Goal: Task Accomplishment & Management: Complete application form

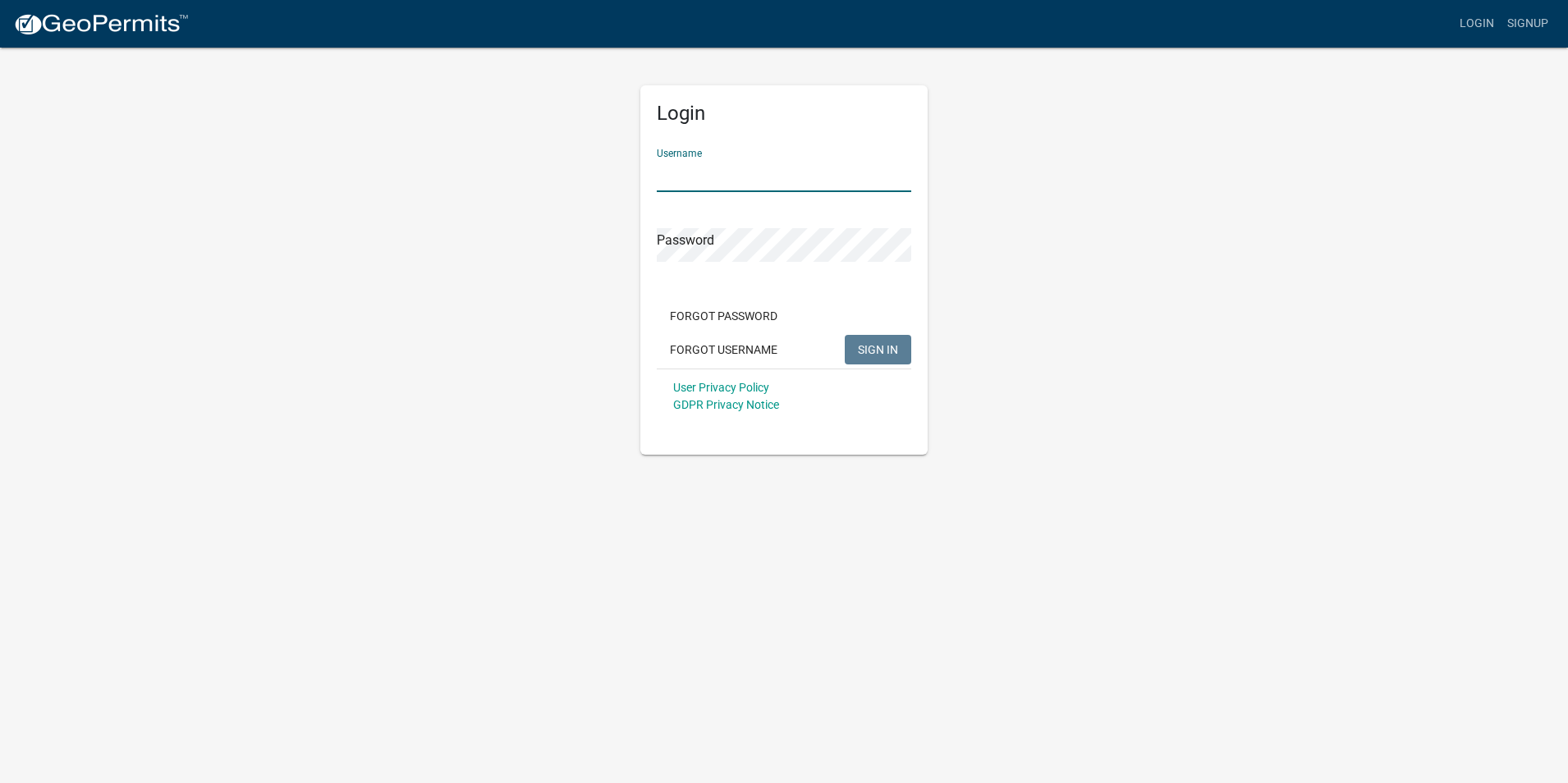
click at [736, 175] on input "Username" at bounding box center [784, 175] width 254 height 34
paste input "cjmullins17"
type input "cjmullins17"
click at [876, 345] on span "SIGN IN" at bounding box center [878, 349] width 40 height 13
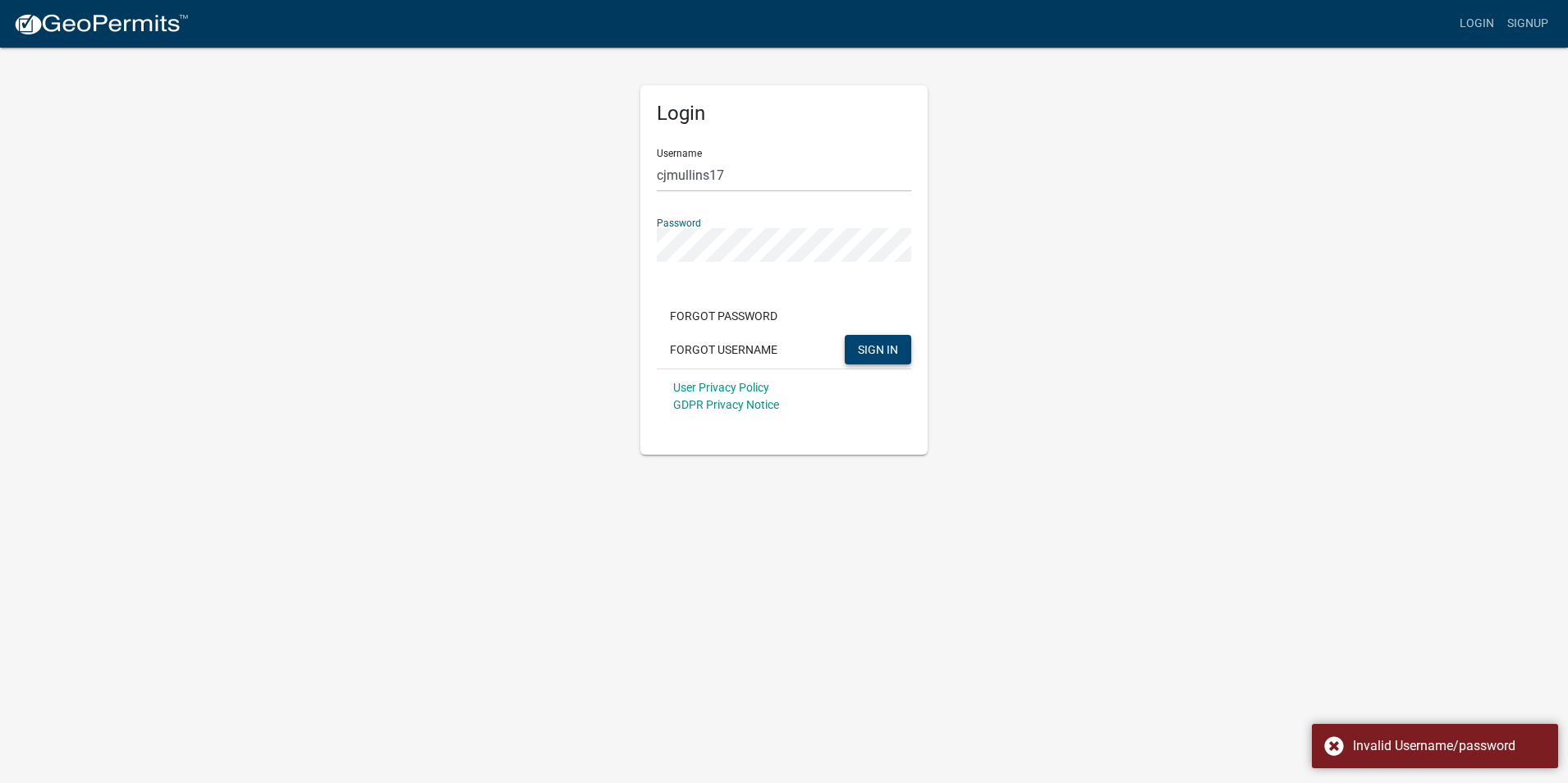
click at [446, 264] on div "Login Username cjmullins17 Password Forgot Password Forgot Username SIGN IN Use…" at bounding box center [784, 251] width 936 height 409
click at [552, 260] on div "Login Username cjmullins17 Password Forgot Password Forgot Username SIGN IN Use…" at bounding box center [784, 251] width 936 height 409
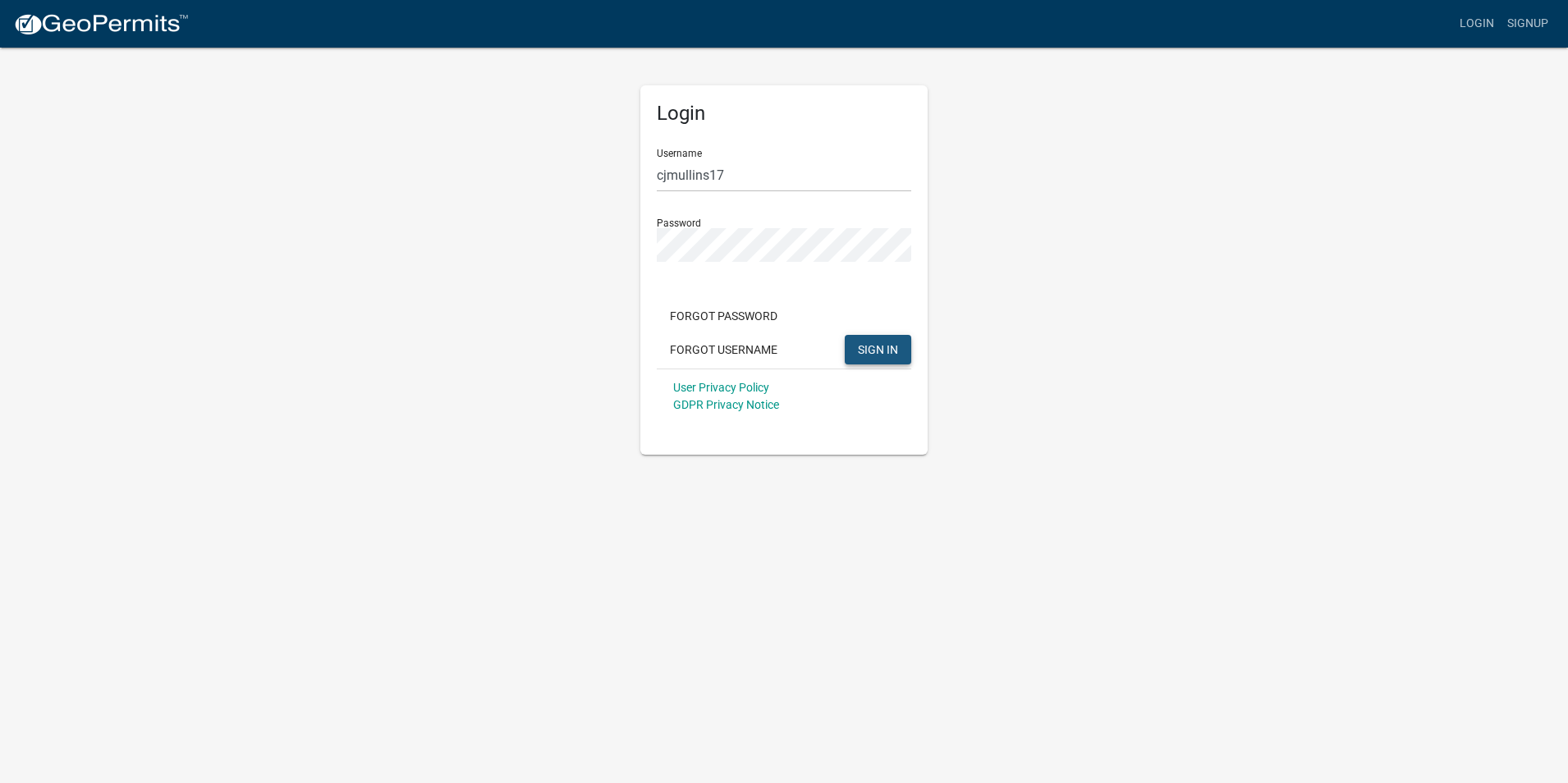
drag, startPoint x: 881, startPoint y: 350, endPoint x: 462, endPoint y: 265, distance: 427.5
click at [880, 350] on span "SIGN IN" at bounding box center [878, 349] width 40 height 13
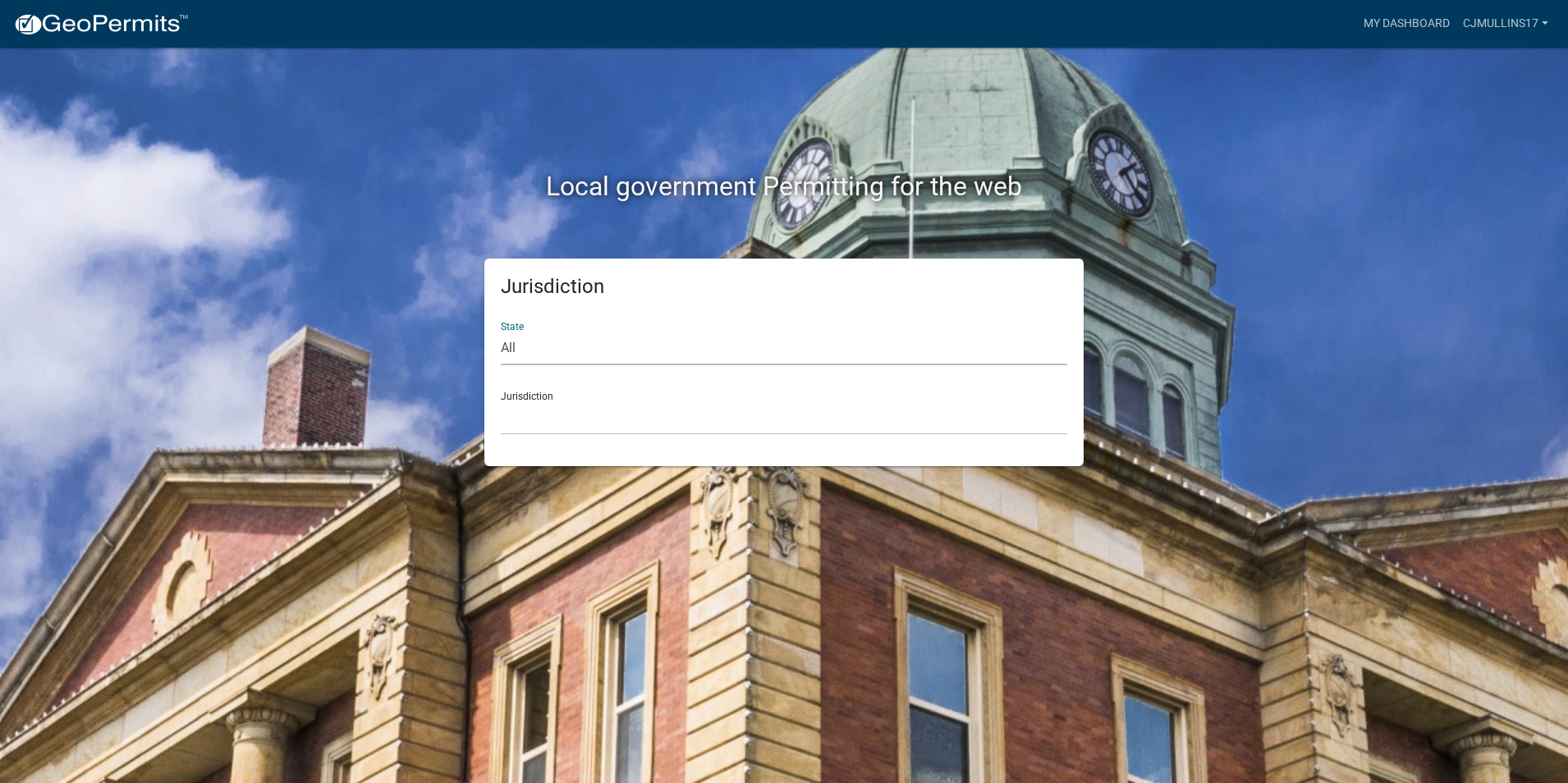
click at [509, 353] on select "All [US_STATE] [US_STATE] [US_STATE] [US_STATE] [US_STATE] [US_STATE] [US_STATE…" at bounding box center [784, 349] width 566 height 34
select select "[US_STATE]"
click at [501, 332] on select "All [US_STATE] [US_STATE] [US_STATE] [US_STATE] [US_STATE] [US_STATE] [US_STATE…" at bounding box center [784, 349] width 566 height 34
click at [563, 392] on div "Jurisdiction City of [GEOGRAPHIC_DATA], [US_STATE] City of [GEOGRAPHIC_DATA], […" at bounding box center [784, 406] width 566 height 57
click at [538, 393] on div "Jurisdiction City of [GEOGRAPHIC_DATA], [US_STATE] City of [GEOGRAPHIC_DATA], […" at bounding box center [784, 406] width 566 height 57
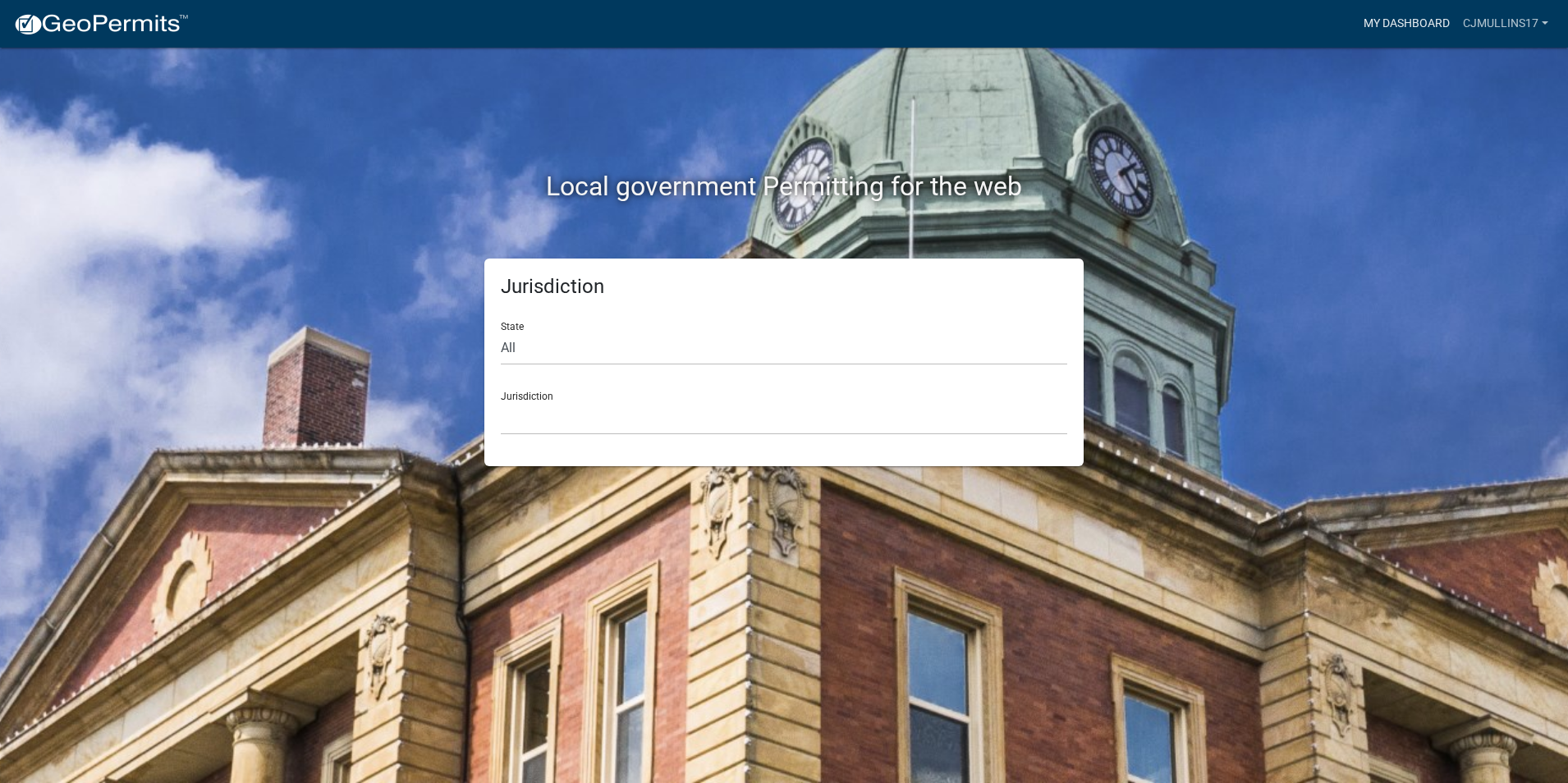
click at [1383, 17] on link "My Dashboard" at bounding box center [1406, 24] width 100 height 31
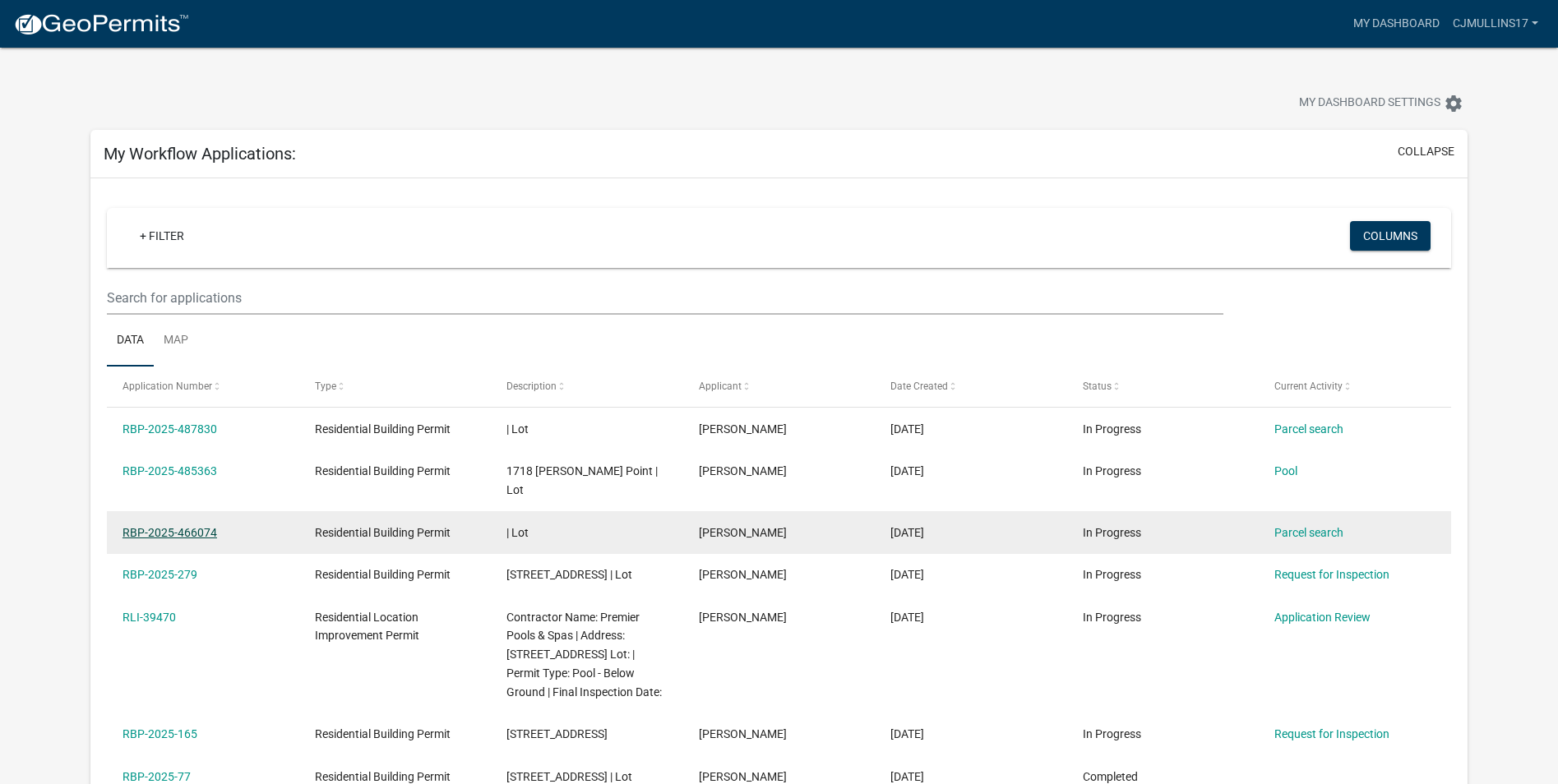
click at [159, 526] on link "RBP-2025-466074" at bounding box center [170, 532] width 95 height 13
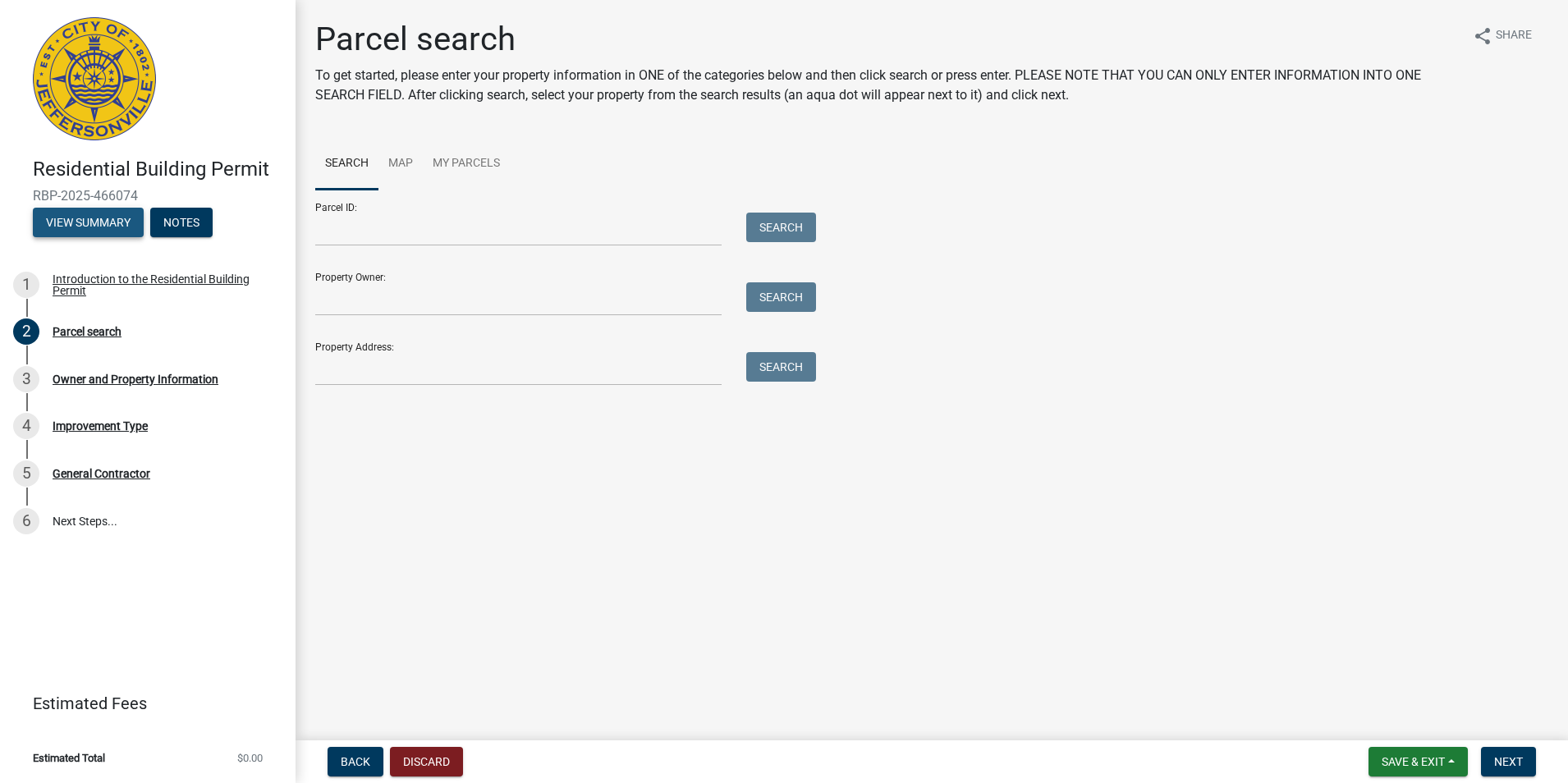
click at [83, 221] on button "View Summary" at bounding box center [88, 223] width 111 height 30
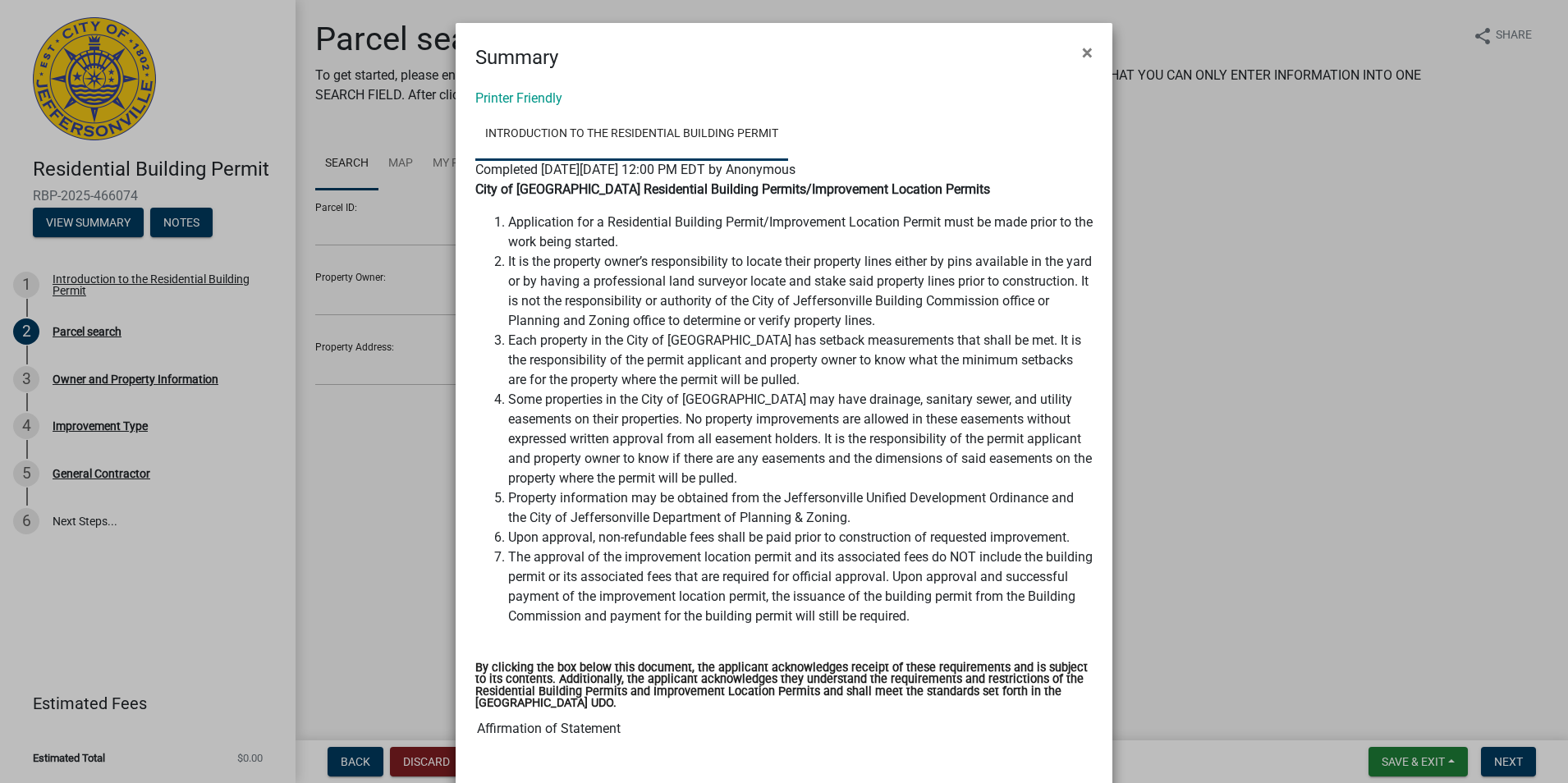
drag, startPoint x: 1081, startPoint y: 49, endPoint x: 708, endPoint y: 3, distance: 375.8
click at [1074, 38] on button "×" at bounding box center [1087, 52] width 37 height 46
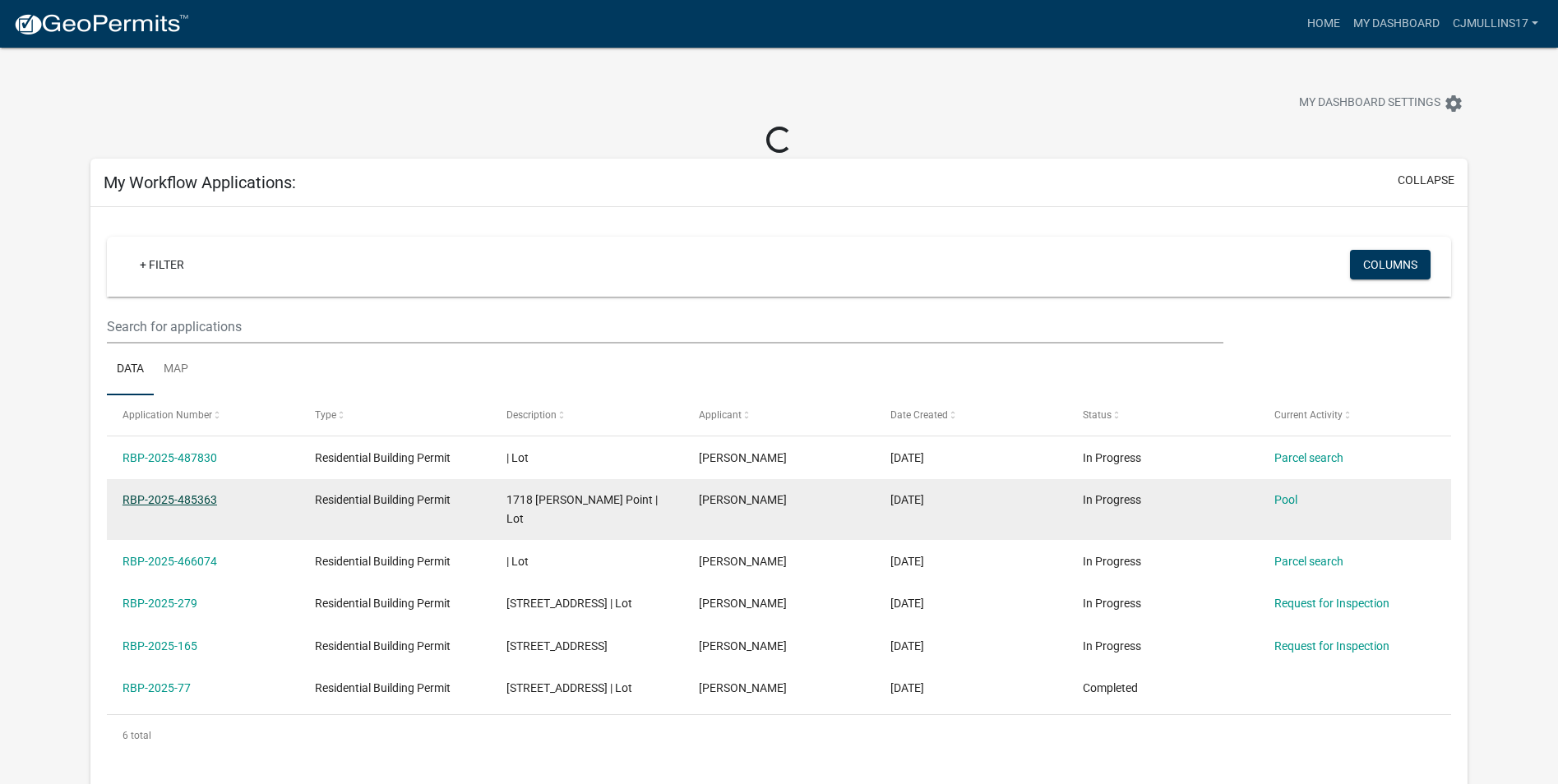
click at [137, 500] on link "RBP-2025-485363" at bounding box center [170, 500] width 95 height 13
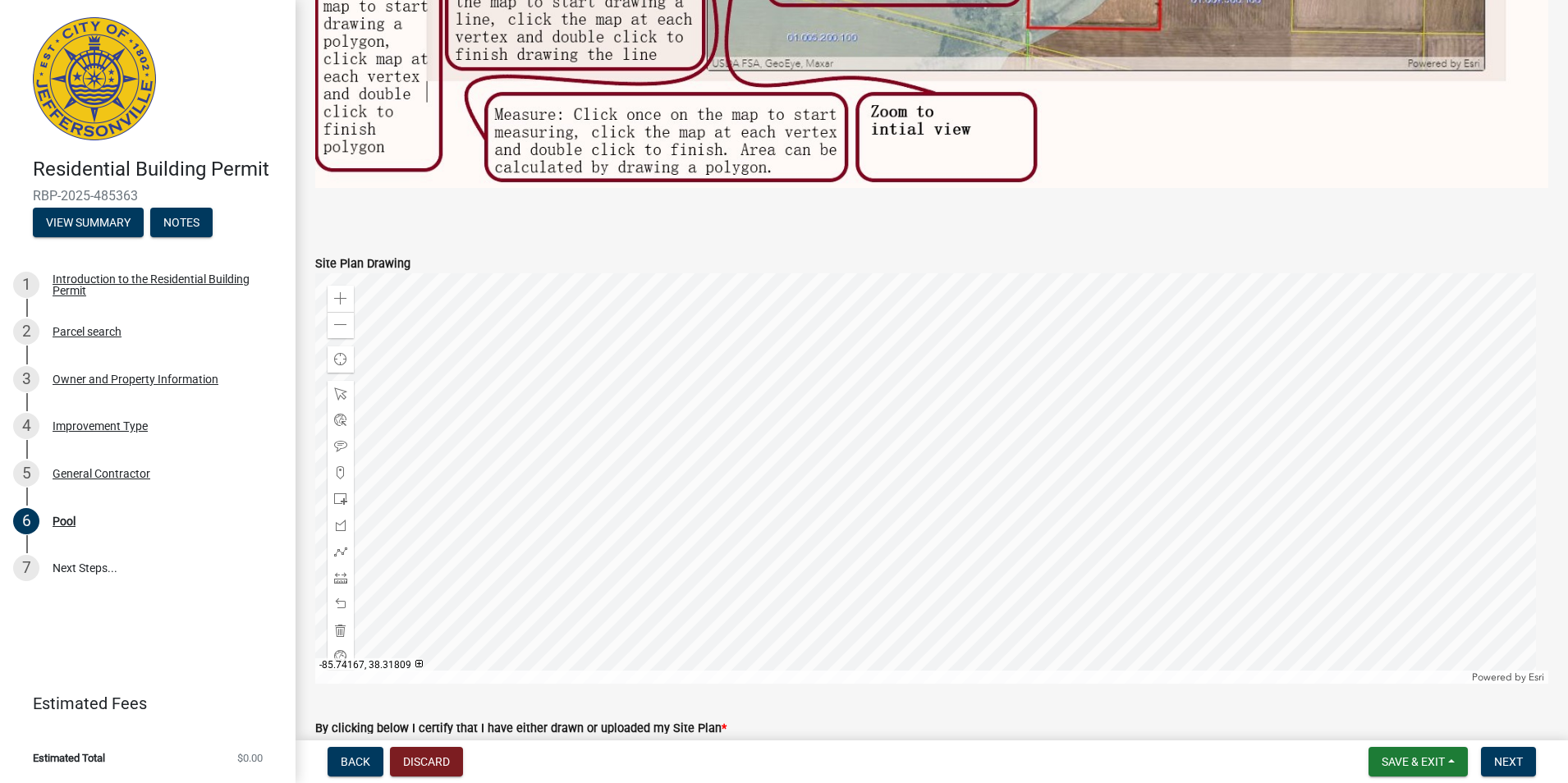
scroll to position [1067, 0]
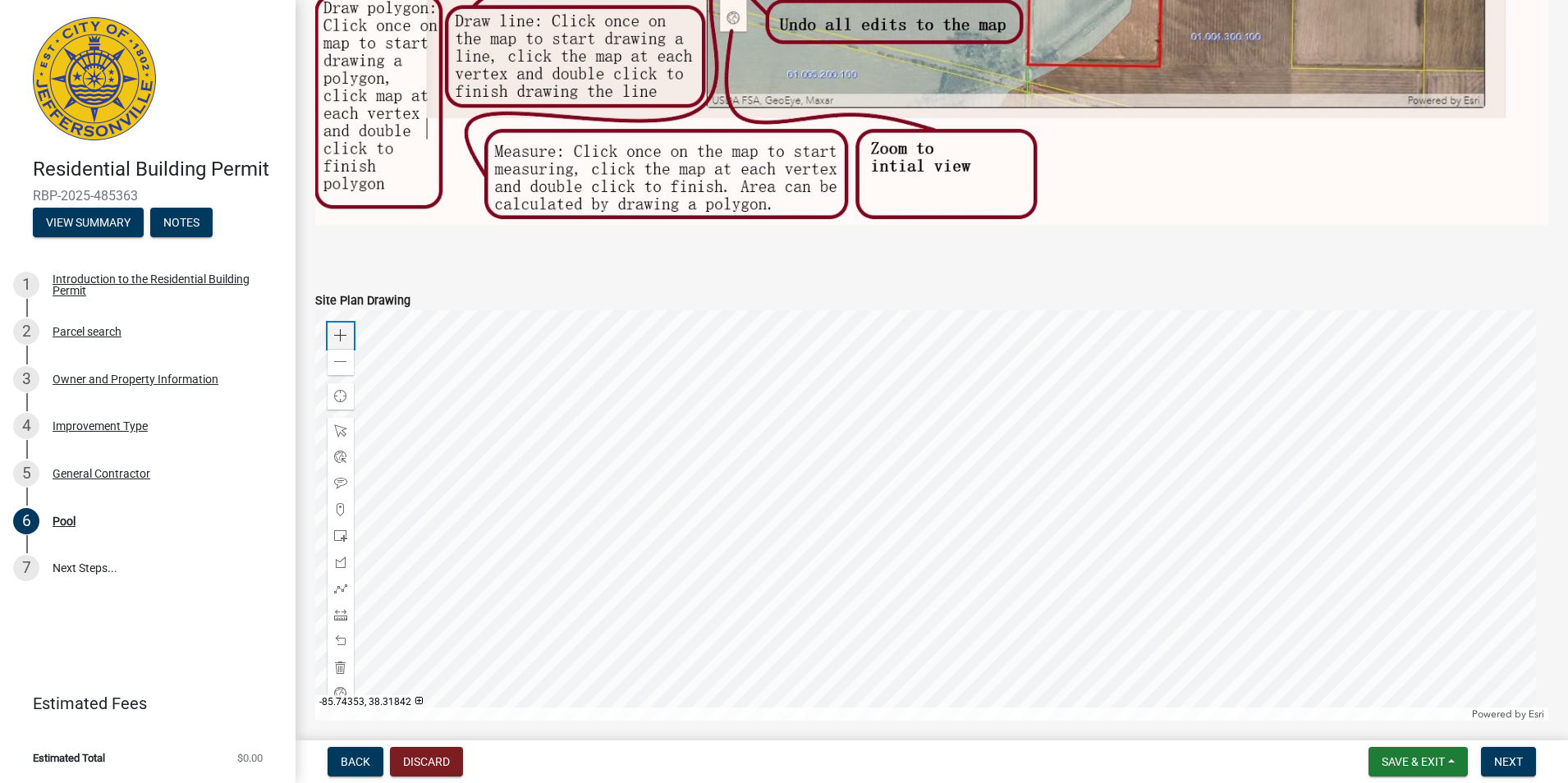
click at [343, 330] on span at bounding box center [340, 336] width 13 height 13
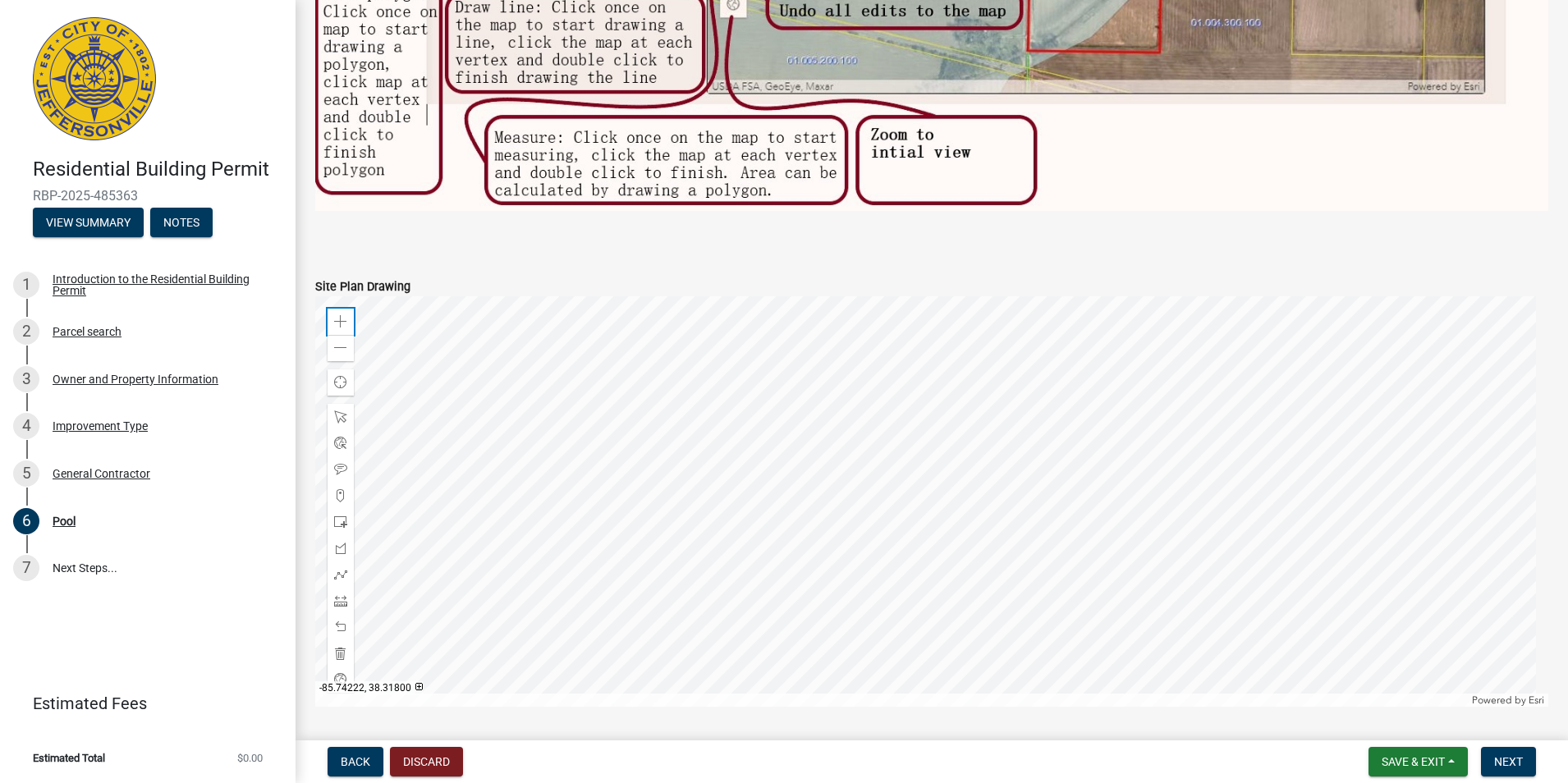
scroll to position [1117, 0]
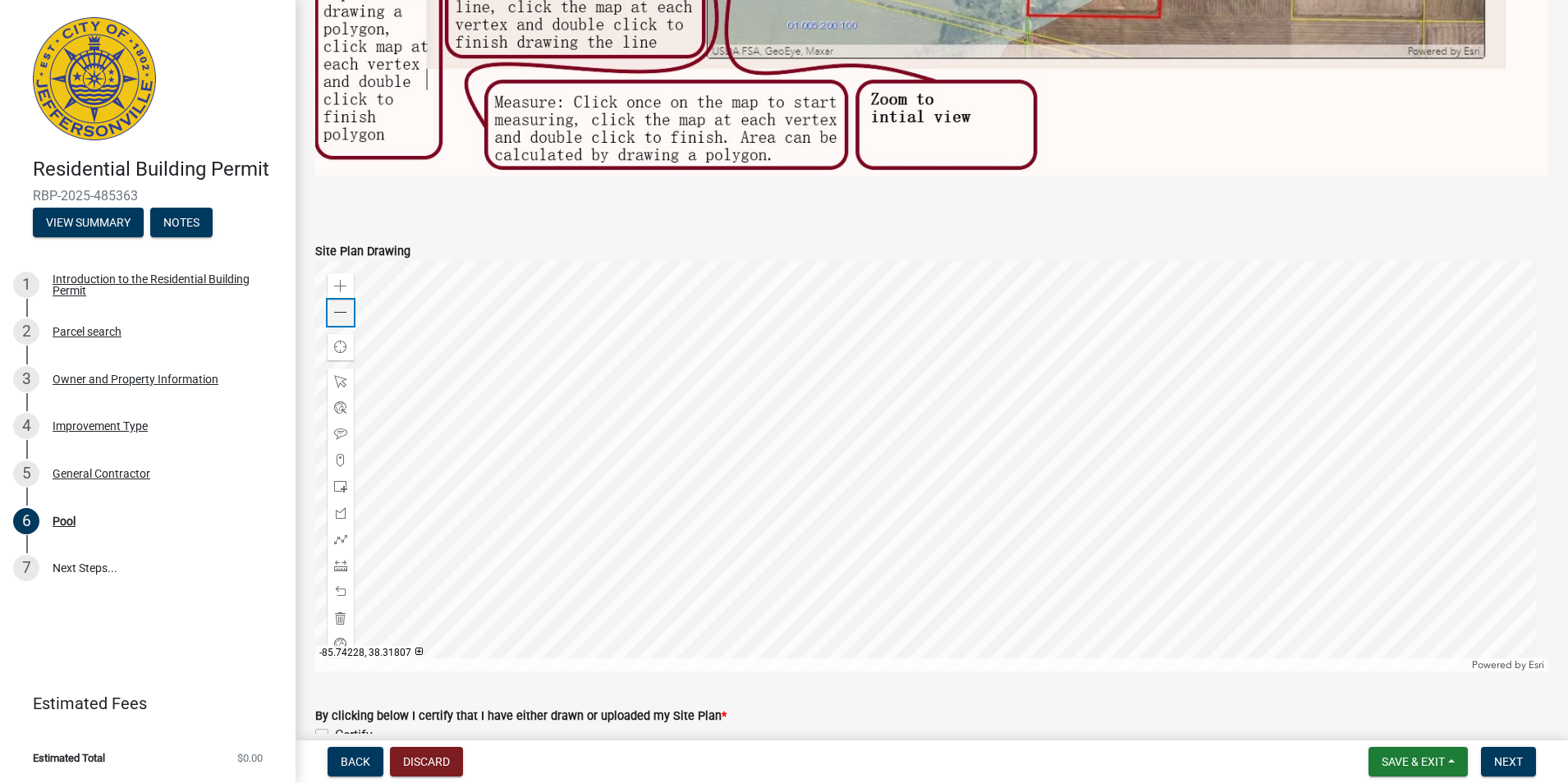
click at [336, 308] on span at bounding box center [340, 312] width 13 height 13
click at [344, 481] on span at bounding box center [340, 487] width 13 height 13
click at [900, 401] on div at bounding box center [931, 467] width 1233 height 411
click at [910, 347] on div at bounding box center [931, 467] width 1233 height 411
click at [904, 347] on div at bounding box center [931, 467] width 1233 height 411
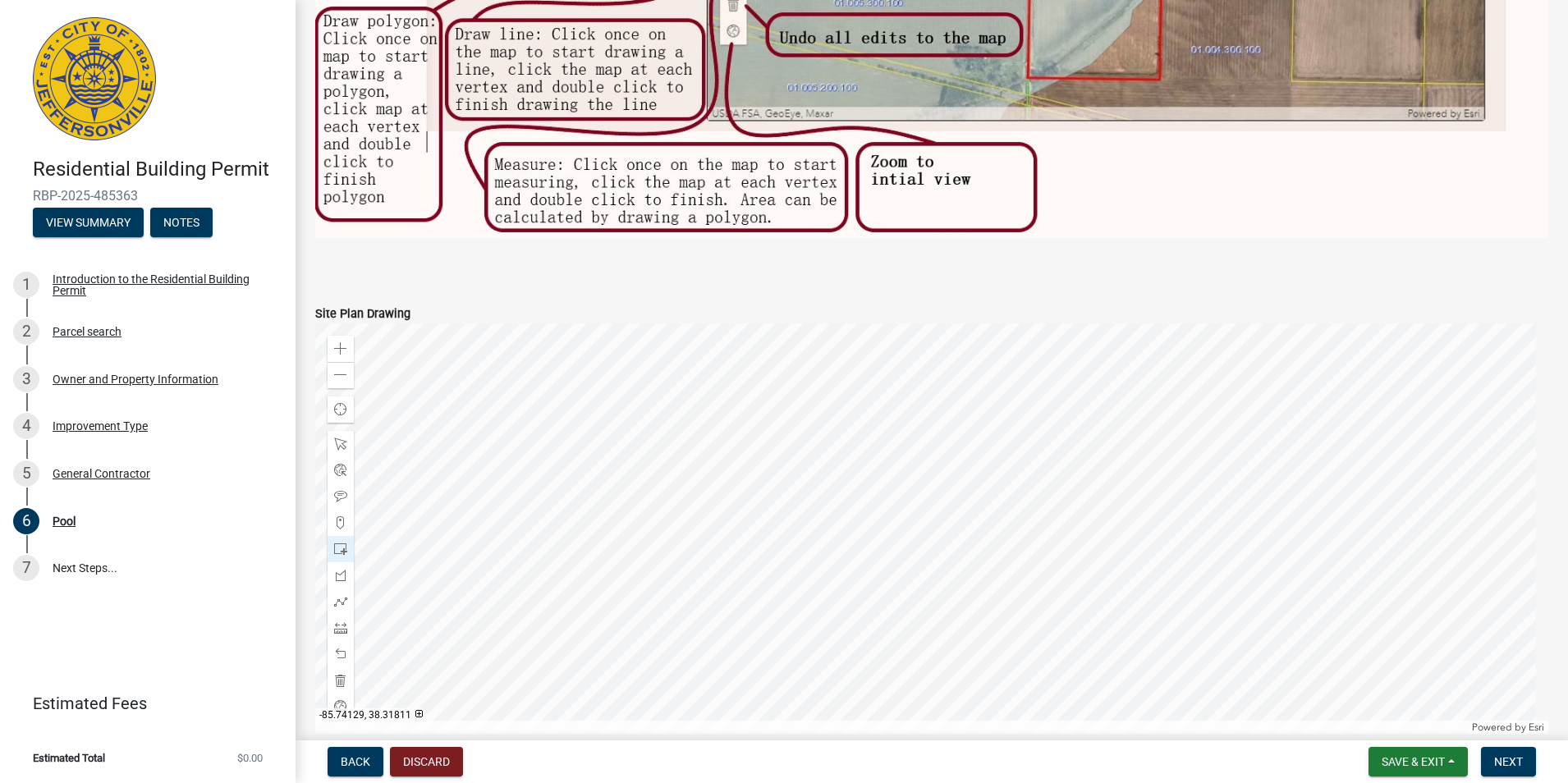
scroll to position [1047, 0]
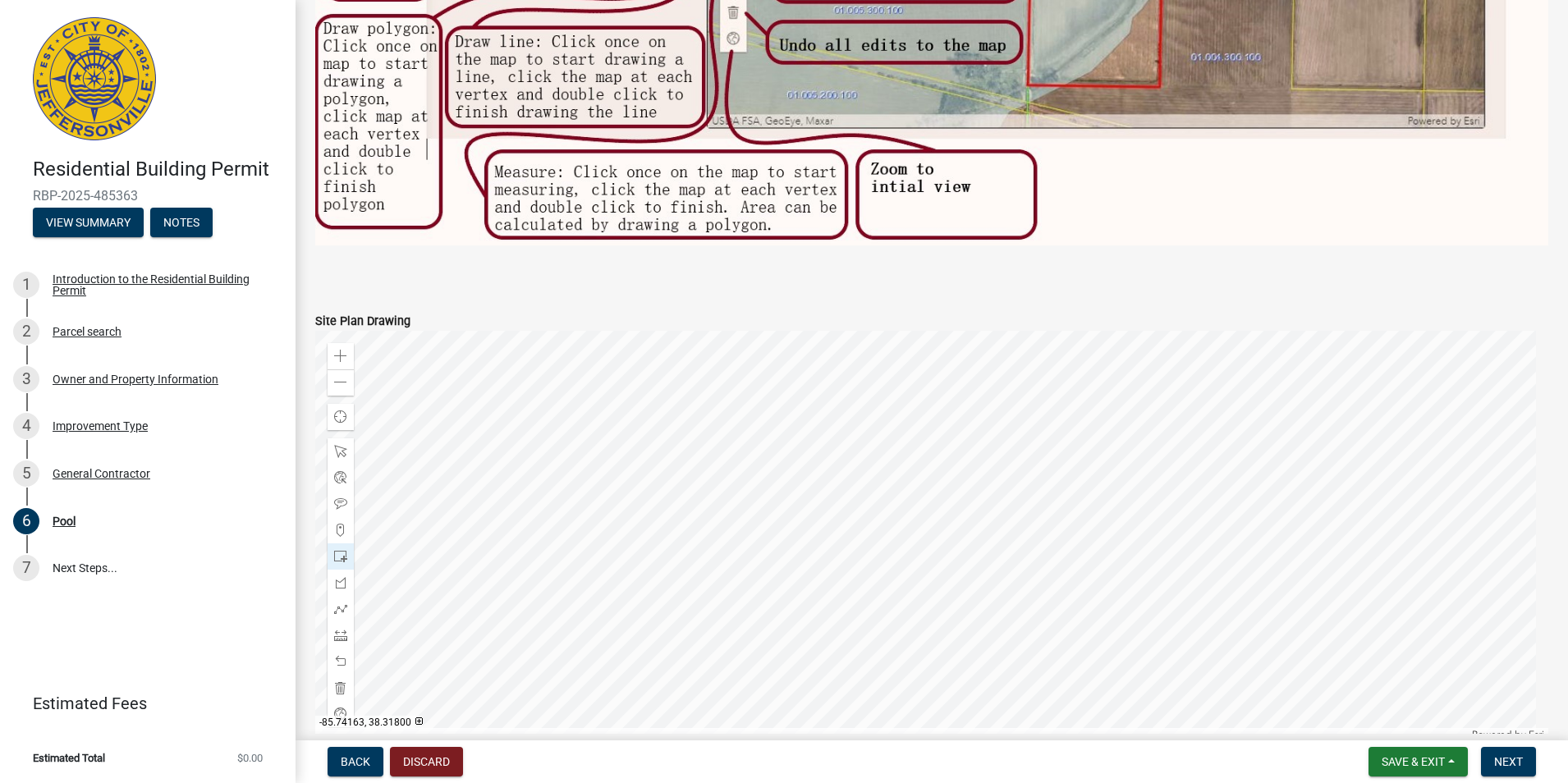
click at [980, 629] on div at bounding box center [931, 537] width 1233 height 411
click at [794, 526] on div at bounding box center [931, 537] width 1233 height 411
click at [825, 527] on div at bounding box center [931, 537] width 1233 height 411
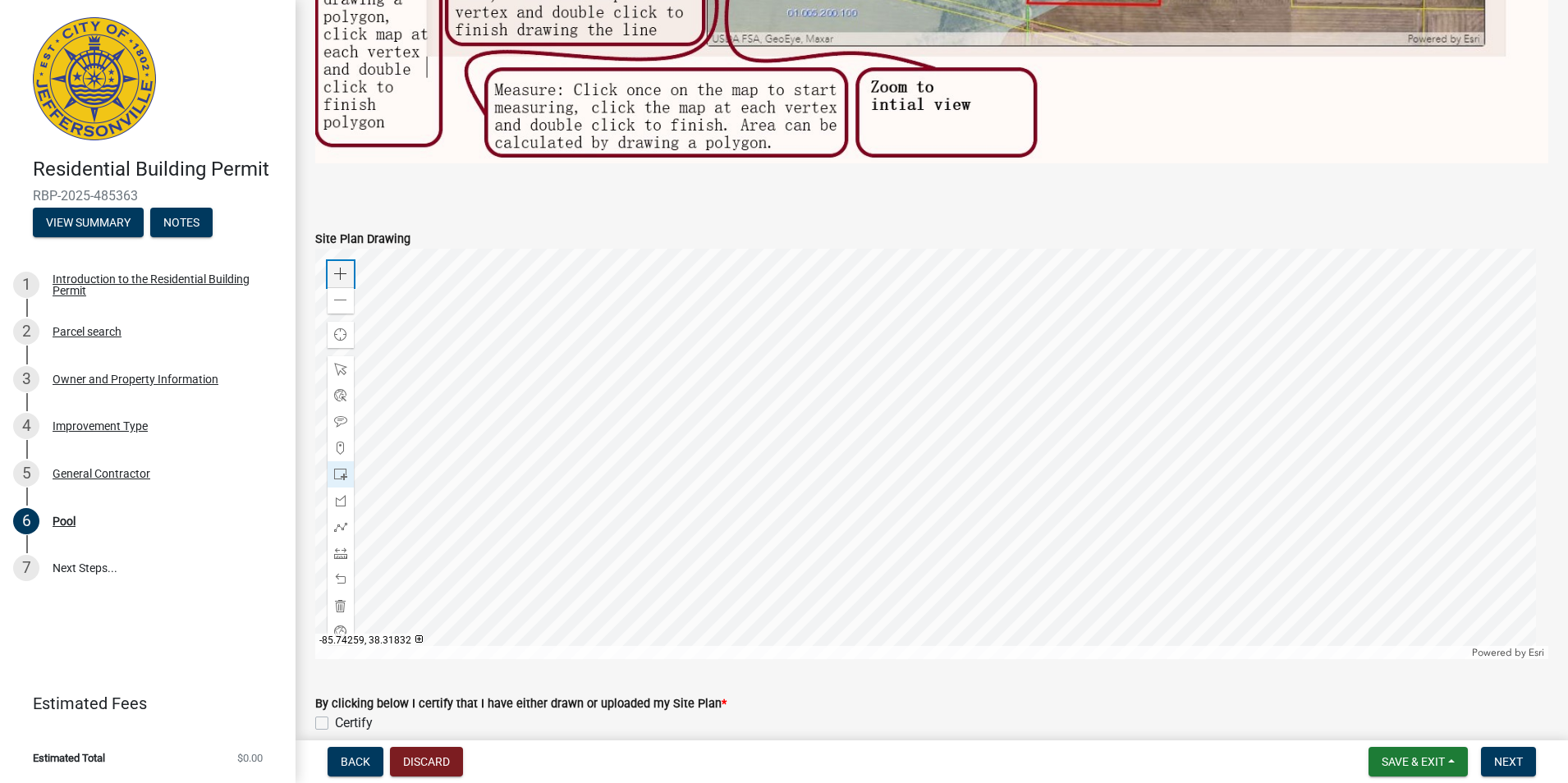
click at [341, 267] on span at bounding box center [340, 274] width 13 height 13
click at [339, 547] on span at bounding box center [340, 553] width 13 height 13
click at [338, 272] on span at bounding box center [340, 274] width 13 height 13
click at [446, 335] on div at bounding box center [931, 454] width 1233 height 411
click at [813, 281] on div at bounding box center [931, 454] width 1233 height 411
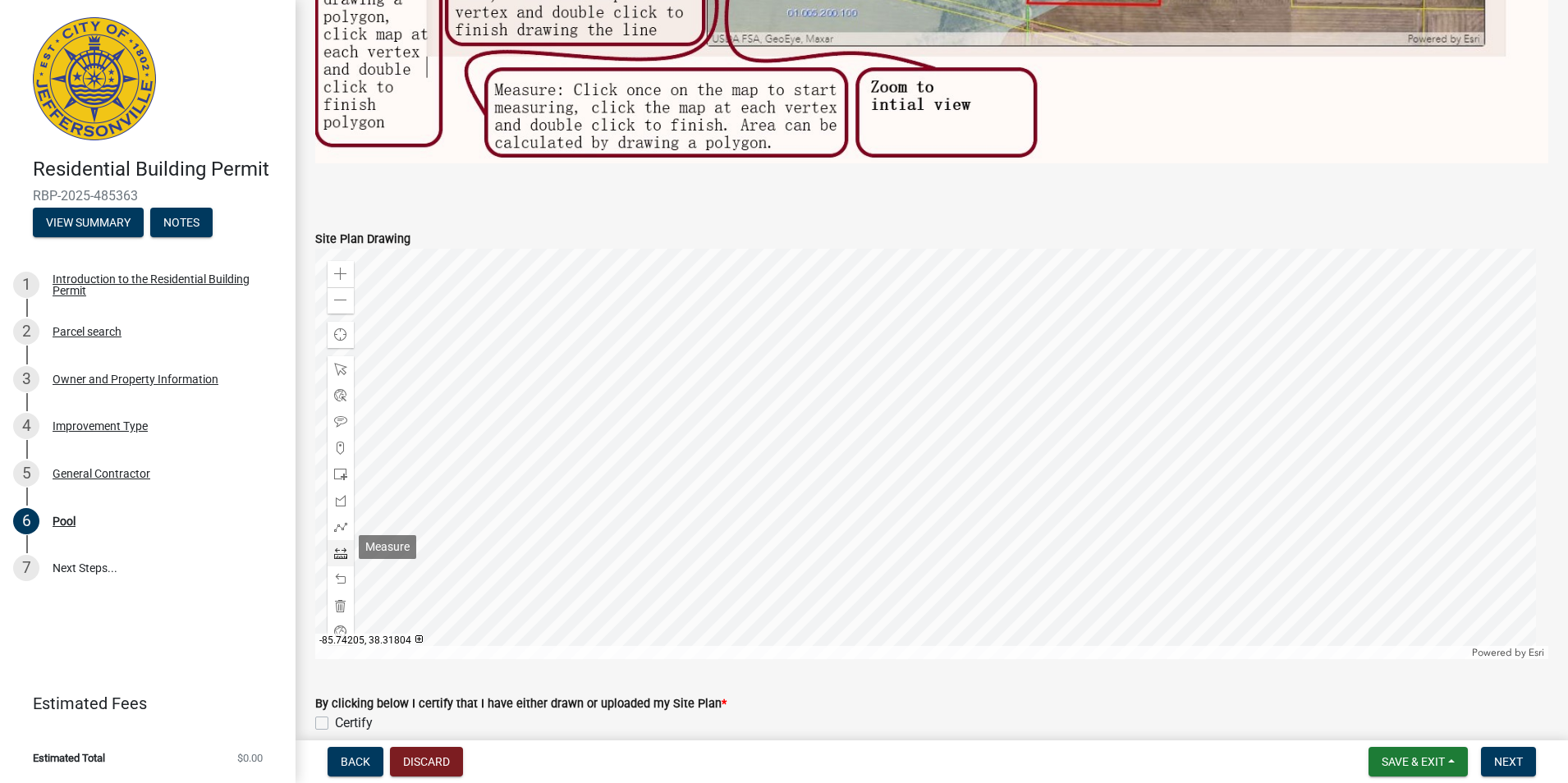
click at [338, 551] on span at bounding box center [340, 553] width 13 height 13
click at [629, 457] on div at bounding box center [931, 454] width 1233 height 411
click at [796, 258] on div at bounding box center [931, 454] width 1233 height 411
click at [889, 350] on div at bounding box center [931, 454] width 1233 height 411
click at [677, 581] on div at bounding box center [931, 454] width 1233 height 411
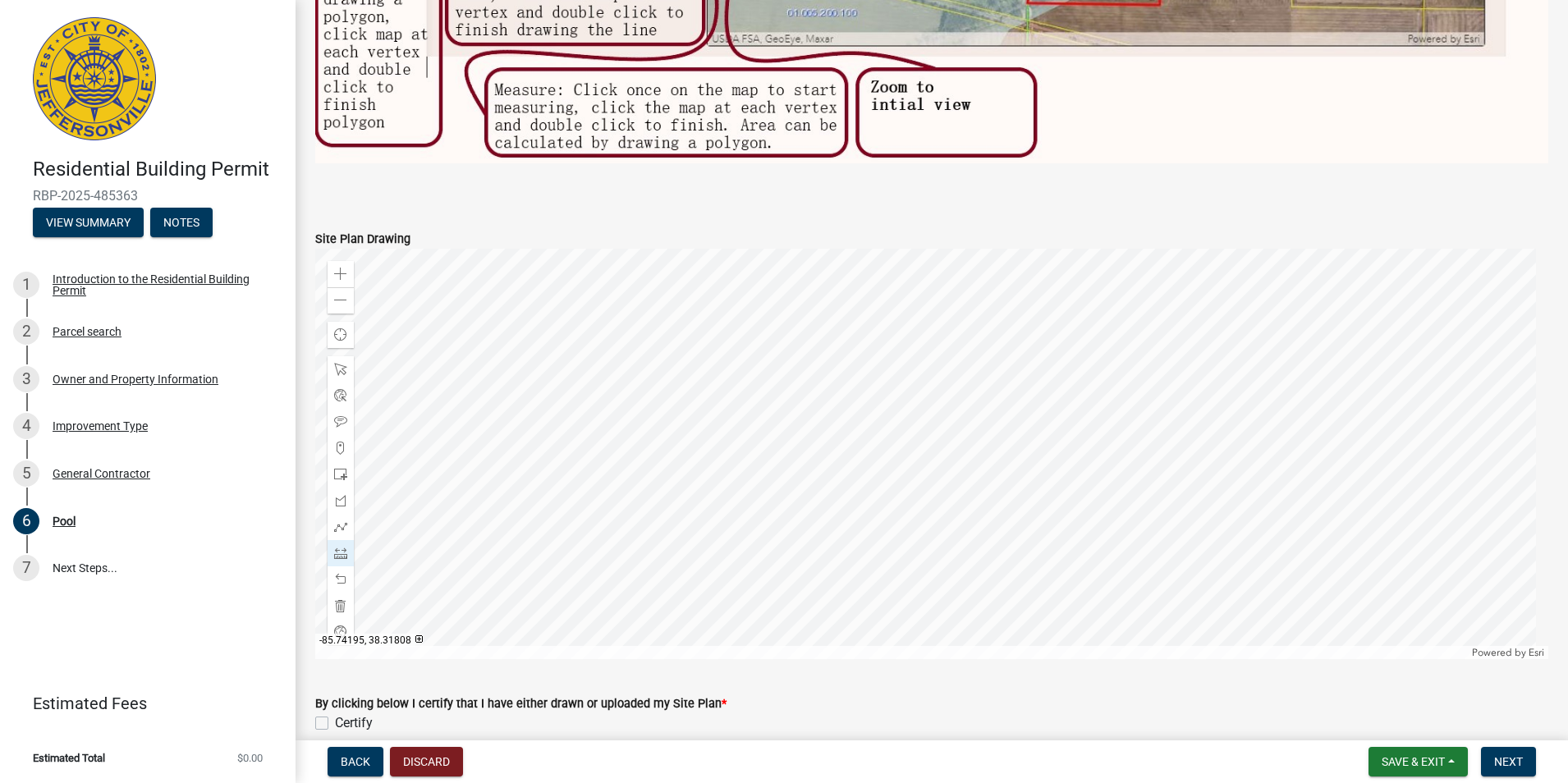
click at [571, 481] on div at bounding box center [931, 454] width 1233 height 411
click at [571, 482] on div at bounding box center [931, 454] width 1233 height 411
click at [574, 479] on div at bounding box center [931, 454] width 1233 height 411
click at [574, 476] on div at bounding box center [931, 454] width 1233 height 411
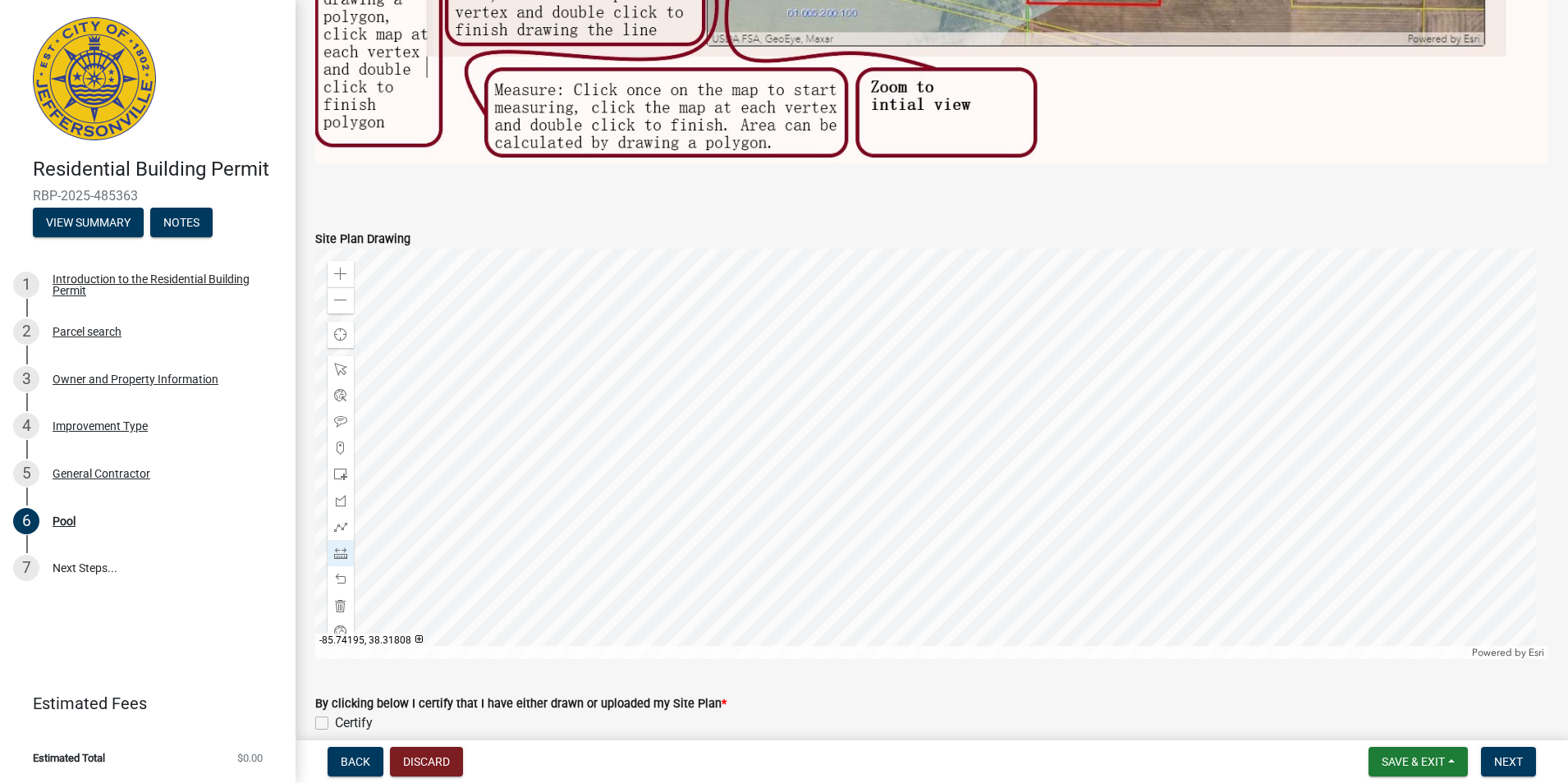
click at [571, 474] on div at bounding box center [931, 454] width 1233 height 411
click at [573, 471] on div at bounding box center [931, 454] width 1233 height 411
click at [531, 486] on div at bounding box center [931, 454] width 1233 height 411
click at [531, 482] on div at bounding box center [931, 454] width 1233 height 411
click at [339, 468] on span at bounding box center [340, 475] width 13 height 13
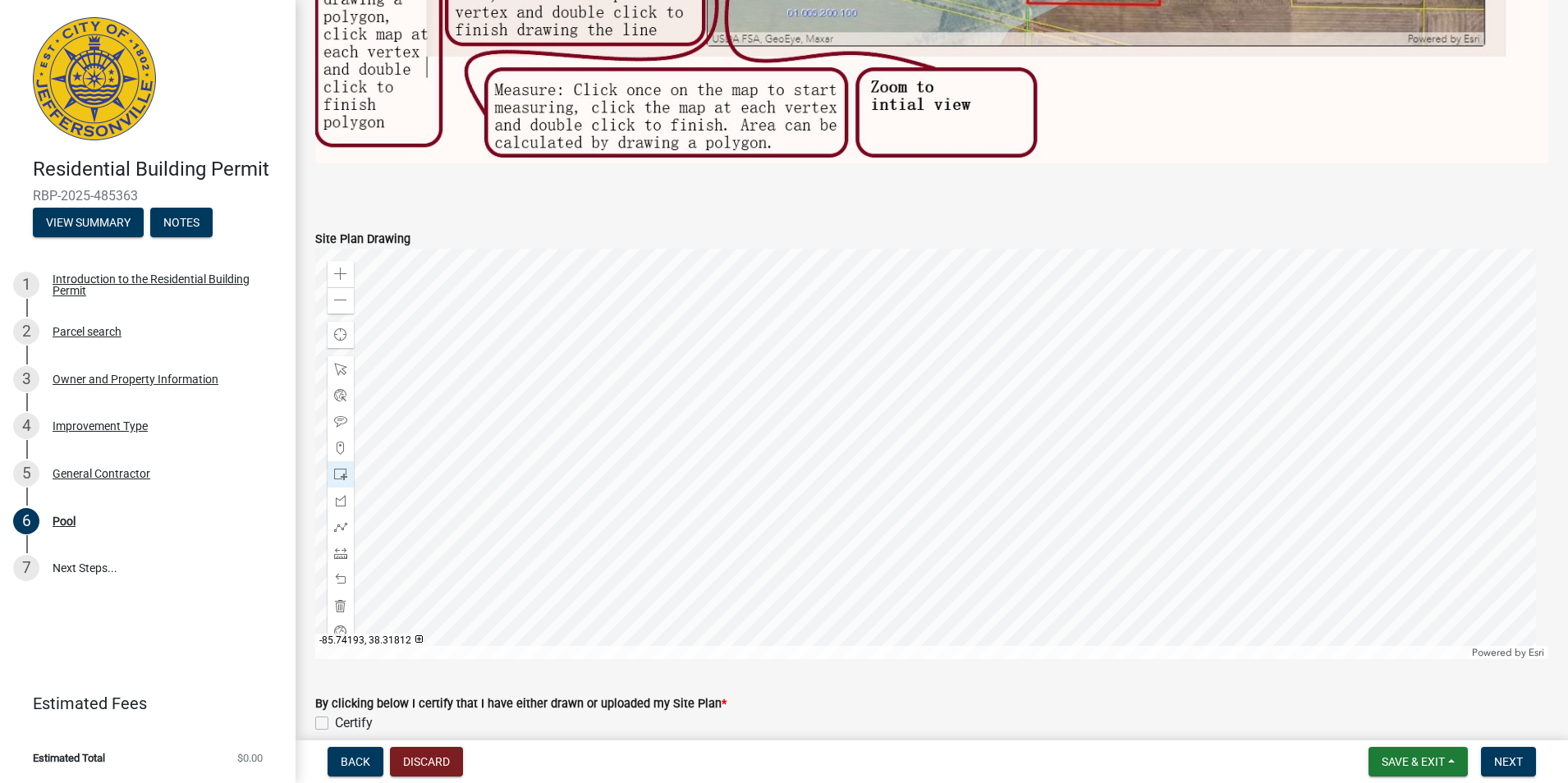
scroll to position [1047, 0]
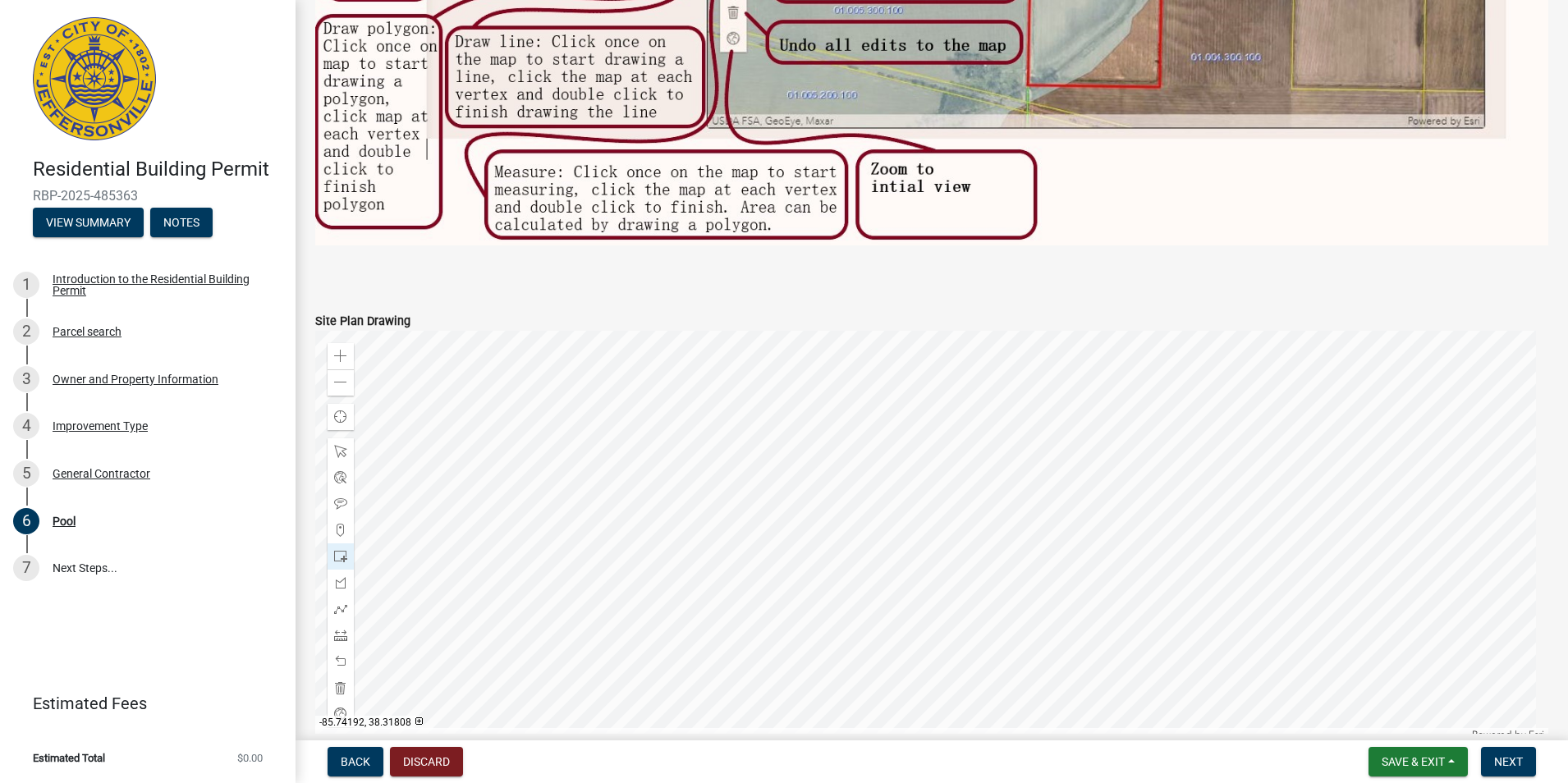
click at [653, 537] on div at bounding box center [931, 537] width 1233 height 411
click at [794, 455] on div at bounding box center [931, 537] width 1233 height 411
click at [632, 536] on div at bounding box center [931, 537] width 1233 height 411
click at [628, 537] on div at bounding box center [931, 537] width 1233 height 411
click at [626, 539] on div at bounding box center [931, 537] width 1233 height 411
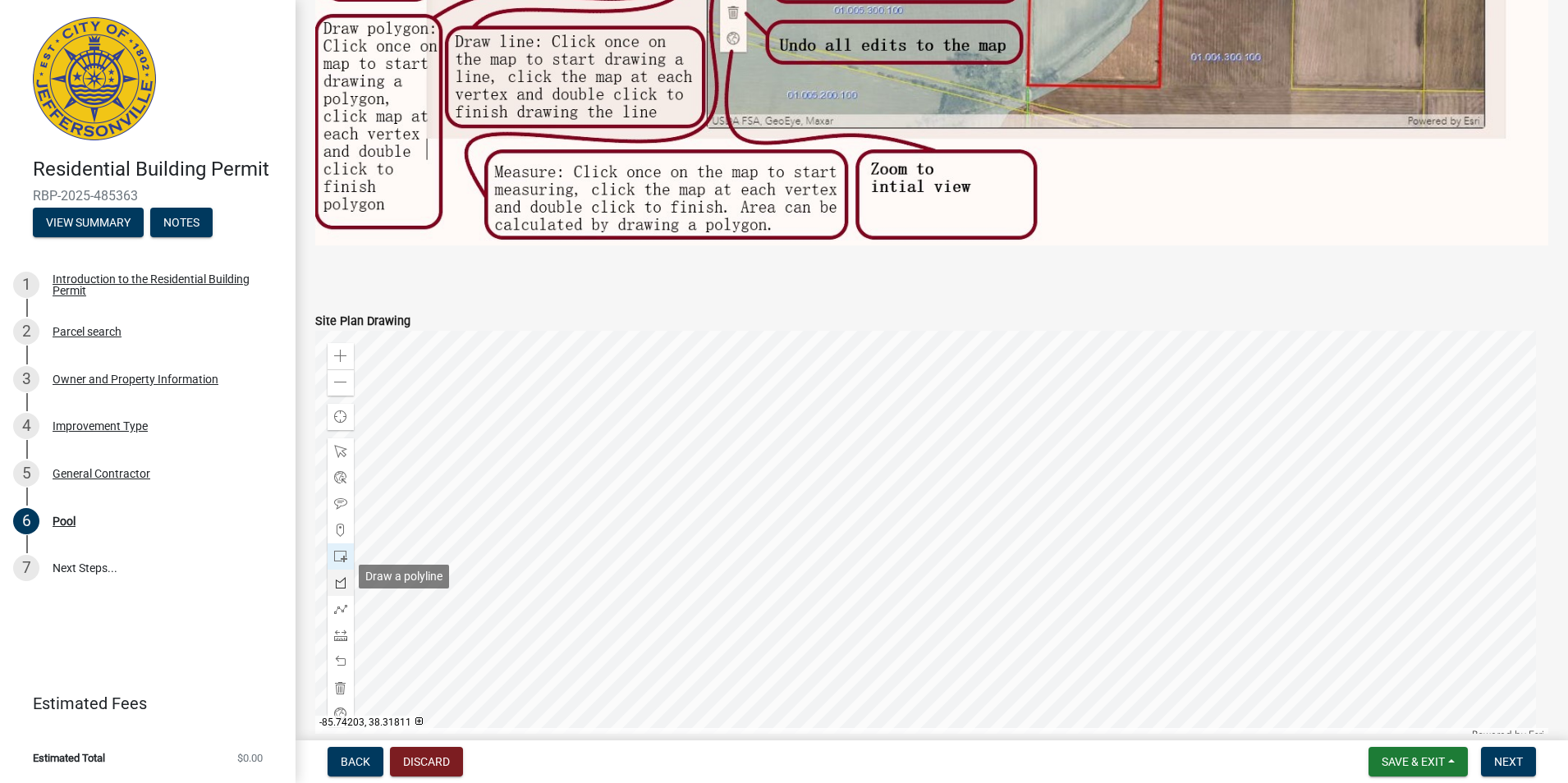
click at [337, 578] on span at bounding box center [340, 583] width 13 height 13
click at [452, 482] on div at bounding box center [931, 535] width 1233 height 411
click at [450, 482] on div at bounding box center [931, 535] width 1233 height 411
click at [336, 549] on span at bounding box center [340, 555] width 13 height 13
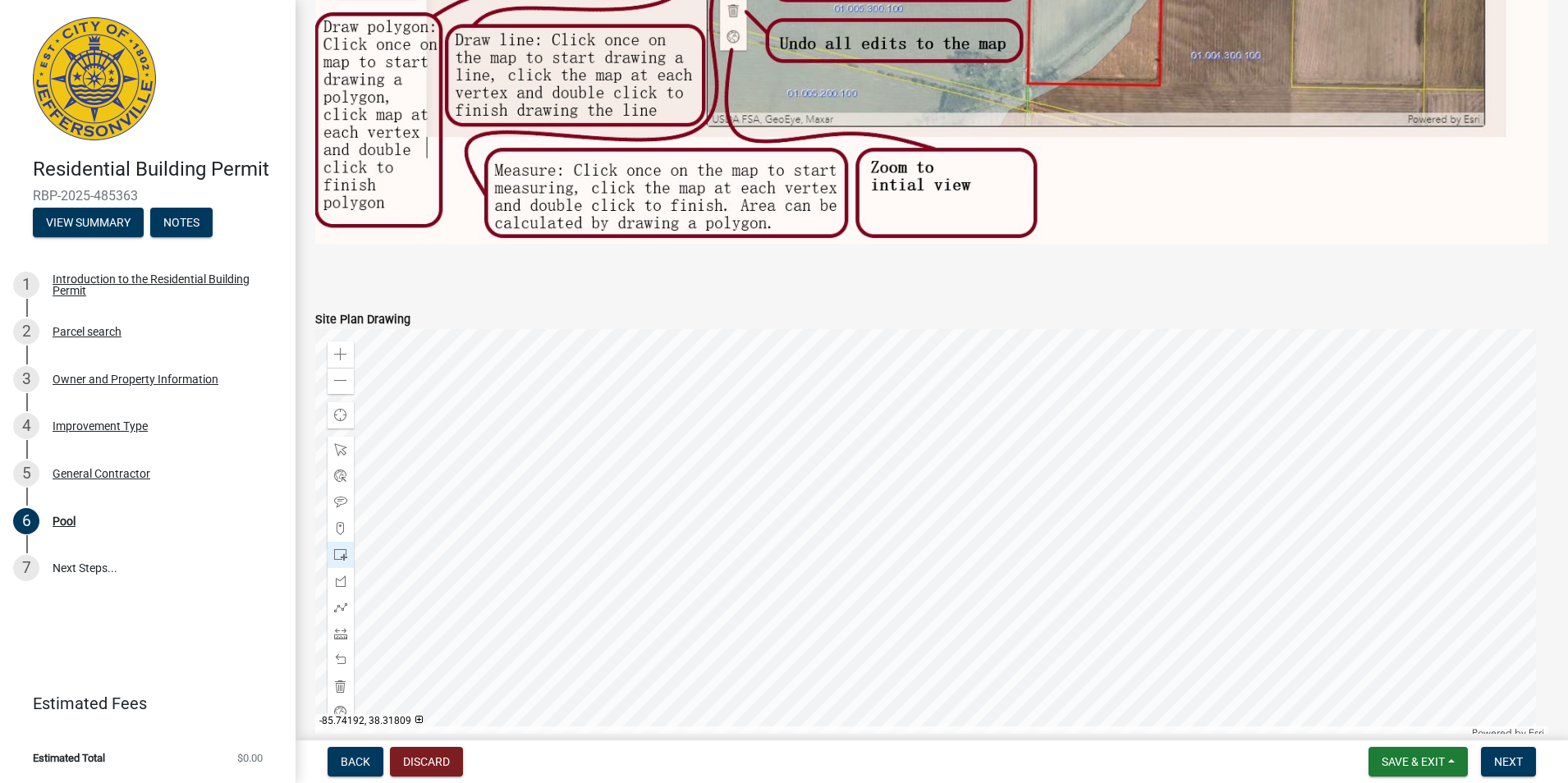
scroll to position [1131, 0]
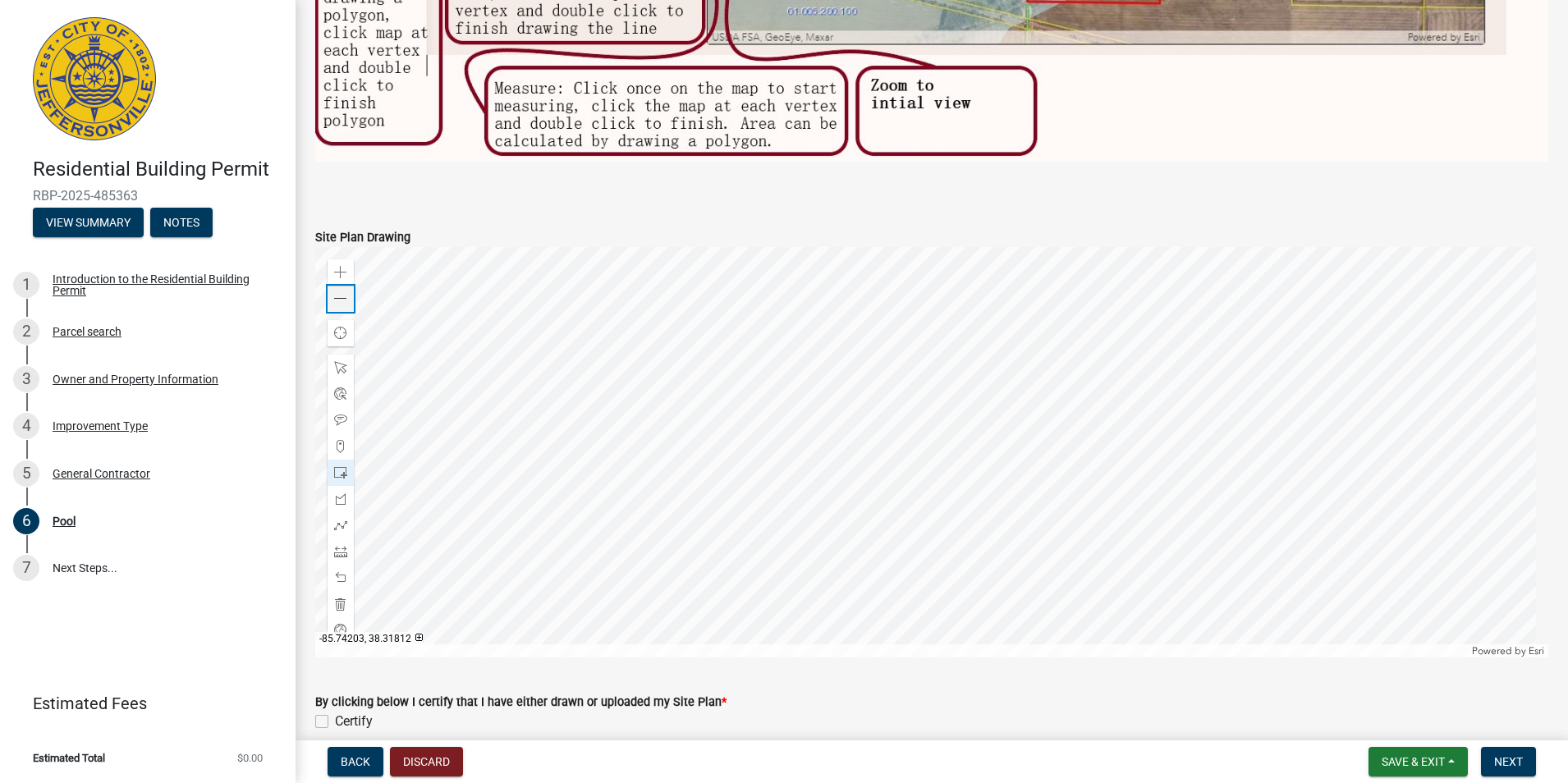
click at [339, 294] on span at bounding box center [340, 298] width 13 height 13
drag, startPoint x: 344, startPoint y: 466, endPoint x: 421, endPoint y: 461, distance: 77.2
click at [344, 467] on span at bounding box center [340, 473] width 13 height 13
click at [801, 252] on div at bounding box center [931, 453] width 1233 height 411
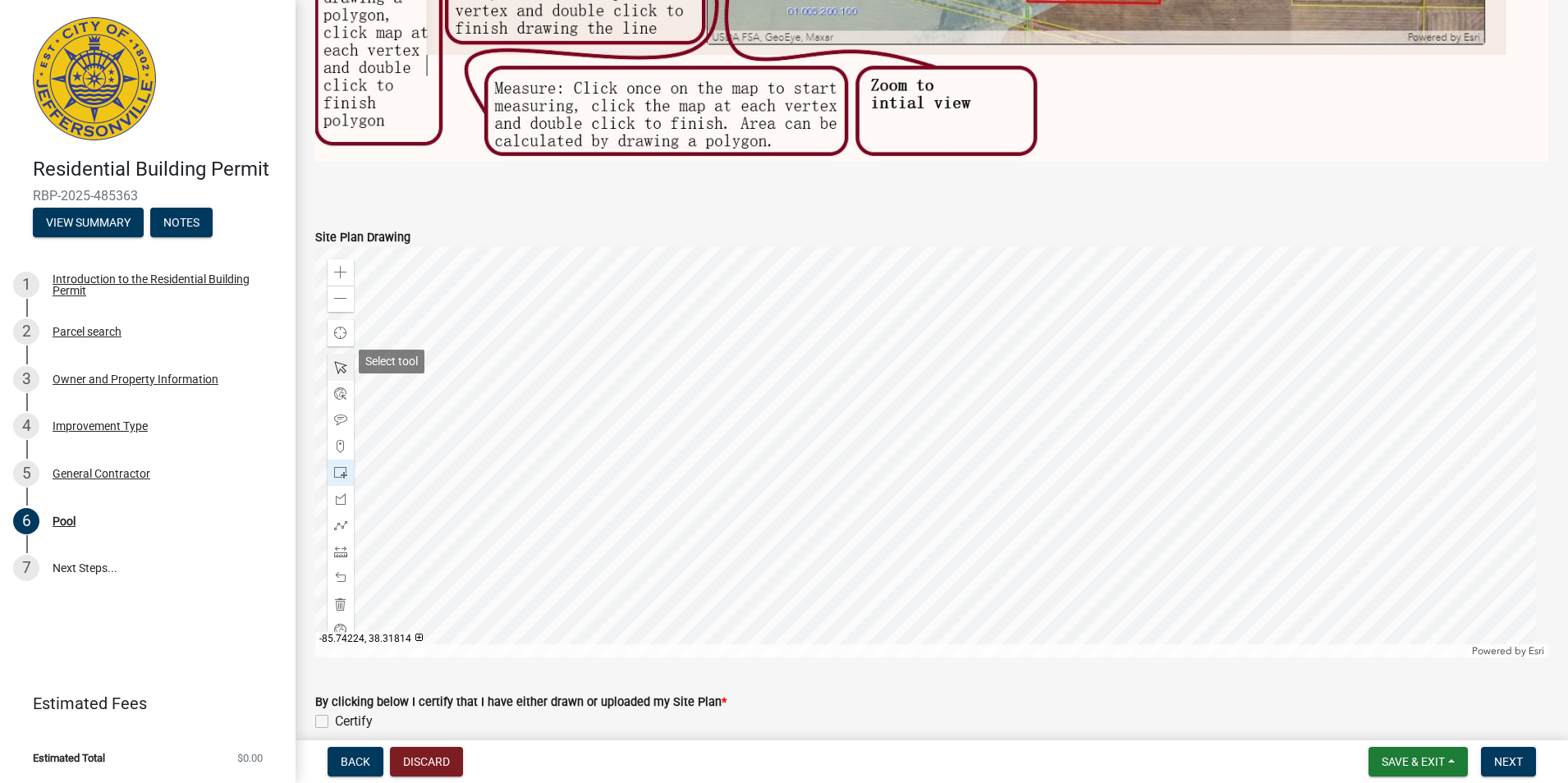
click at [341, 361] on span at bounding box center [340, 367] width 13 height 13
click at [823, 290] on div at bounding box center [931, 453] width 1233 height 411
click at [781, 447] on div at bounding box center [931, 453] width 1233 height 411
click at [773, 531] on div at bounding box center [931, 453] width 1233 height 411
click at [942, 414] on span "Open" at bounding box center [943, 419] width 13 height 13
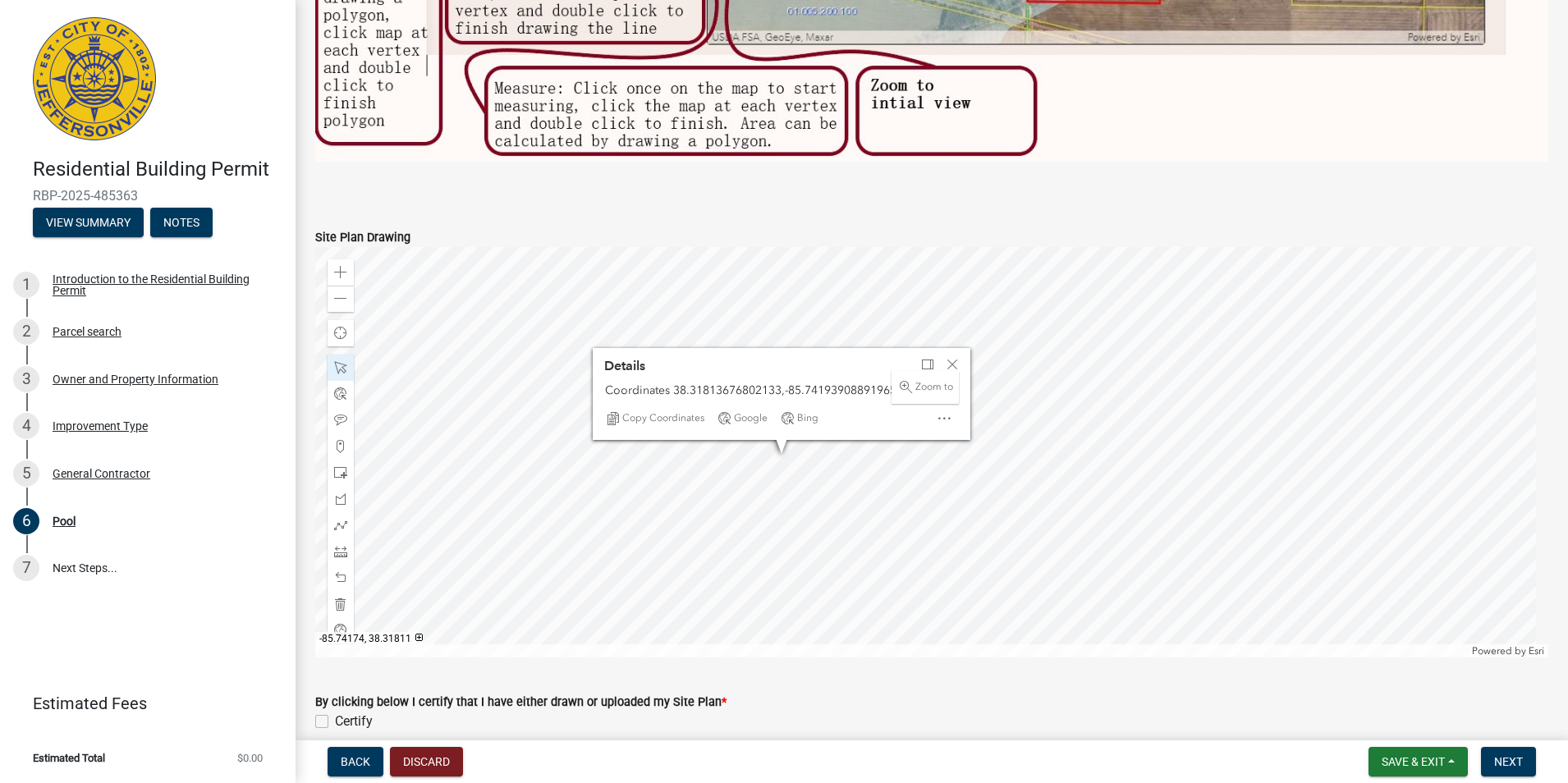
click at [1033, 392] on div at bounding box center [931, 453] width 1233 height 411
click at [341, 547] on span at bounding box center [340, 551] width 13 height 13
click at [736, 562] on div at bounding box center [931, 453] width 1233 height 411
click at [737, 564] on div at bounding box center [931, 453] width 1233 height 411
click at [739, 408] on div at bounding box center [931, 453] width 1233 height 411
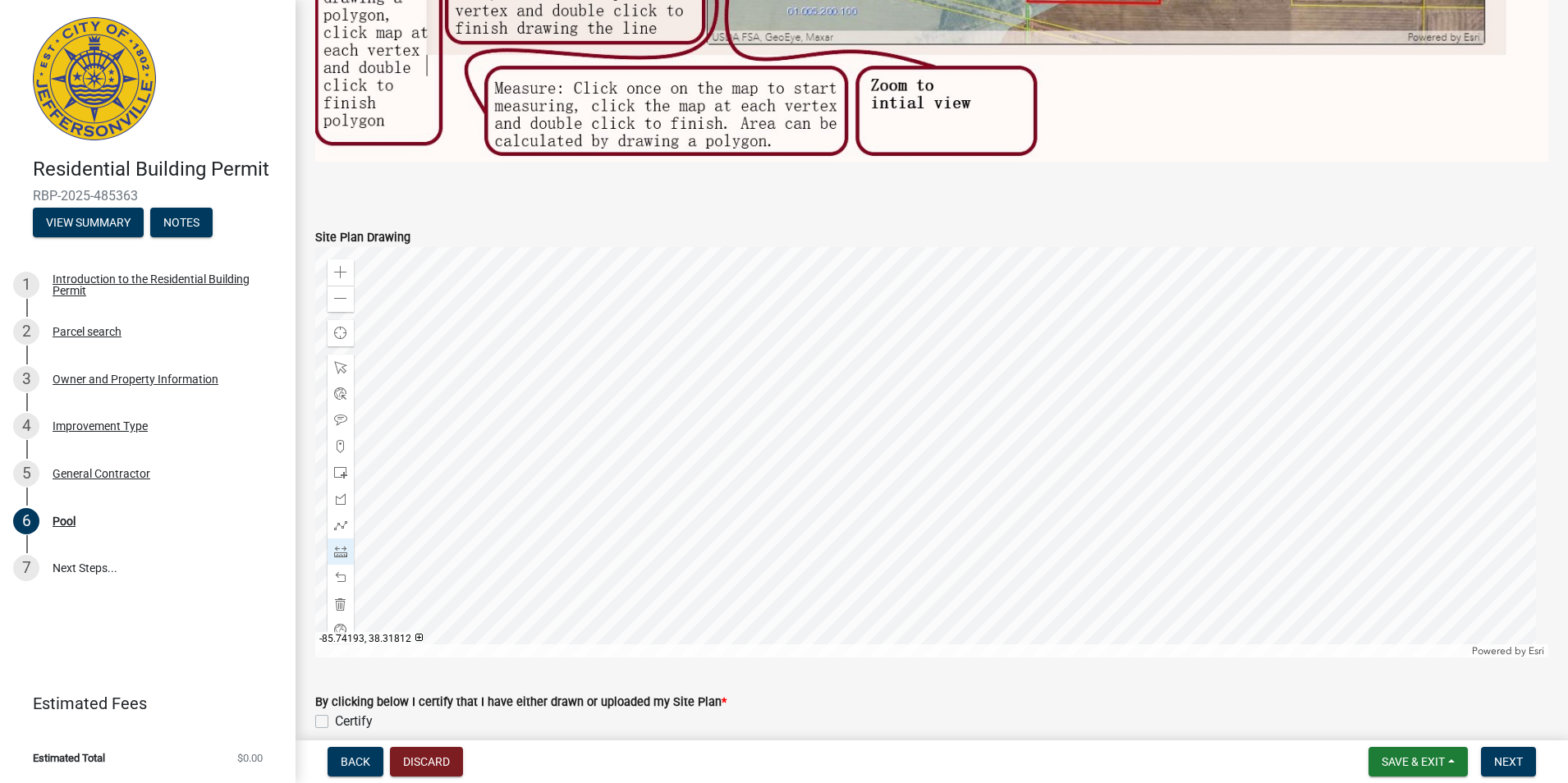
click at [805, 411] on div at bounding box center [931, 453] width 1233 height 411
click at [804, 570] on div at bounding box center [931, 453] width 1233 height 411
click at [736, 565] on div at bounding box center [931, 453] width 1233 height 411
click at [742, 558] on div at bounding box center [931, 453] width 1233 height 411
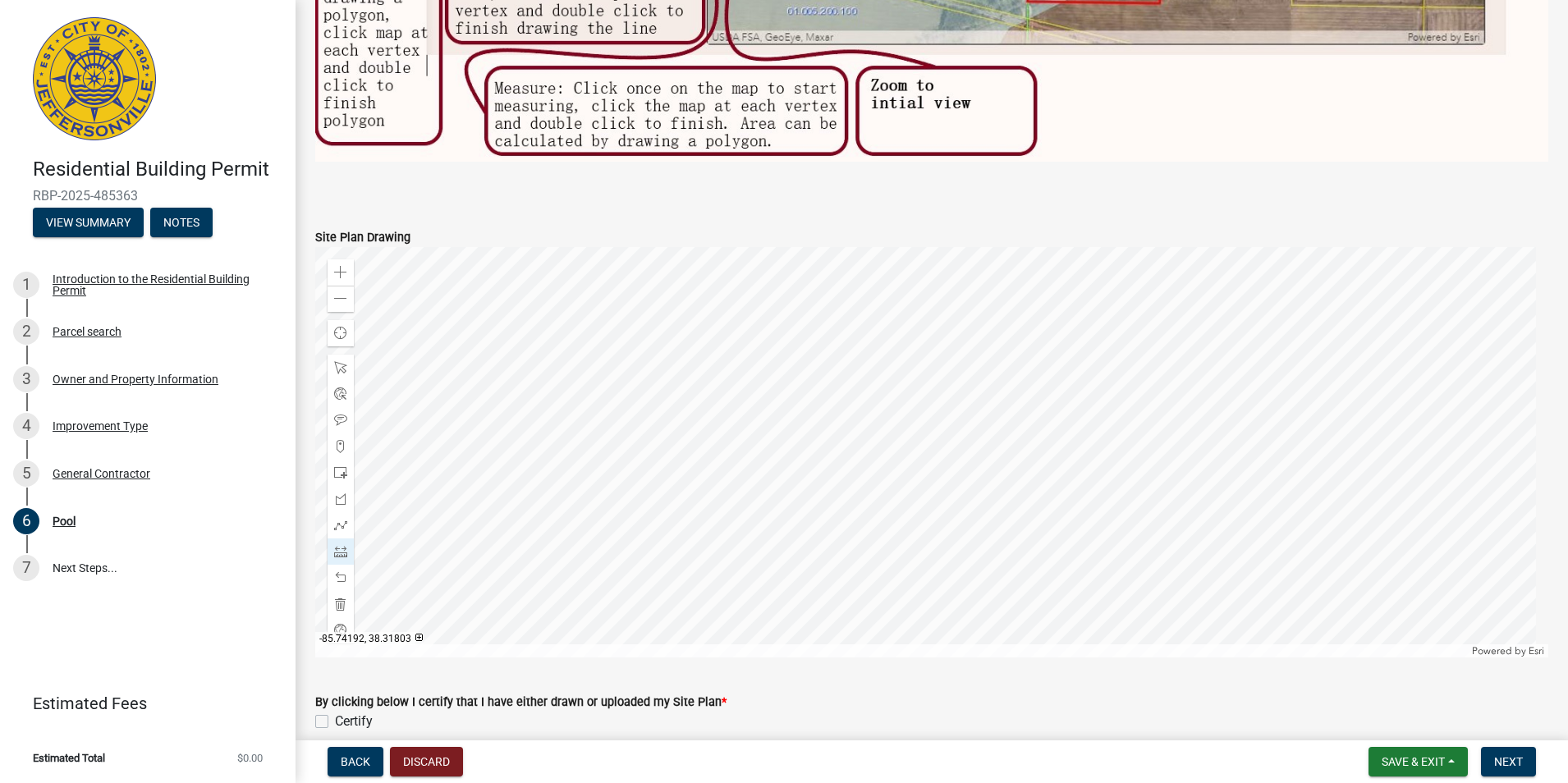
click at [806, 570] on div at bounding box center [931, 453] width 1233 height 411
click at [805, 570] on div at bounding box center [931, 453] width 1233 height 411
click at [804, 564] on div at bounding box center [931, 453] width 1233 height 411
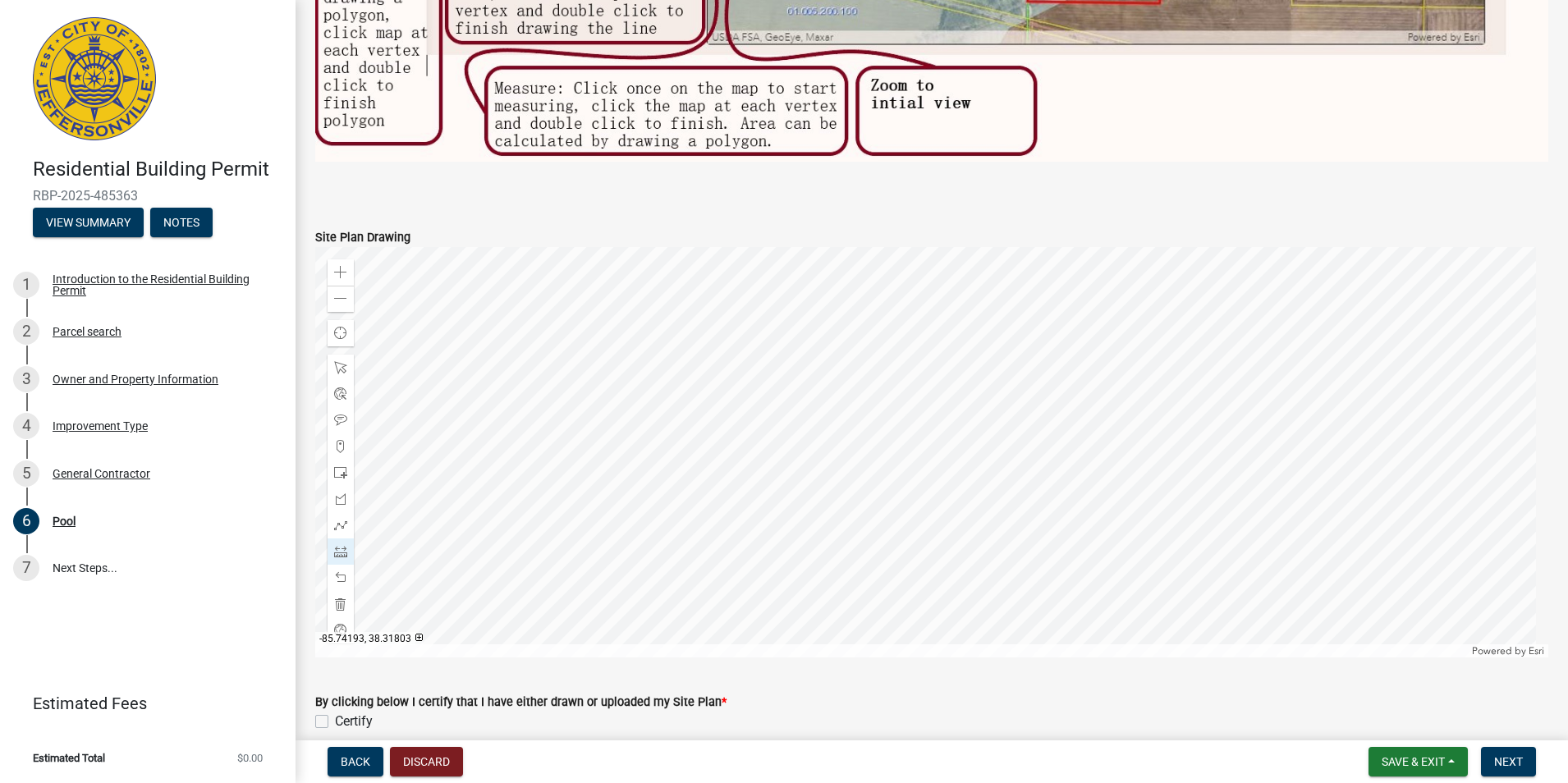
click at [804, 564] on div at bounding box center [931, 453] width 1233 height 411
click at [808, 564] on div at bounding box center [931, 453] width 1233 height 411
click at [336, 468] on span at bounding box center [340, 473] width 13 height 13
click at [798, 567] on div at bounding box center [931, 453] width 1233 height 411
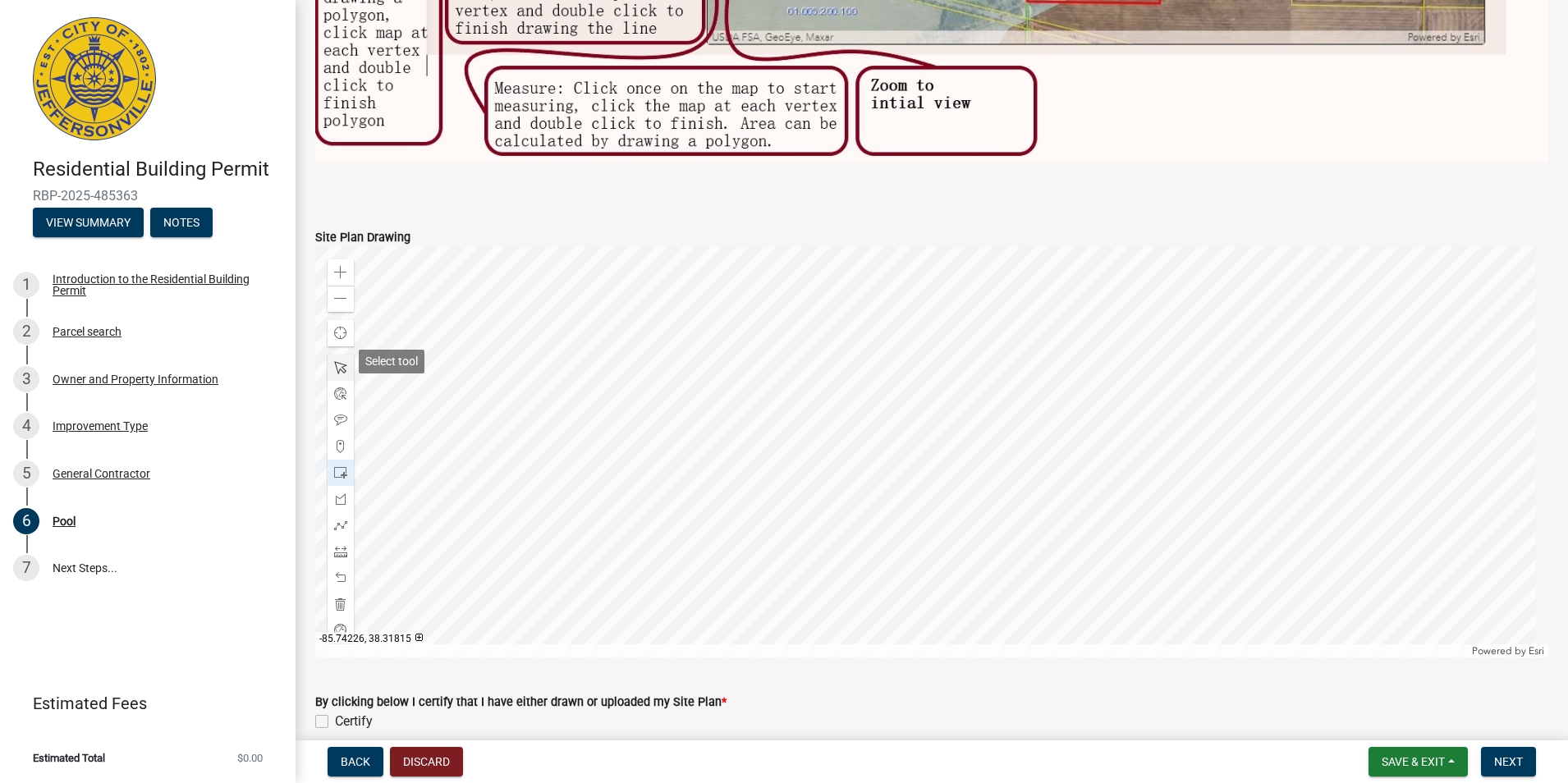
click at [340, 361] on span at bounding box center [340, 367] width 13 height 13
click at [334, 270] on span at bounding box center [340, 272] width 13 height 13
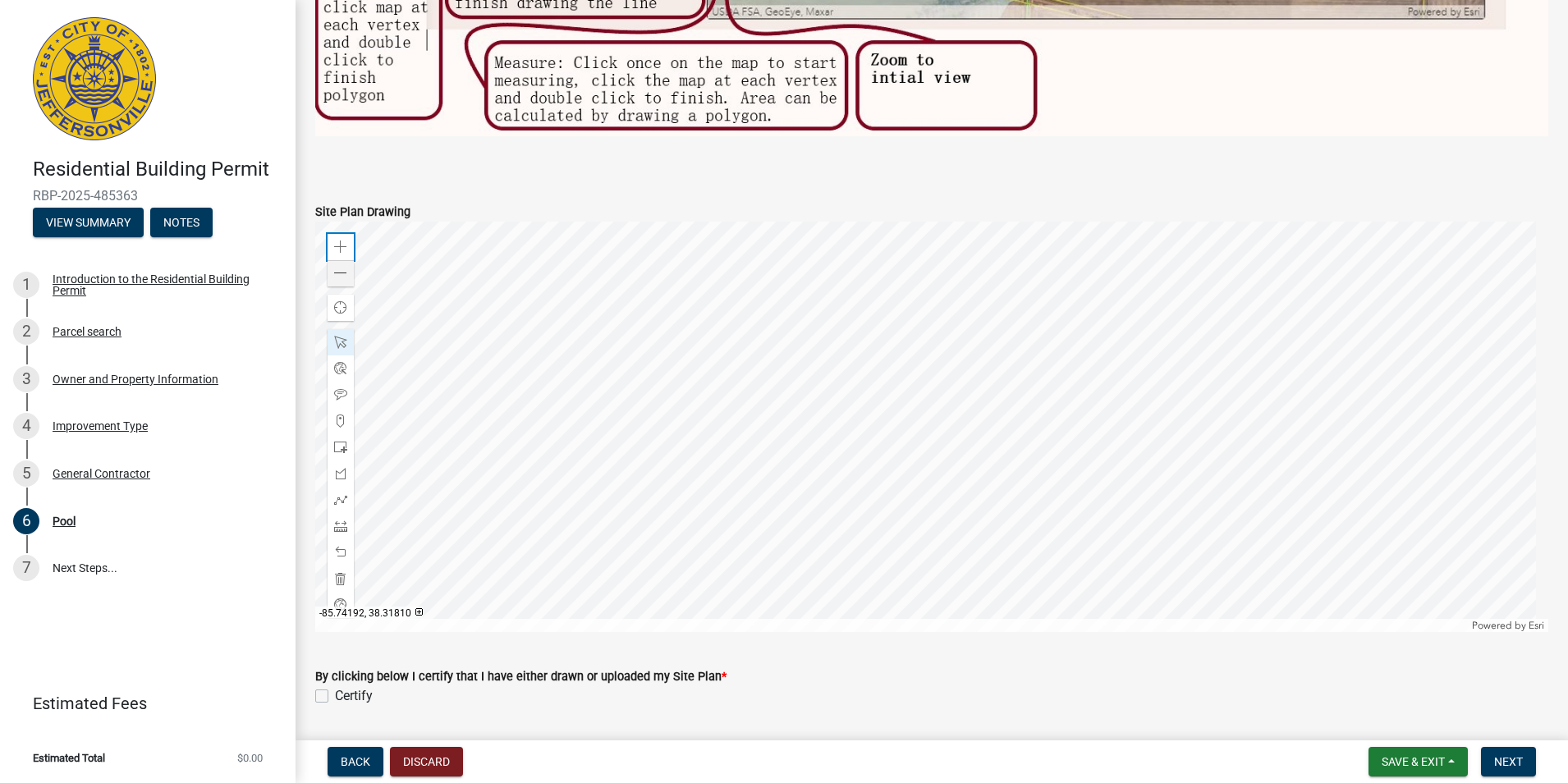
scroll to position [1213, 0]
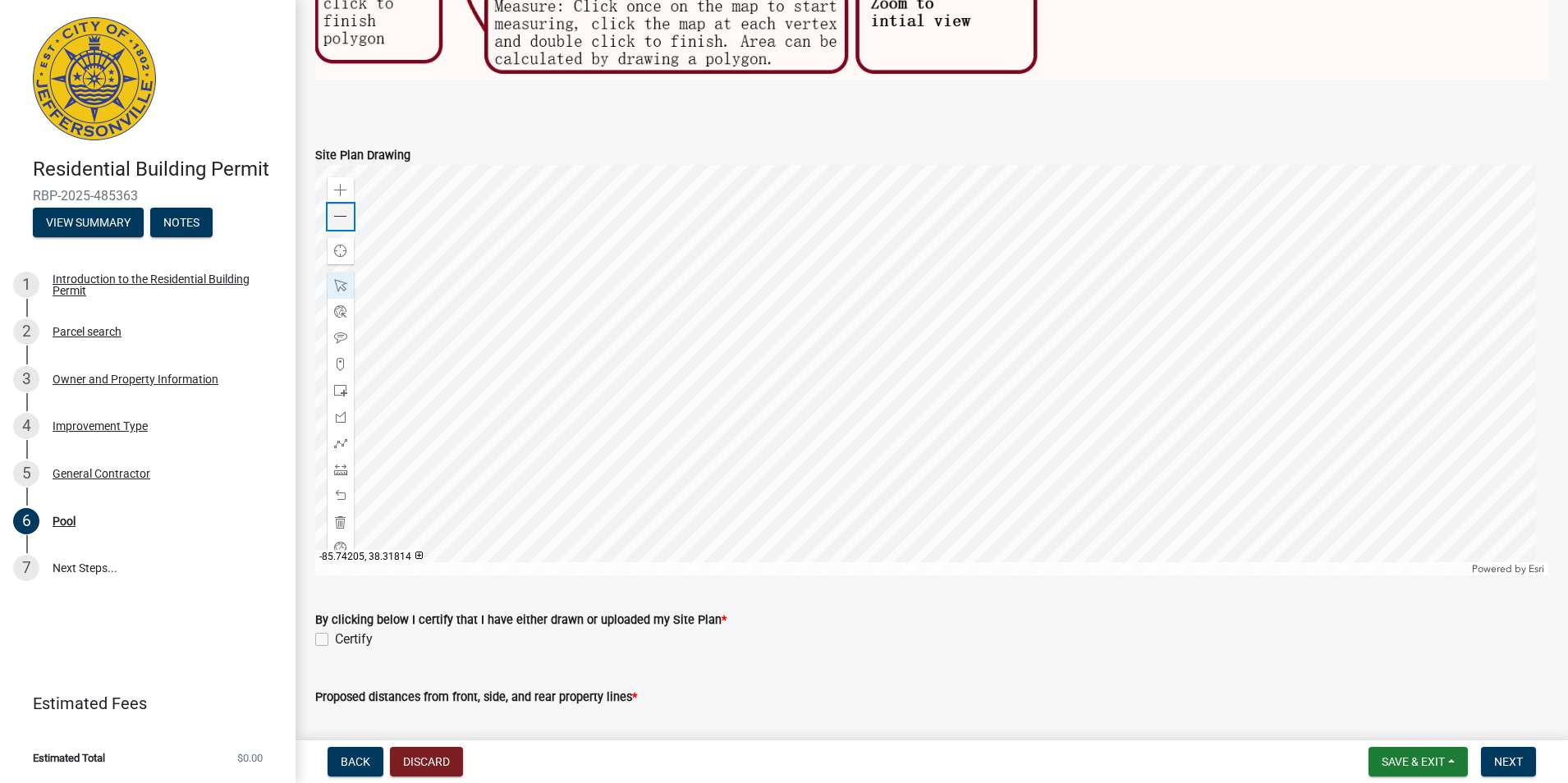
drag, startPoint x: 335, startPoint y: 209, endPoint x: 345, endPoint y: 207, distance: 10.2
click at [336, 211] on span at bounding box center [340, 217] width 13 height 13
click at [769, 285] on div at bounding box center [931, 371] width 1233 height 411
click at [990, 461] on div at bounding box center [931, 371] width 1233 height 411
click at [804, 350] on div at bounding box center [931, 371] width 1233 height 411
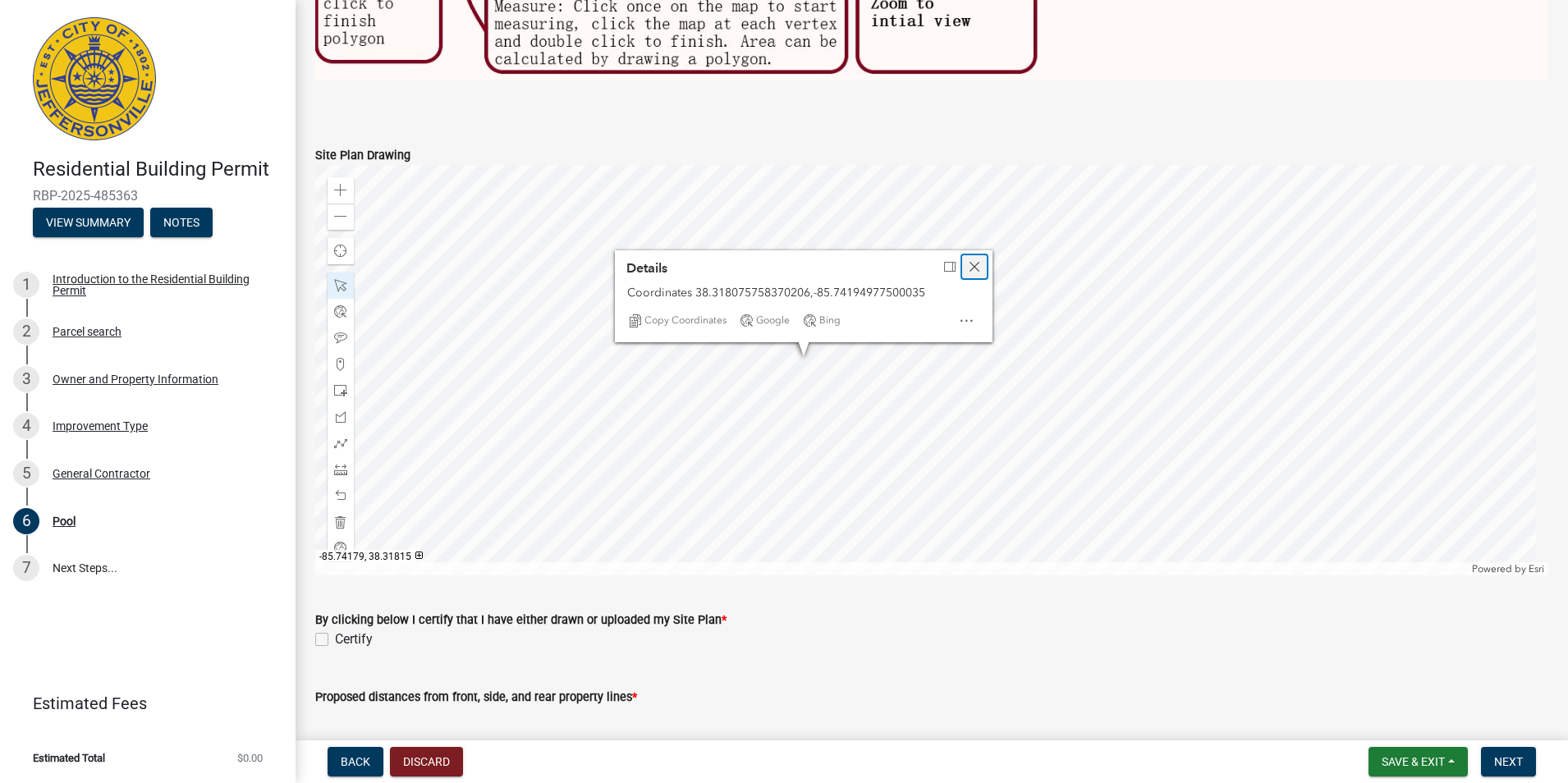
click at [972, 260] on span "Close" at bounding box center [974, 267] width 13 height 13
click at [761, 323] on div at bounding box center [931, 371] width 1233 height 411
click at [866, 328] on div at bounding box center [931, 371] width 1233 height 411
click at [738, 327] on div at bounding box center [931, 371] width 1233 height 411
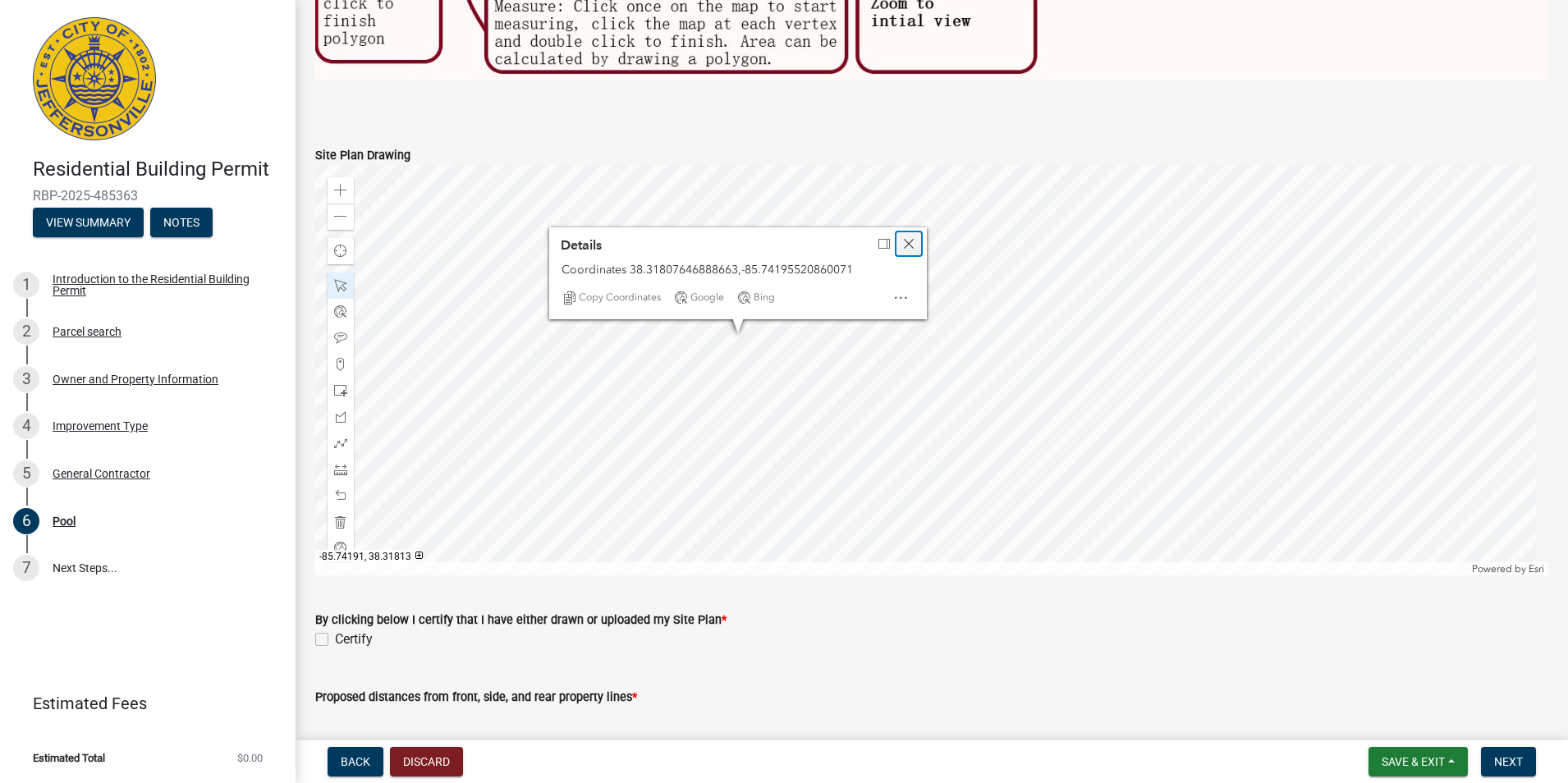
click at [907, 238] on span "Close" at bounding box center [908, 244] width 13 height 13
click at [764, 294] on div at bounding box center [931, 371] width 1233 height 411
click at [812, 342] on div at bounding box center [931, 371] width 1233 height 411
click at [860, 321] on div at bounding box center [931, 371] width 1233 height 411
click at [954, 309] on div at bounding box center [931, 371] width 1233 height 411
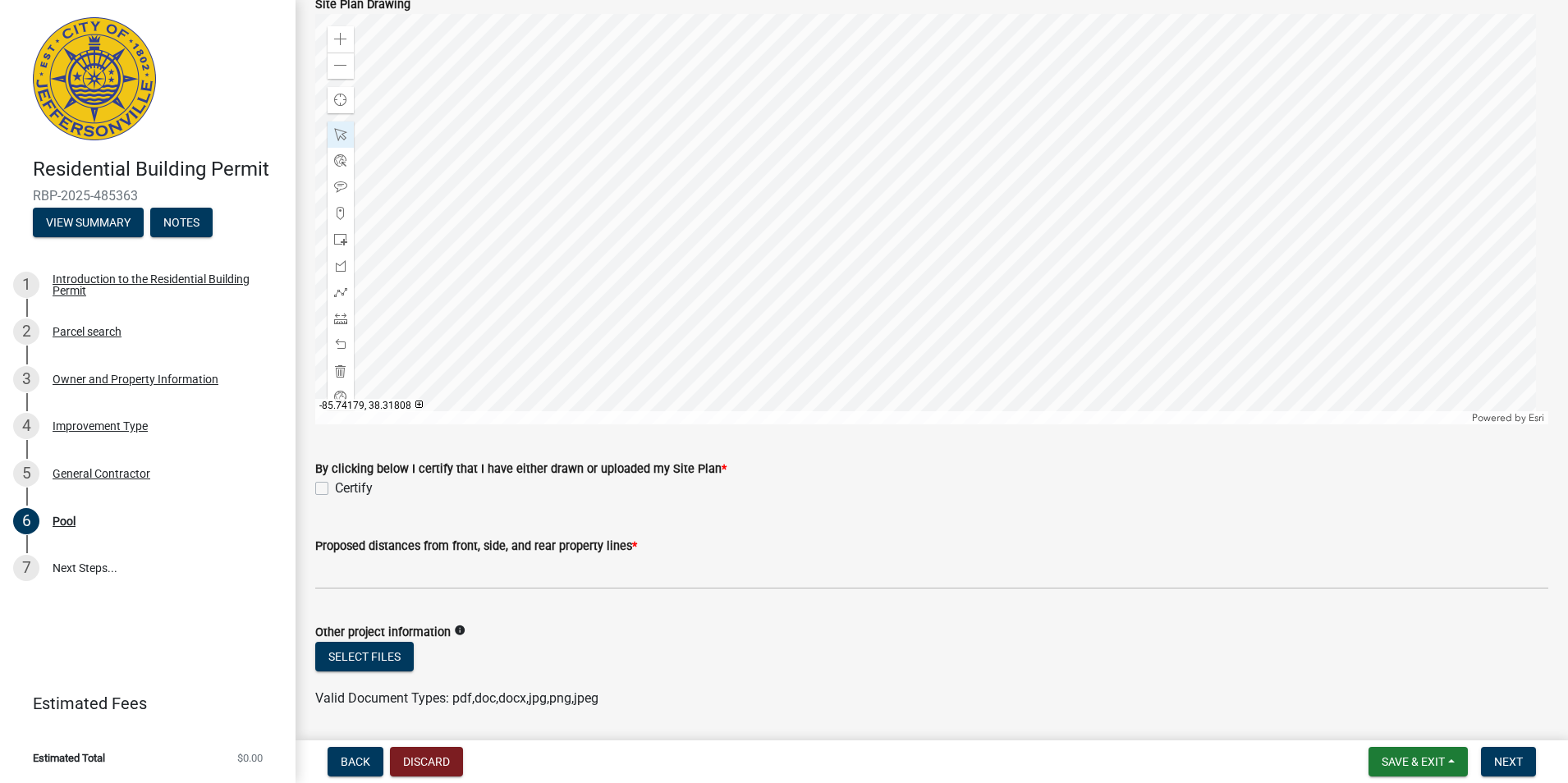
scroll to position [1377, 0]
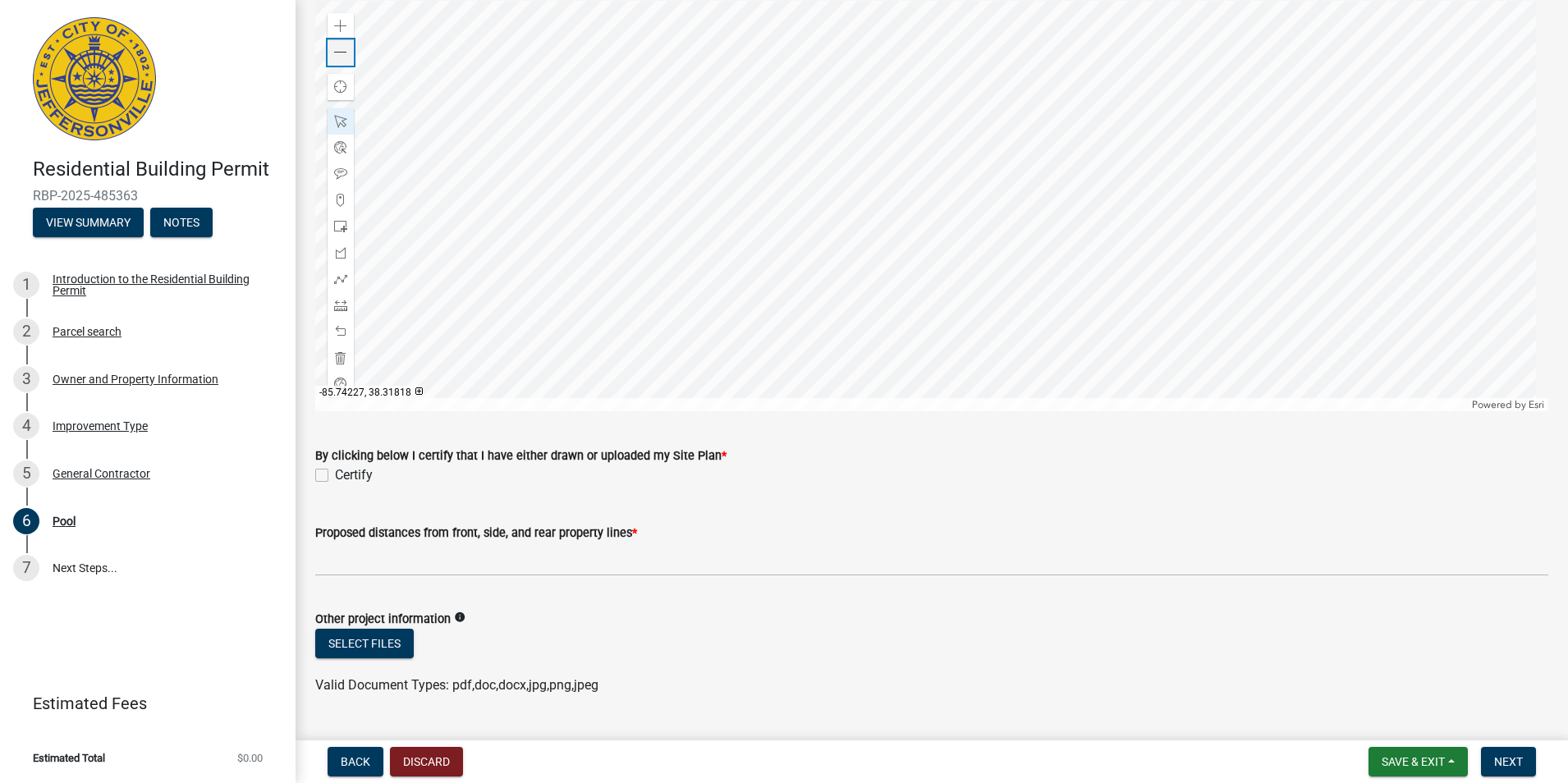
click at [343, 46] on span at bounding box center [340, 52] width 13 height 13
click at [341, 301] on span at bounding box center [340, 305] width 13 height 13
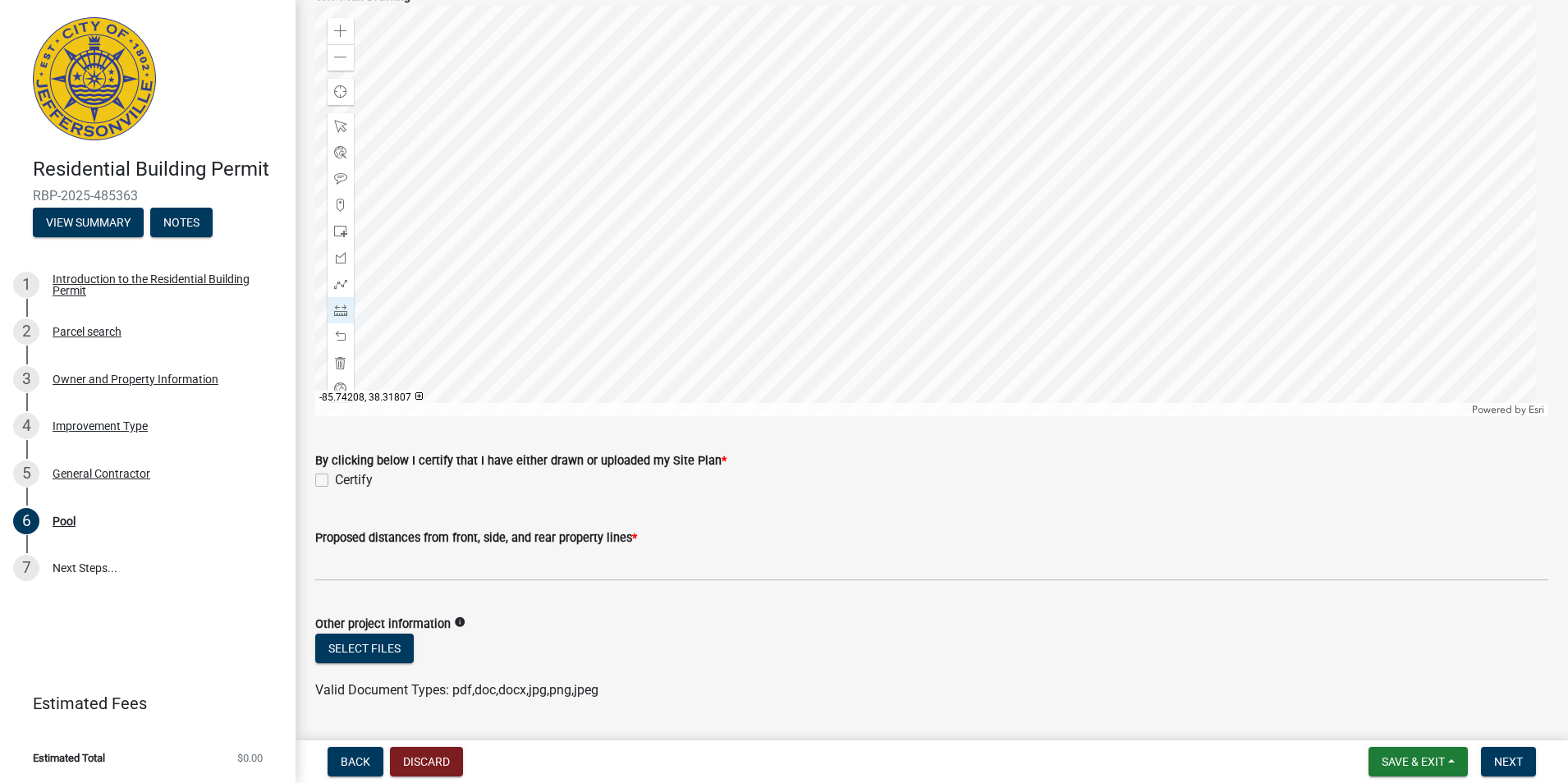
click at [762, 231] on div at bounding box center [931, 211] width 1233 height 411
click at [761, 230] on div at bounding box center [931, 211] width 1233 height 411
click at [825, 231] on div at bounding box center [931, 211] width 1233 height 411
click at [824, 232] on div at bounding box center [931, 211] width 1233 height 411
click at [643, 246] on div at bounding box center [931, 211] width 1233 height 411
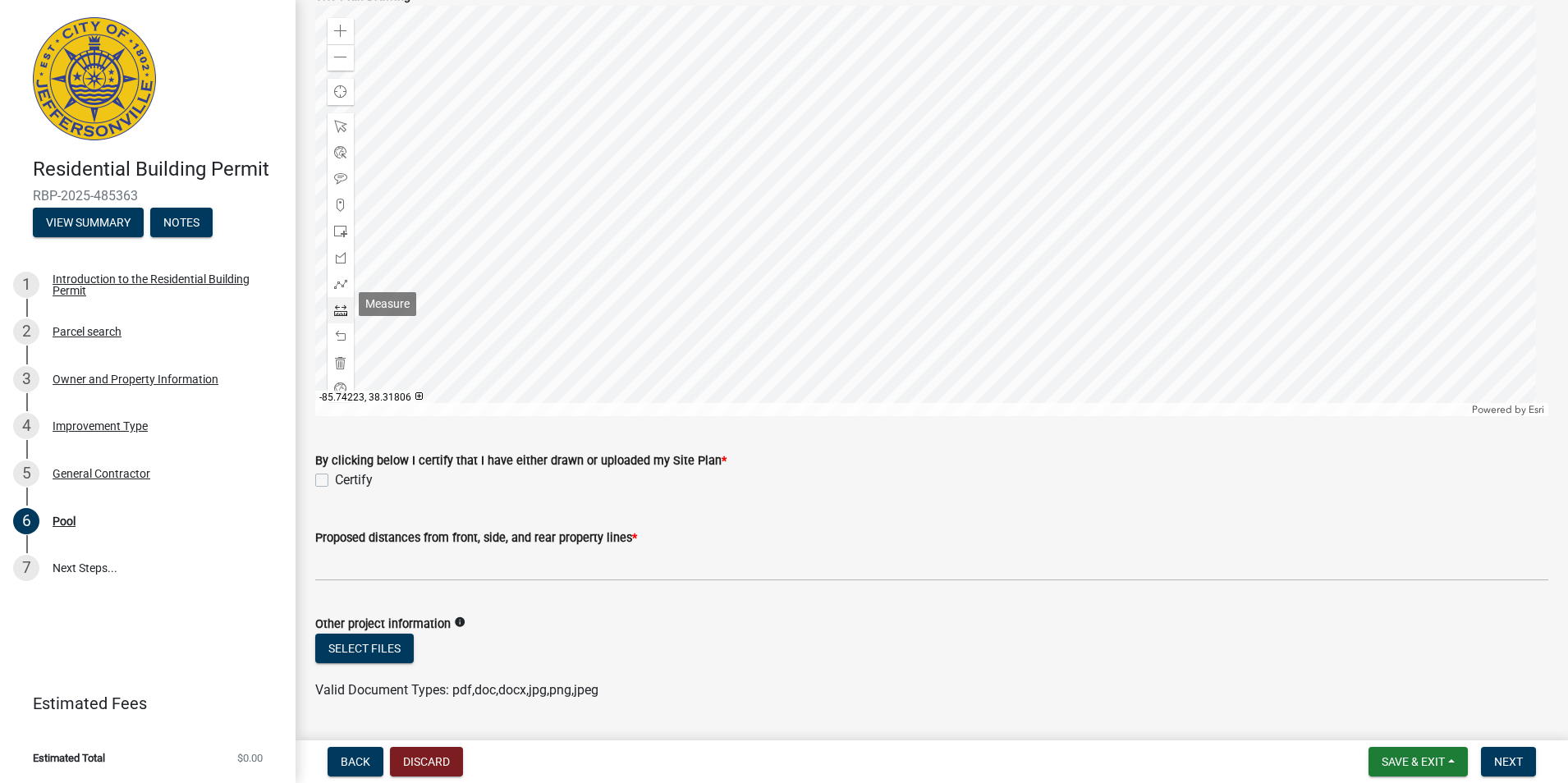
click at [338, 306] on span at bounding box center [340, 310] width 13 height 13
click at [632, 274] on div at bounding box center [931, 211] width 1233 height 411
click at [632, 270] on div at bounding box center [931, 211] width 1233 height 411
click at [817, 258] on div at bounding box center [931, 211] width 1233 height 411
click at [817, 259] on div at bounding box center [931, 211] width 1233 height 411
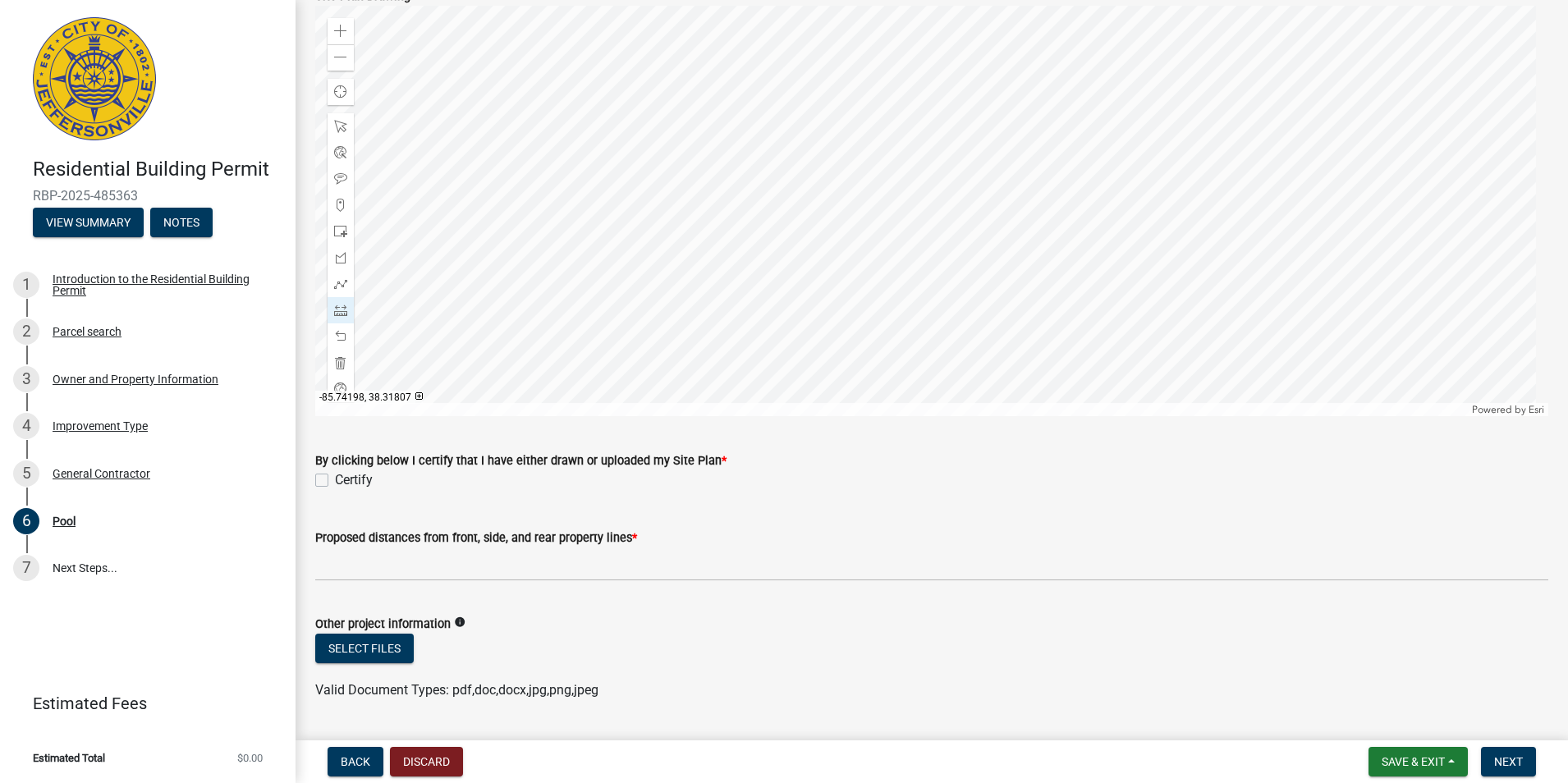
click at [817, 259] on div at bounding box center [931, 211] width 1233 height 411
click at [812, 260] on div at bounding box center [931, 211] width 1233 height 411
click at [819, 263] on div at bounding box center [931, 211] width 1233 height 411
click at [818, 263] on div at bounding box center [931, 211] width 1233 height 411
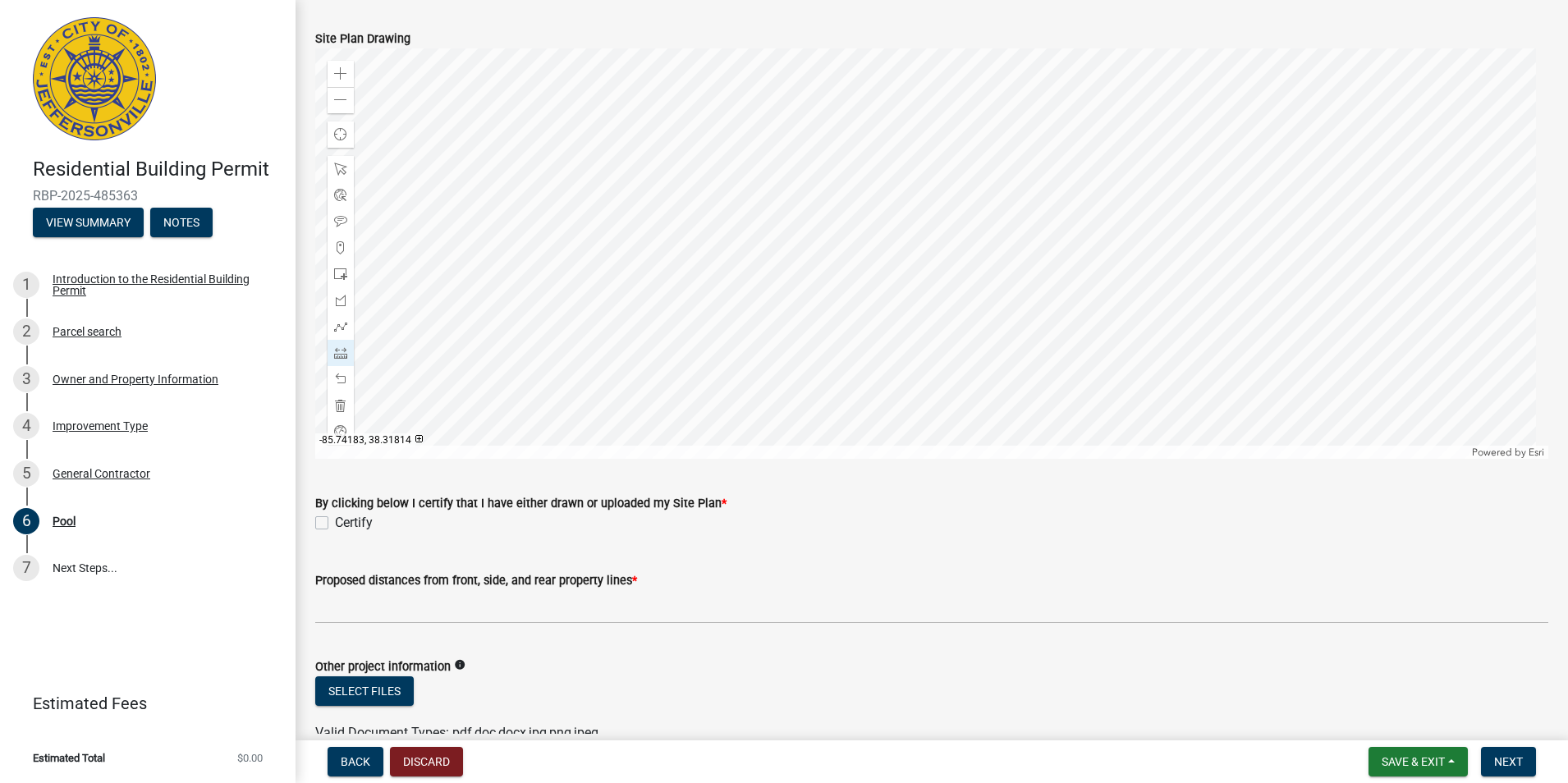
scroll to position [1247, 0]
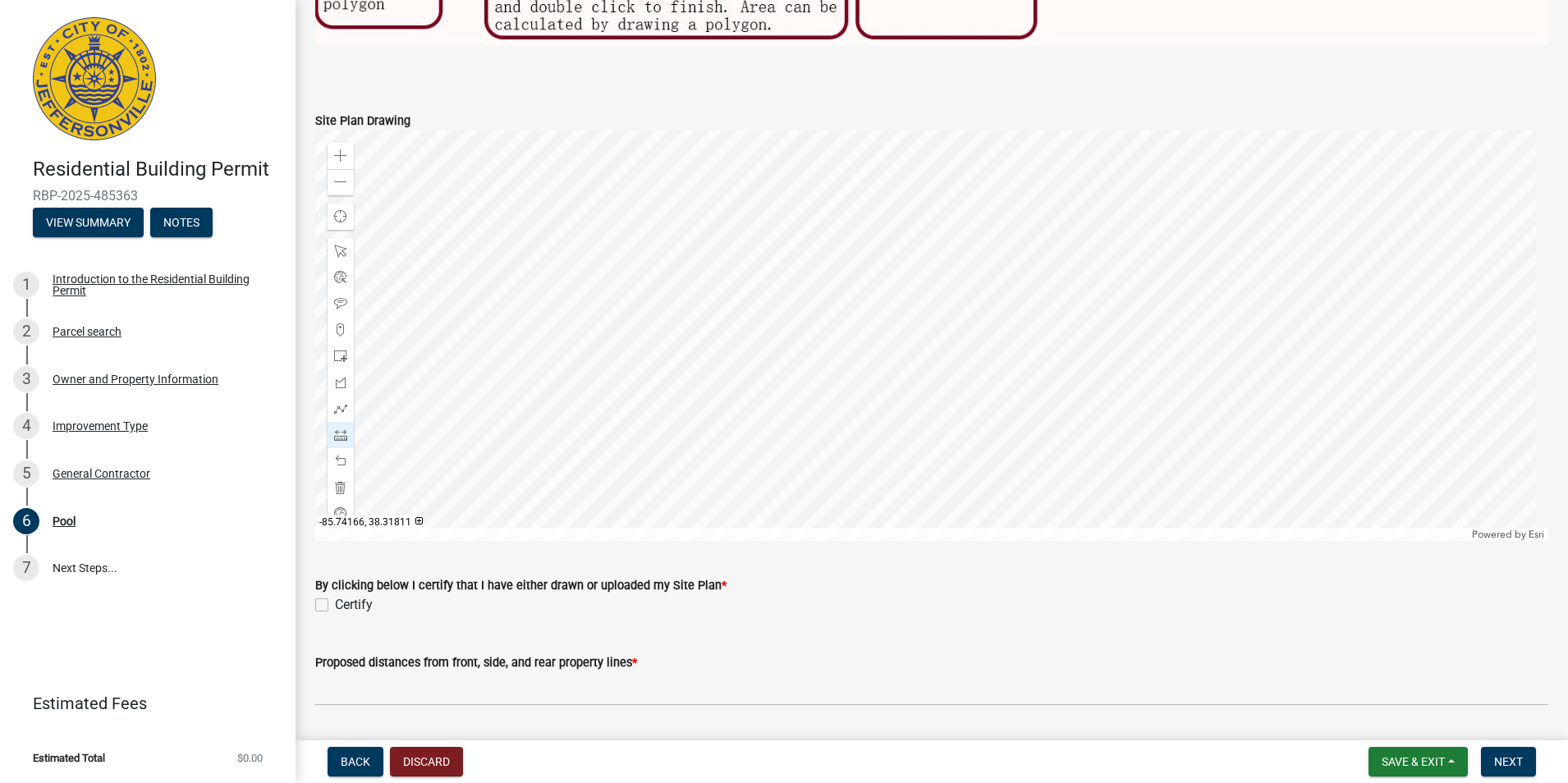
click at [1428, 291] on div at bounding box center [931, 336] width 1233 height 411
click at [1426, 293] on div at bounding box center [931, 336] width 1233 height 411
click at [1028, 270] on div at bounding box center [931, 336] width 1233 height 411
click at [1032, 274] on div at bounding box center [931, 336] width 1233 height 411
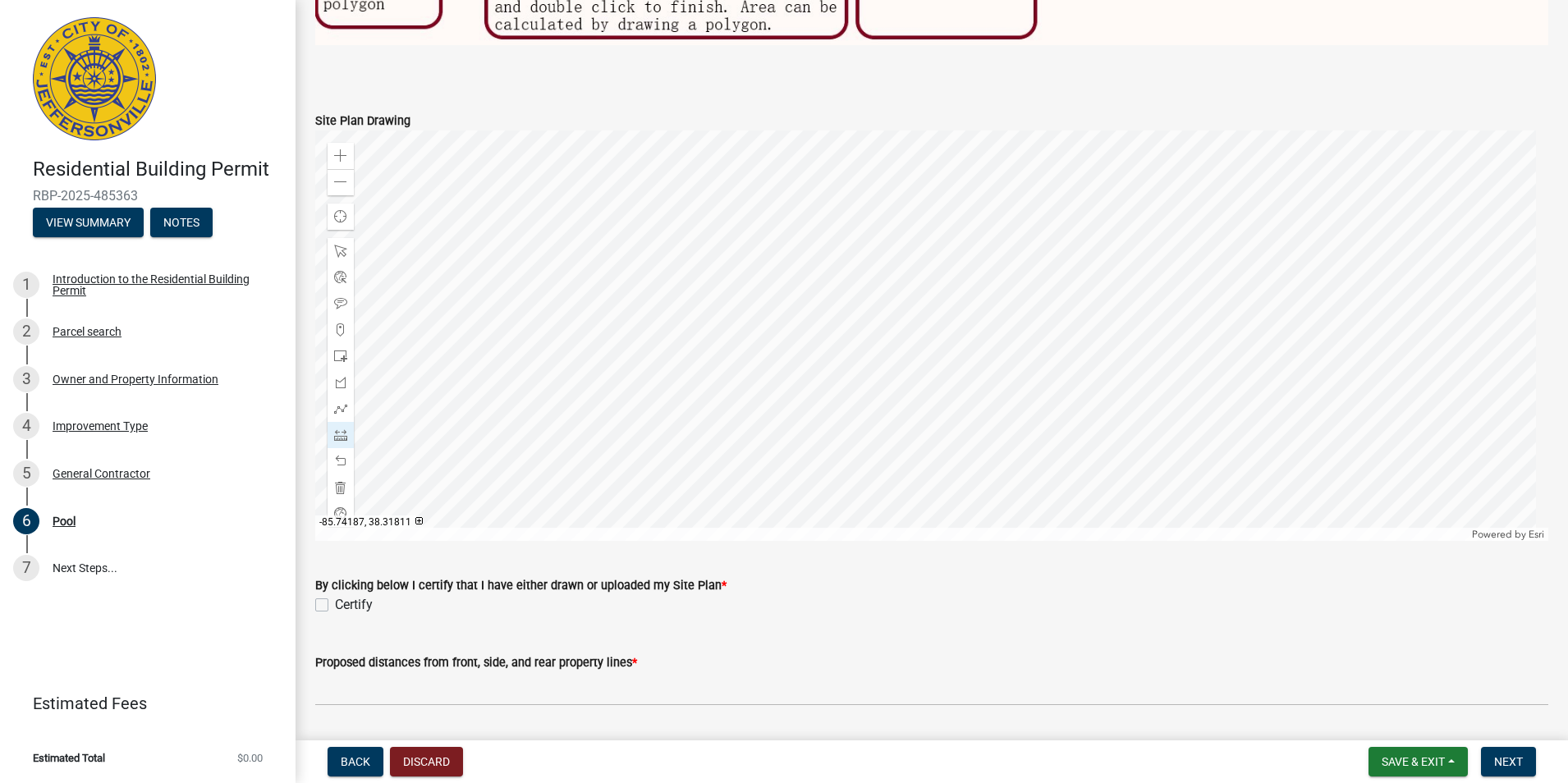
click at [1032, 274] on div at bounding box center [931, 336] width 1233 height 411
click at [1035, 276] on div at bounding box center [931, 336] width 1233 height 411
click at [1035, 274] on div at bounding box center [931, 336] width 1233 height 411
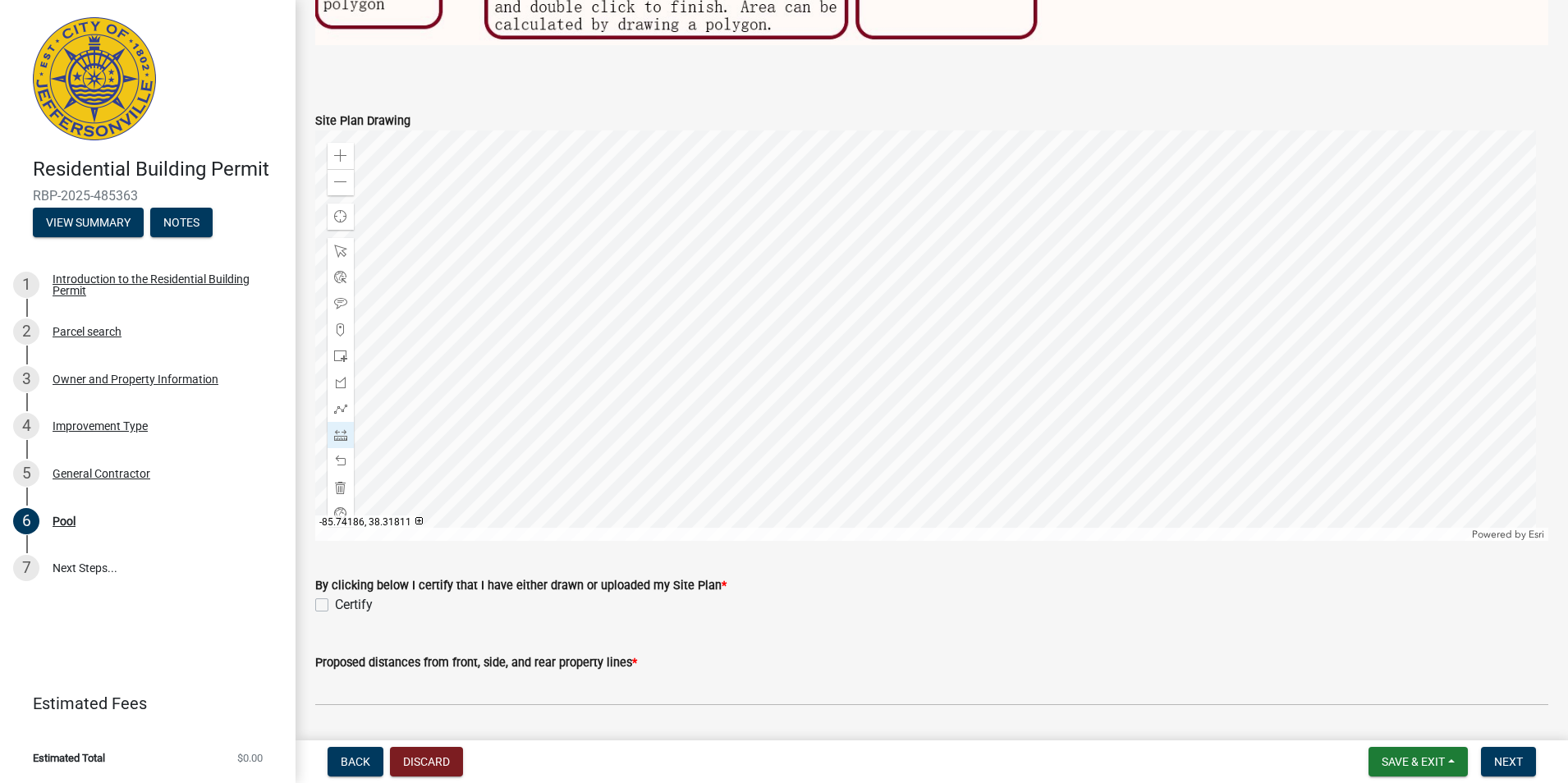
click at [1035, 274] on div at bounding box center [931, 336] width 1233 height 411
click at [1033, 275] on div at bounding box center [931, 336] width 1233 height 411
click at [1027, 275] on div at bounding box center [931, 336] width 1233 height 411
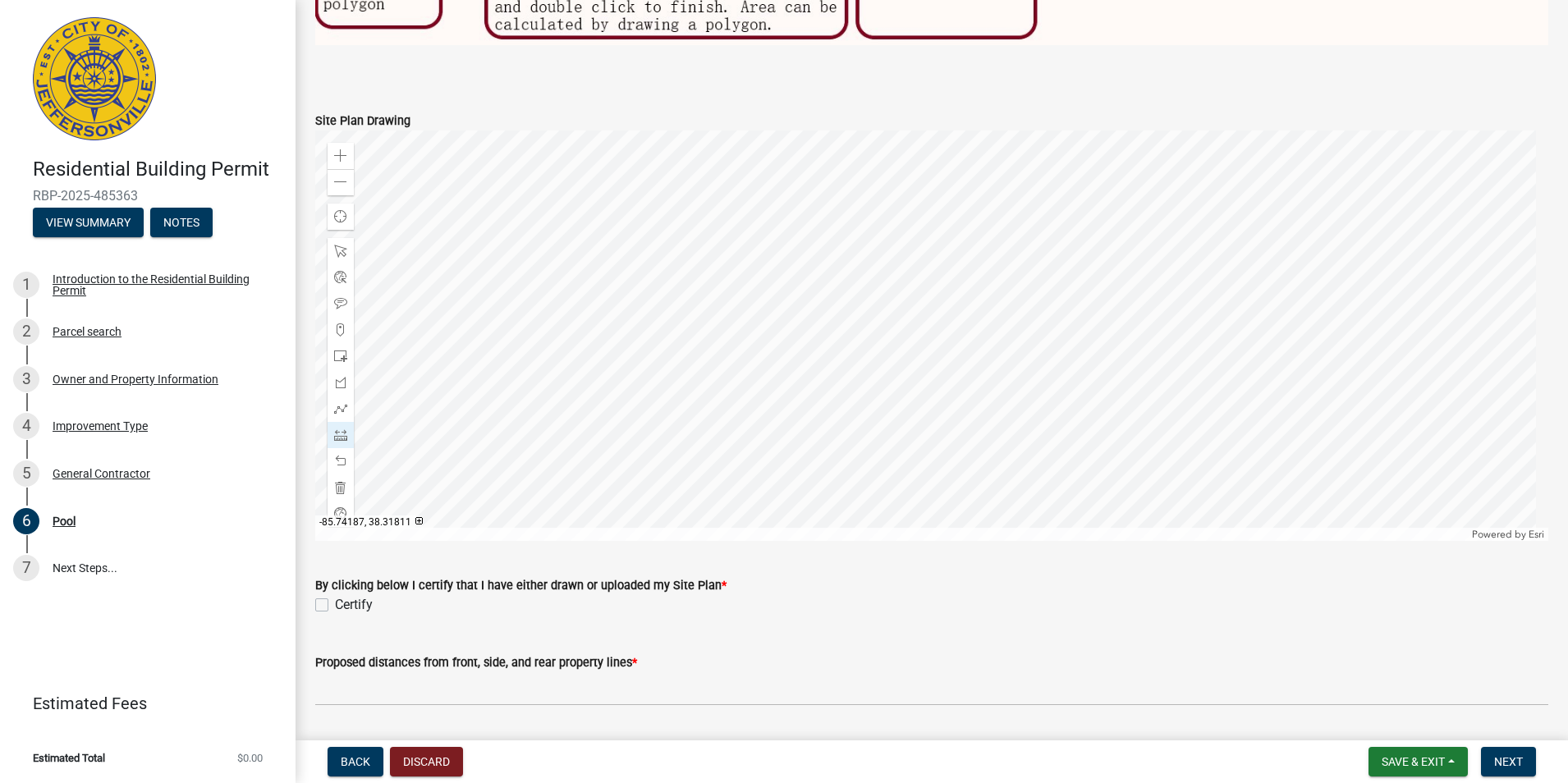
click at [1027, 275] on div at bounding box center [931, 336] width 1233 height 411
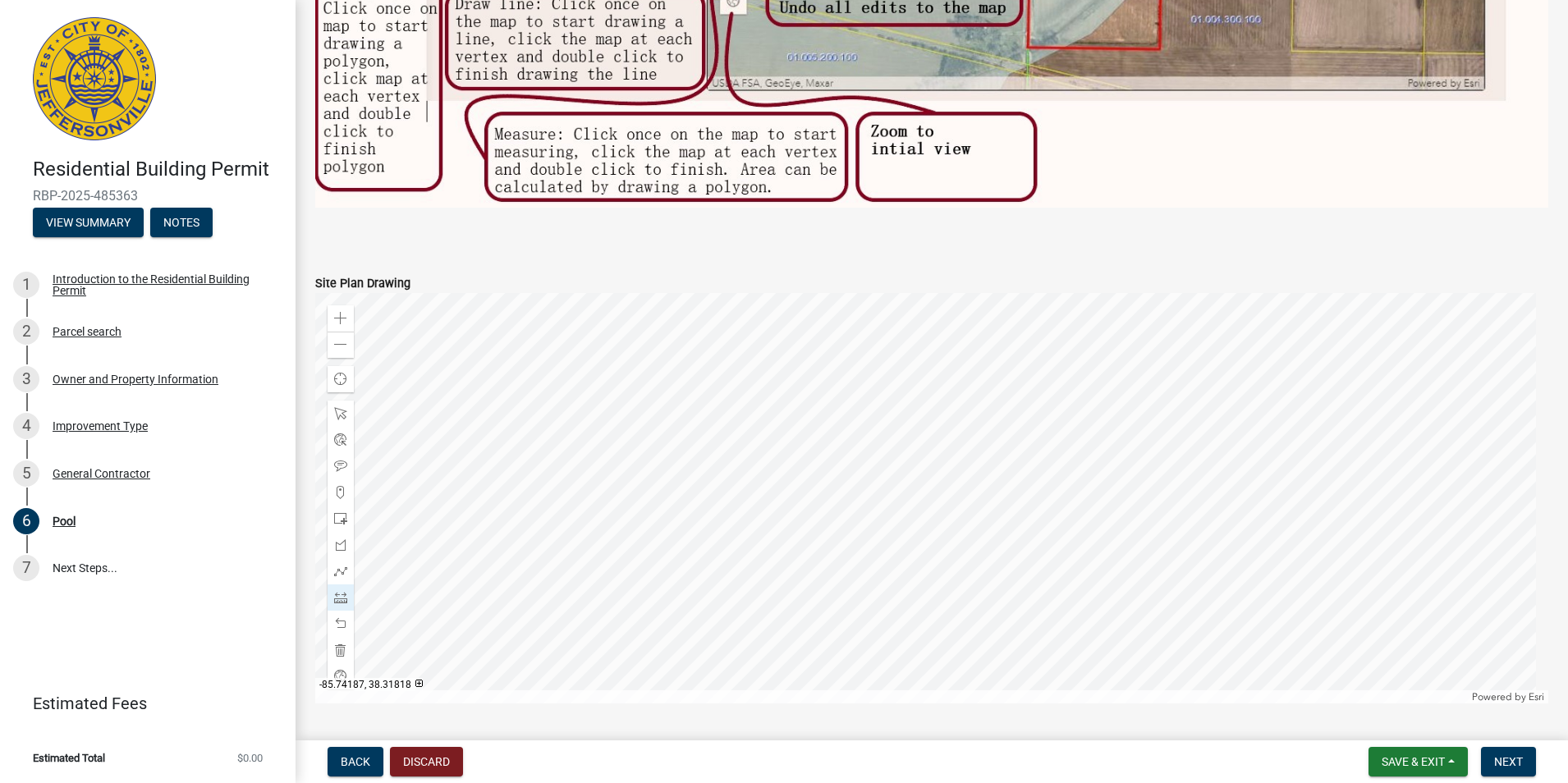
scroll to position [1083, 0]
click at [342, 340] on span at bounding box center [340, 346] width 13 height 13
click at [921, 356] on div at bounding box center [931, 500] width 1233 height 411
click at [922, 353] on div at bounding box center [931, 500] width 1233 height 411
click at [915, 417] on div at bounding box center [931, 500] width 1233 height 411
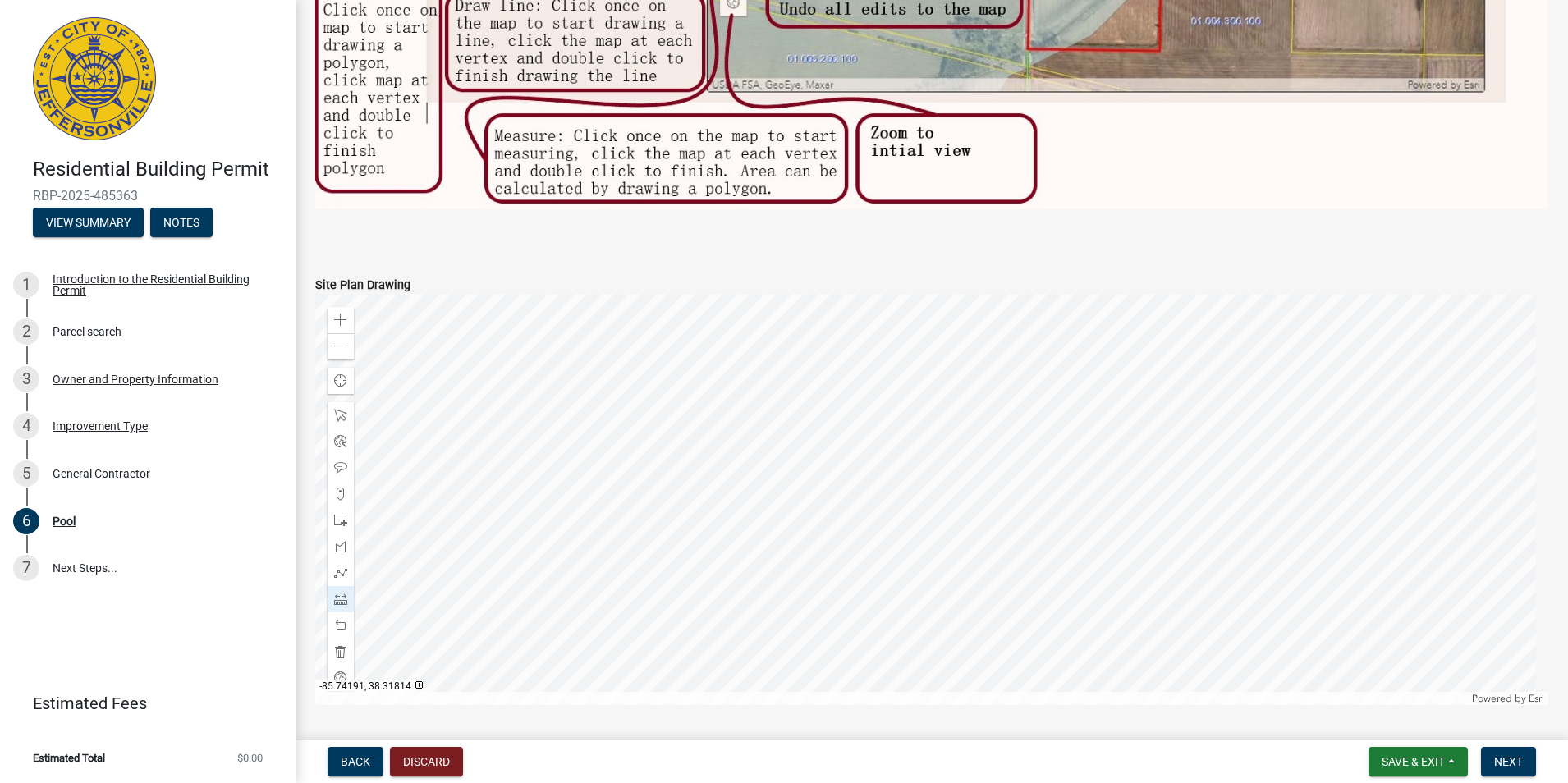
click at [915, 417] on div at bounding box center [931, 500] width 1233 height 411
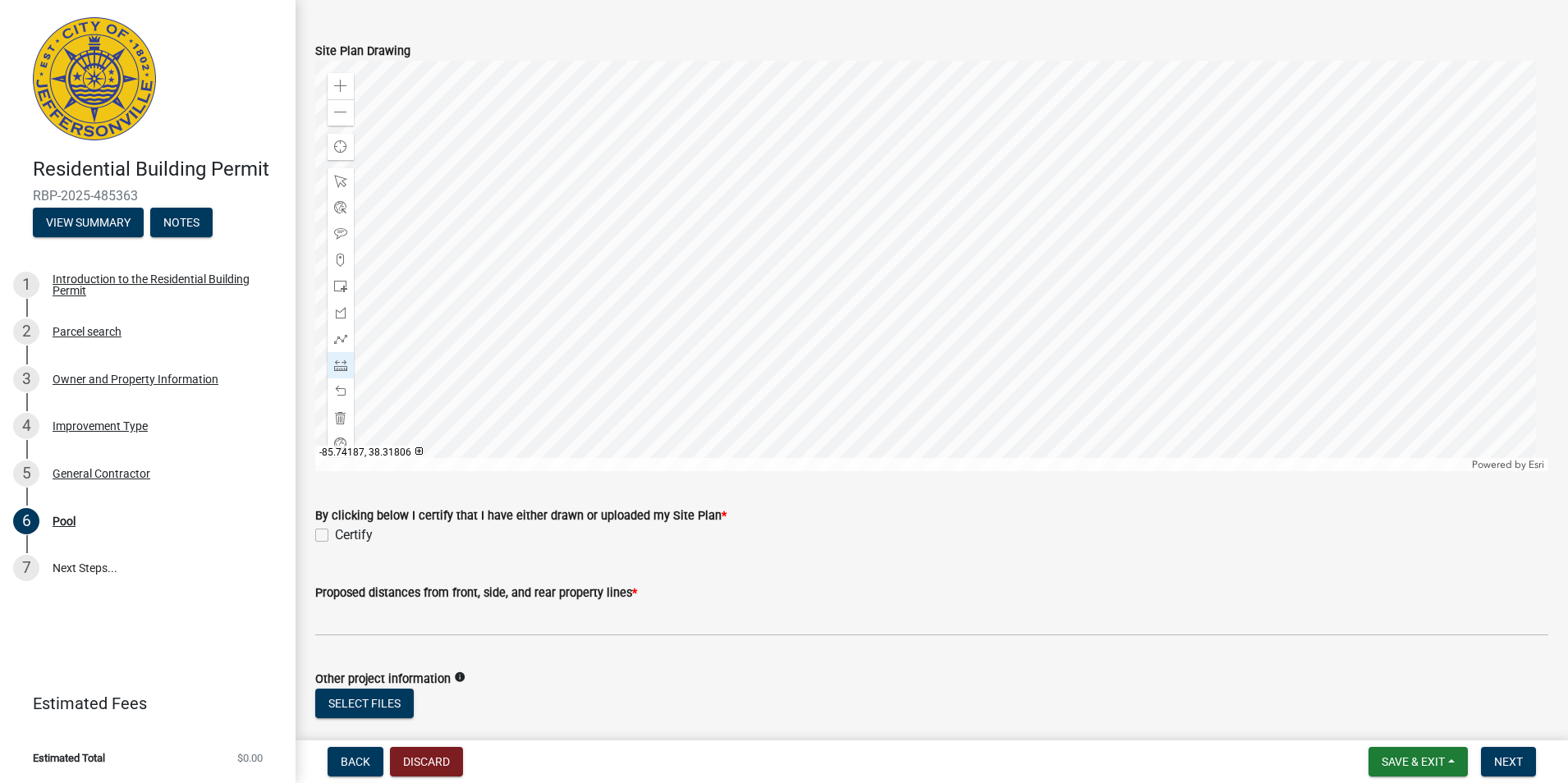
scroll to position [1329, 0]
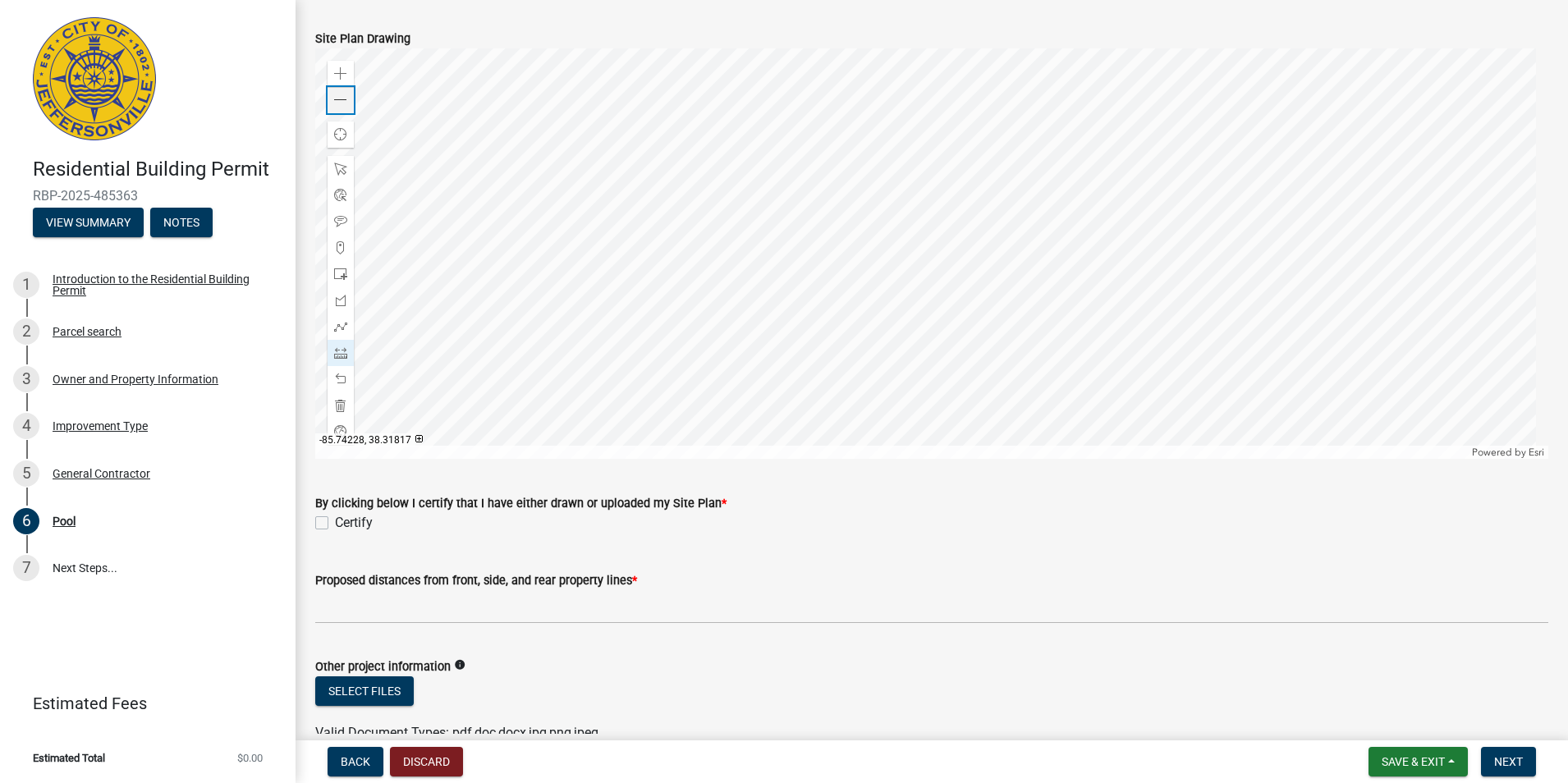
click at [337, 100] on span at bounding box center [340, 100] width 13 height 13
click at [880, 245] on div at bounding box center [931, 253] width 1233 height 411
click at [863, 416] on div at bounding box center [931, 253] width 1233 height 411
click at [862, 414] on div at bounding box center [931, 253] width 1233 height 411
click at [853, 126] on div at bounding box center [931, 253] width 1233 height 411
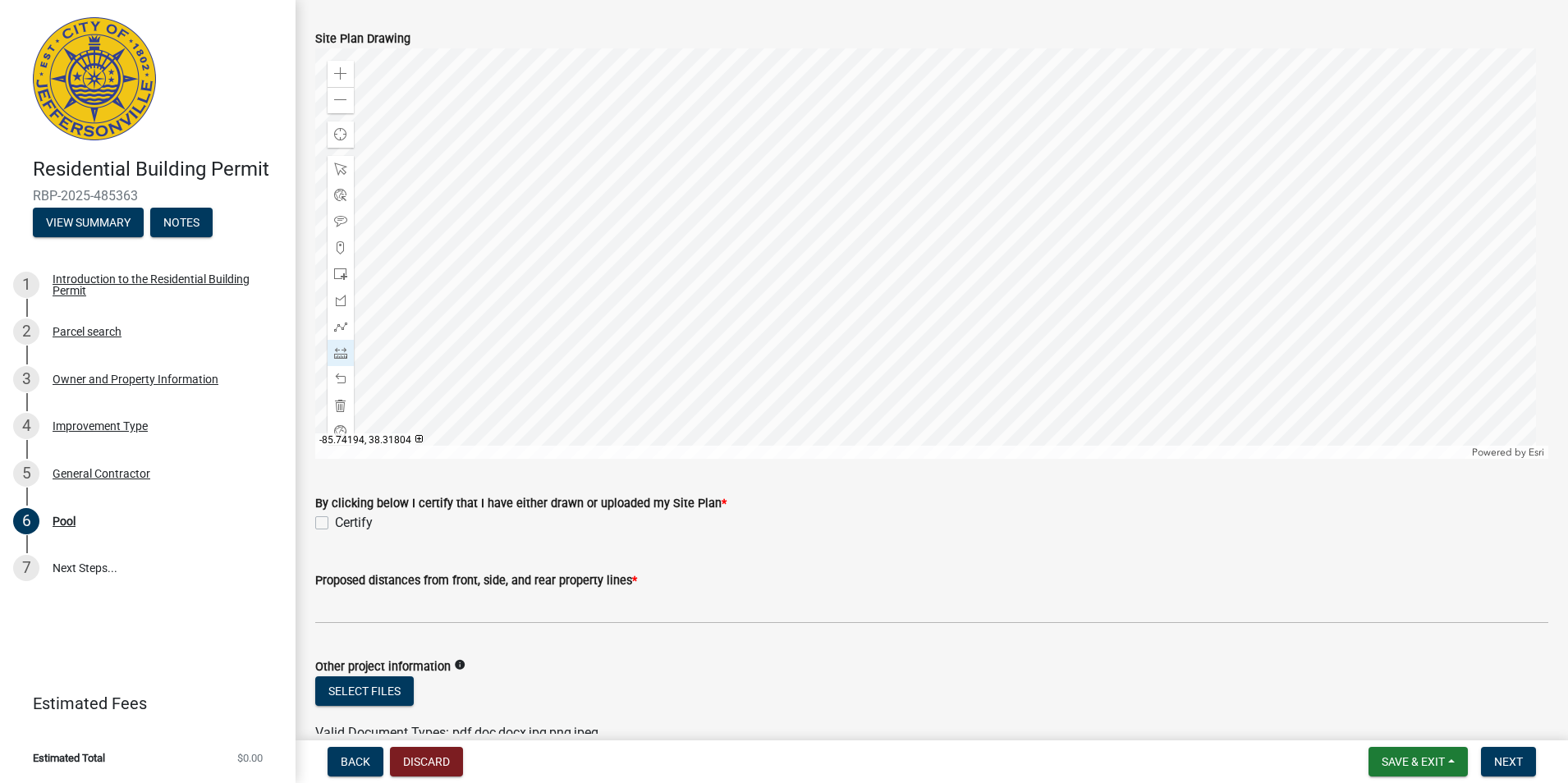
click at [853, 126] on div at bounding box center [931, 253] width 1233 height 411
click at [855, 128] on div at bounding box center [931, 253] width 1233 height 411
click at [854, 127] on div at bounding box center [931, 253] width 1233 height 411
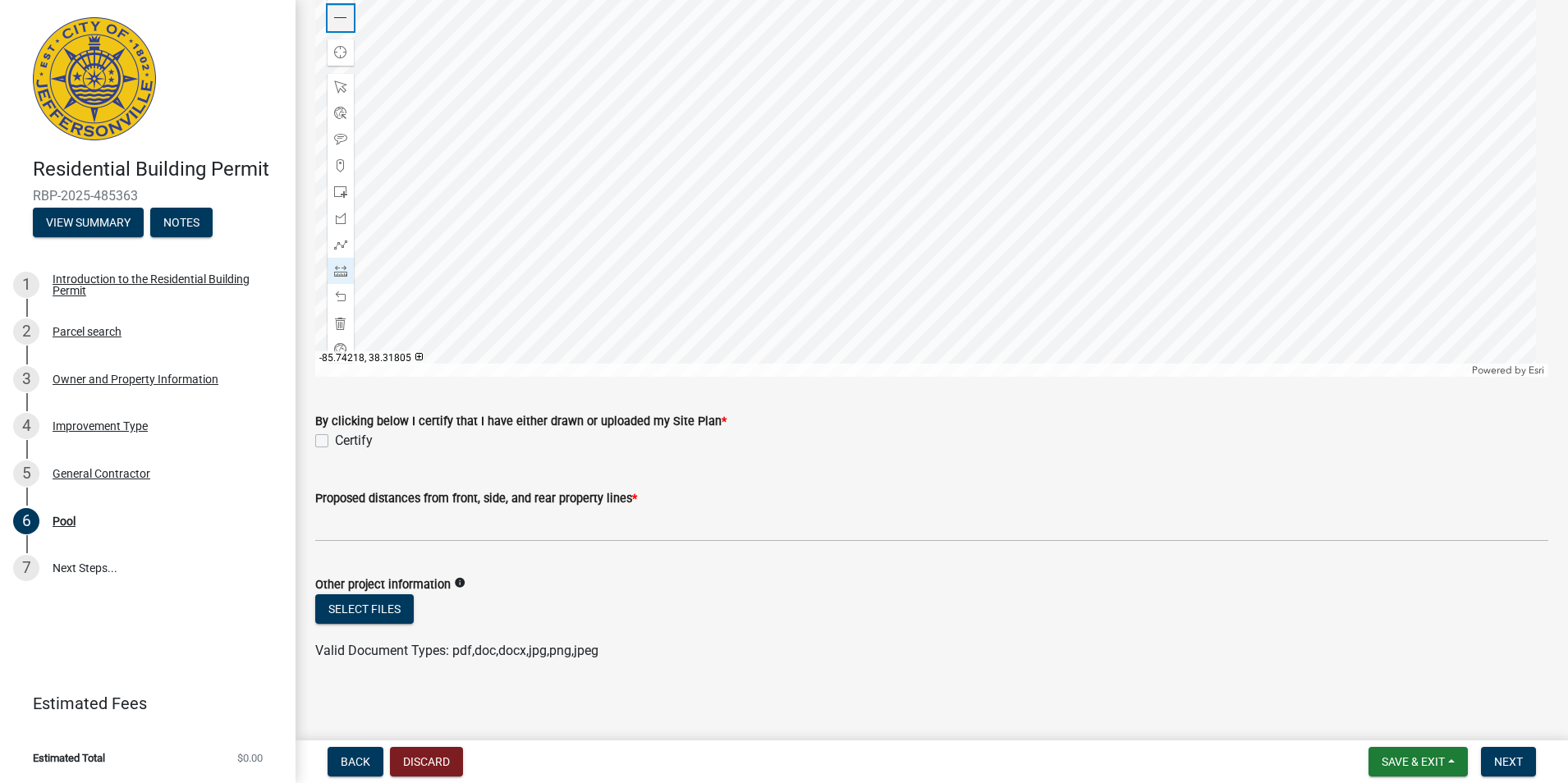
click at [339, 12] on span at bounding box center [340, 17] width 13 height 13
click at [977, 220] on div at bounding box center [931, 171] width 1233 height 411
click at [337, 11] on span at bounding box center [340, 17] width 13 height 13
click at [335, 431] on label "Certify" at bounding box center [353, 440] width 38 height 20
click at [335, 431] on input "Certify" at bounding box center [340, 436] width 10 height 10
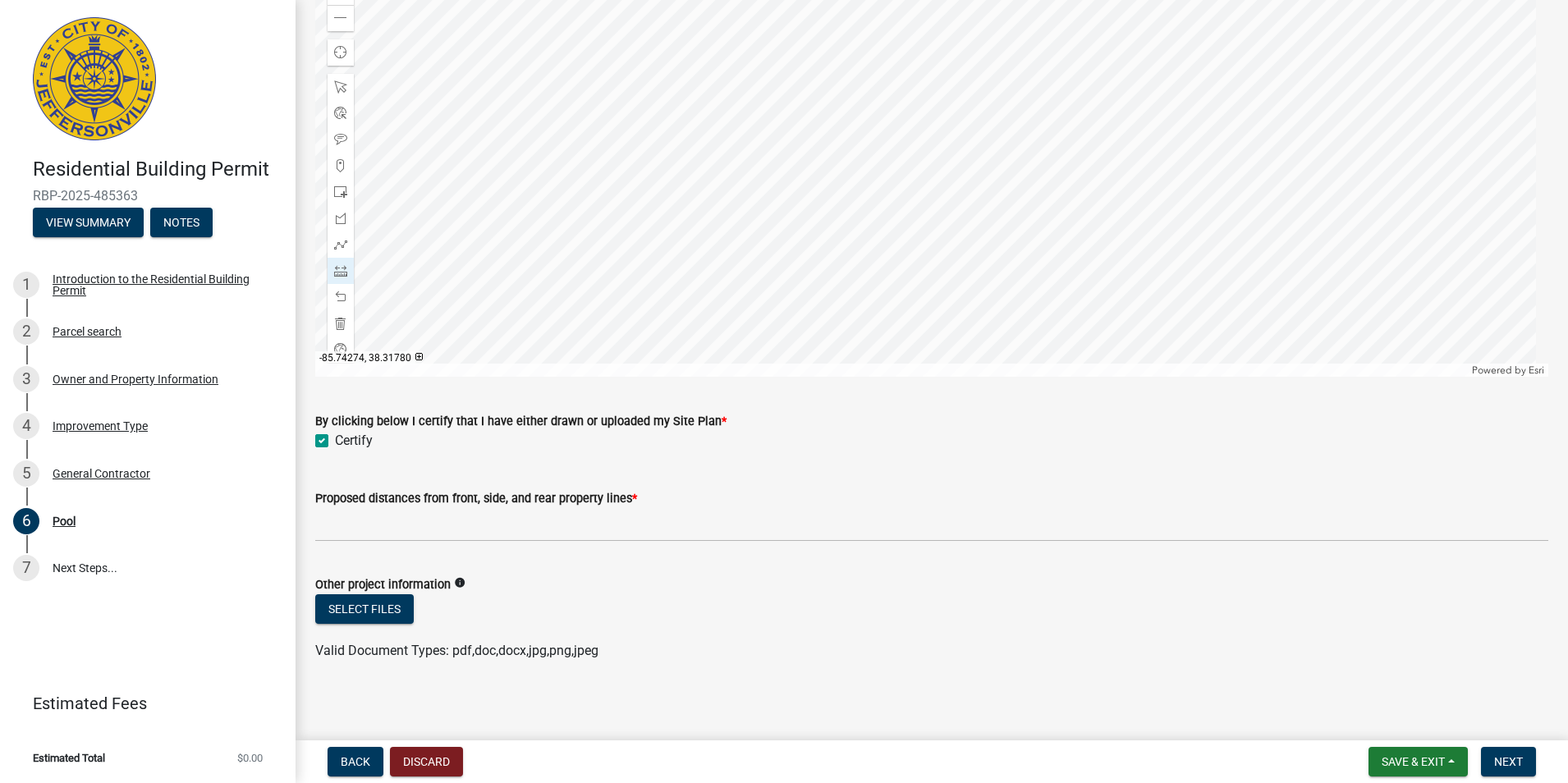
checkbox input "true"
click at [363, 595] on button "Select files" at bounding box center [364, 609] width 99 height 30
click at [348, 597] on button "Select files" at bounding box center [364, 609] width 99 height 30
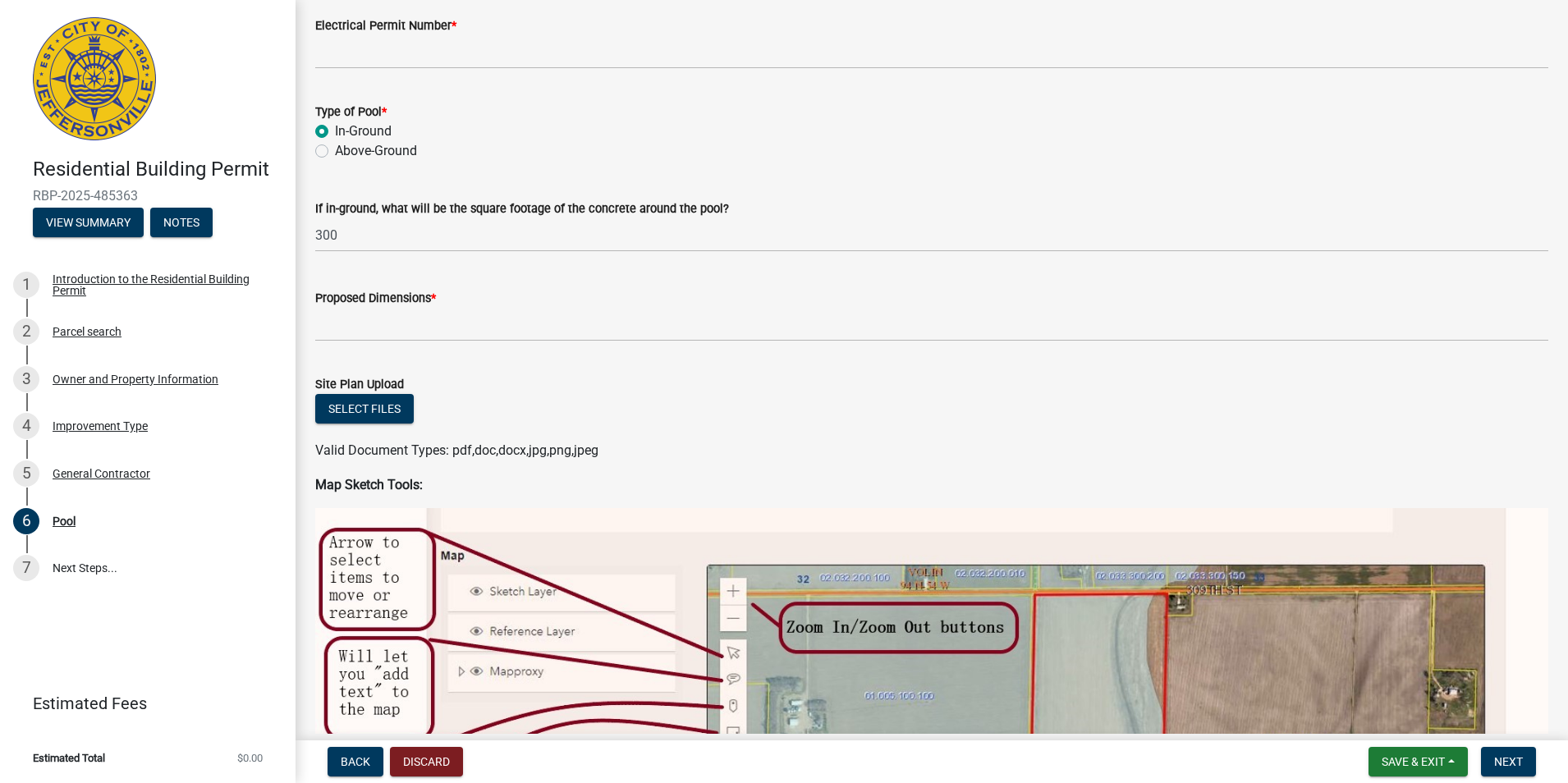
scroll to position [135, 0]
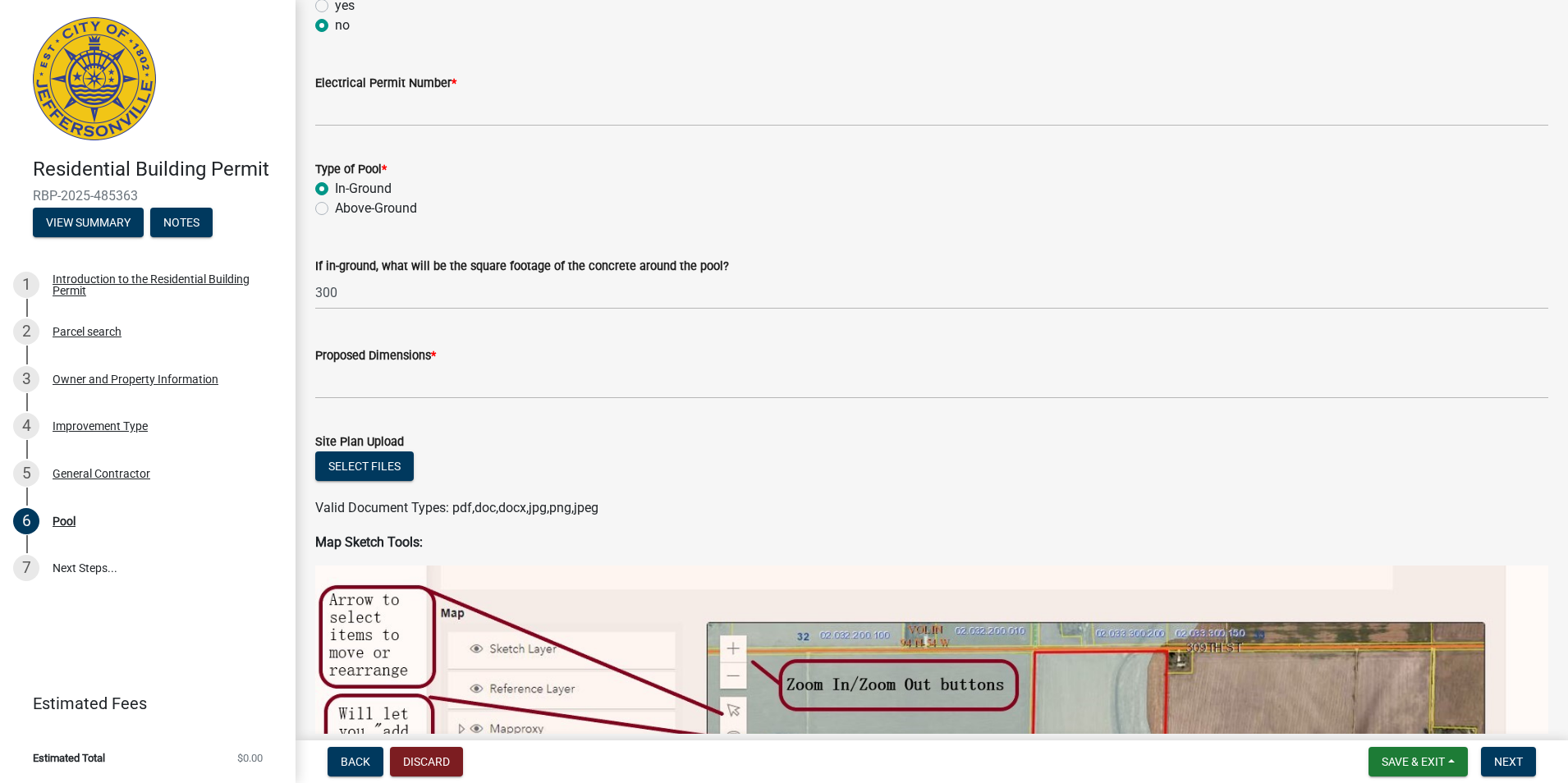
click at [439, 353] on div "Proposed Dimensions *" at bounding box center [931, 356] width 1233 height 20
click at [401, 353] on label "Proposed Dimensions *" at bounding box center [376, 356] width 121 height 11
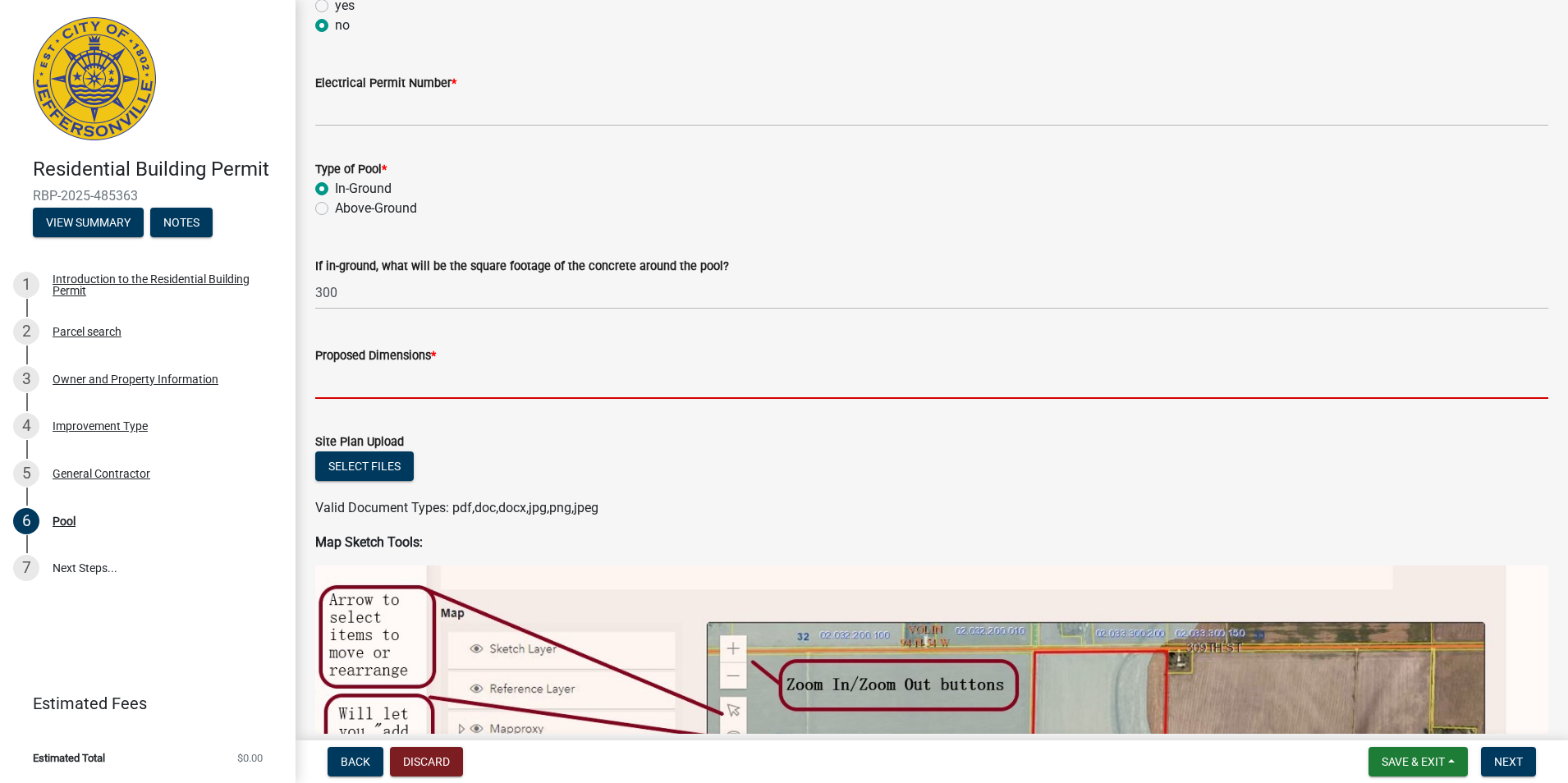
click at [401, 365] on input "Proposed Dimensions *" at bounding box center [931, 382] width 1233 height 34
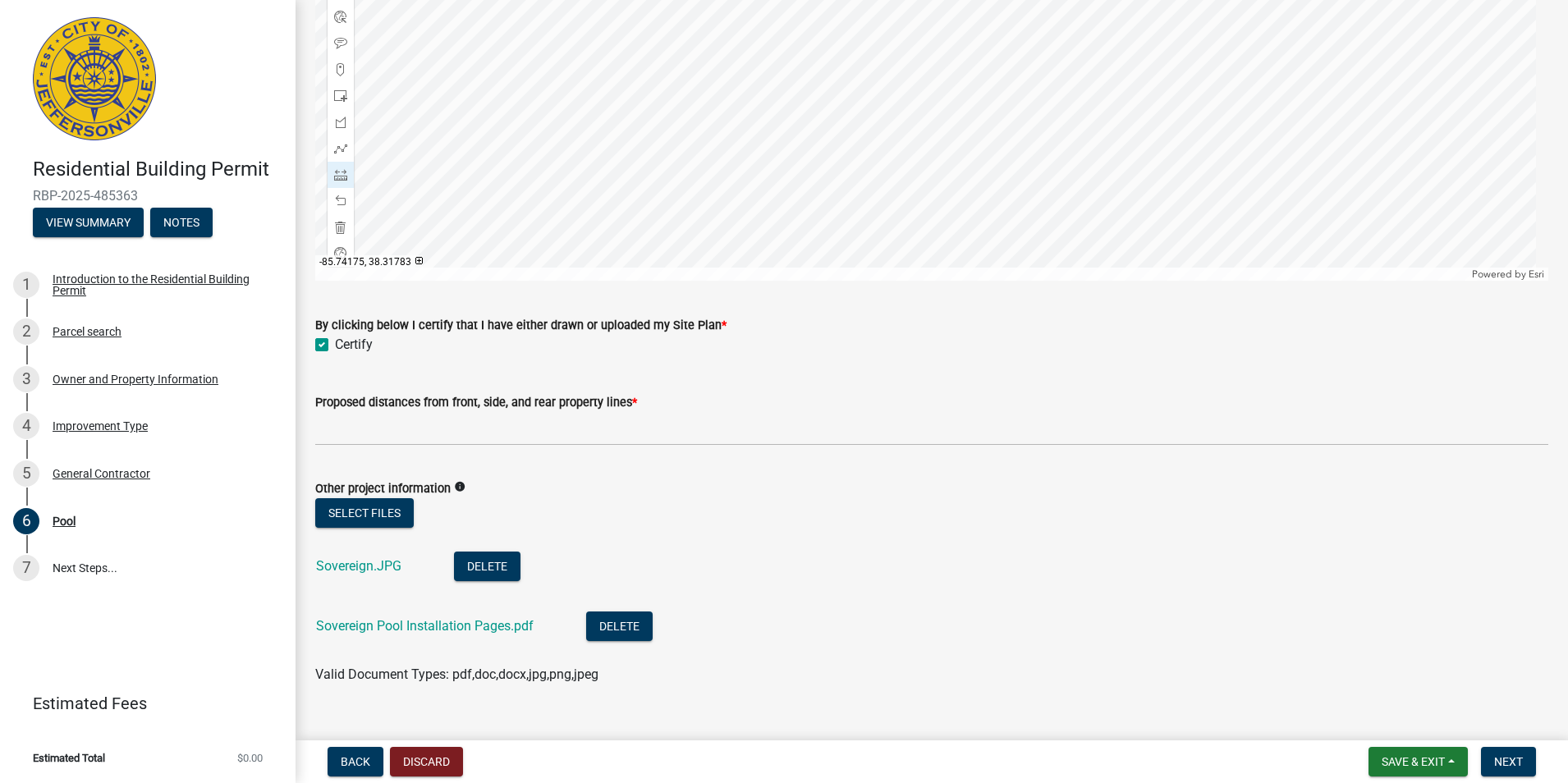
scroll to position [1531, 0]
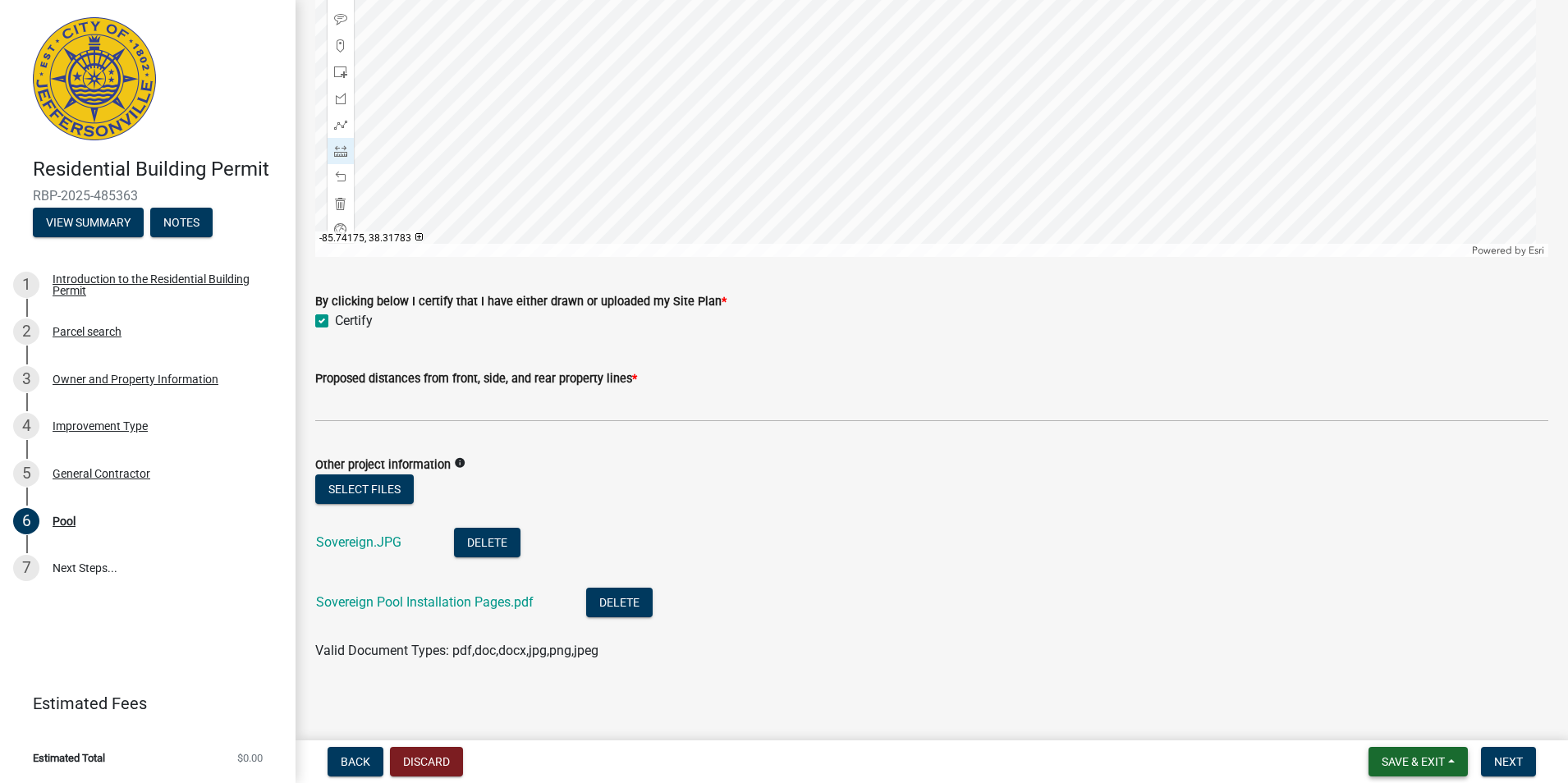
type input "pool is 14 x 33 3'6 to 5'4" deep"
drag, startPoint x: 1418, startPoint y: 755, endPoint x: 1169, endPoint y: 714, distance: 252.4
click at [1416, 755] on span "Save & Exit" at bounding box center [1413, 761] width 63 height 13
click at [1233, 647] on div "Valid Document Types: pdf,doc,docx,jpg,png,jpeg" at bounding box center [931, 651] width 1257 height 20
click at [1419, 755] on span "Save & Exit" at bounding box center [1413, 761] width 63 height 13
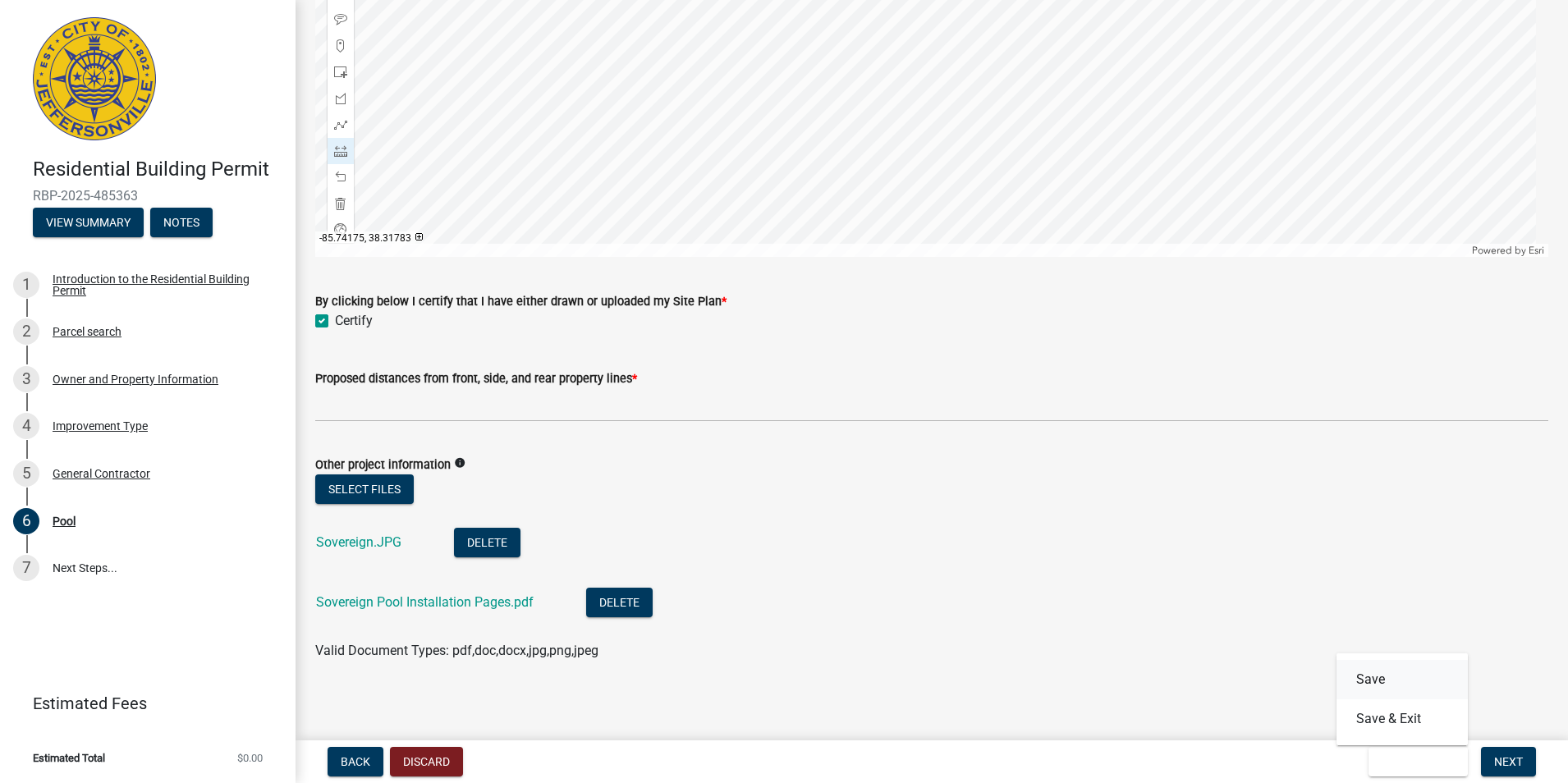
click at [1369, 679] on button "Save" at bounding box center [1402, 679] width 131 height 39
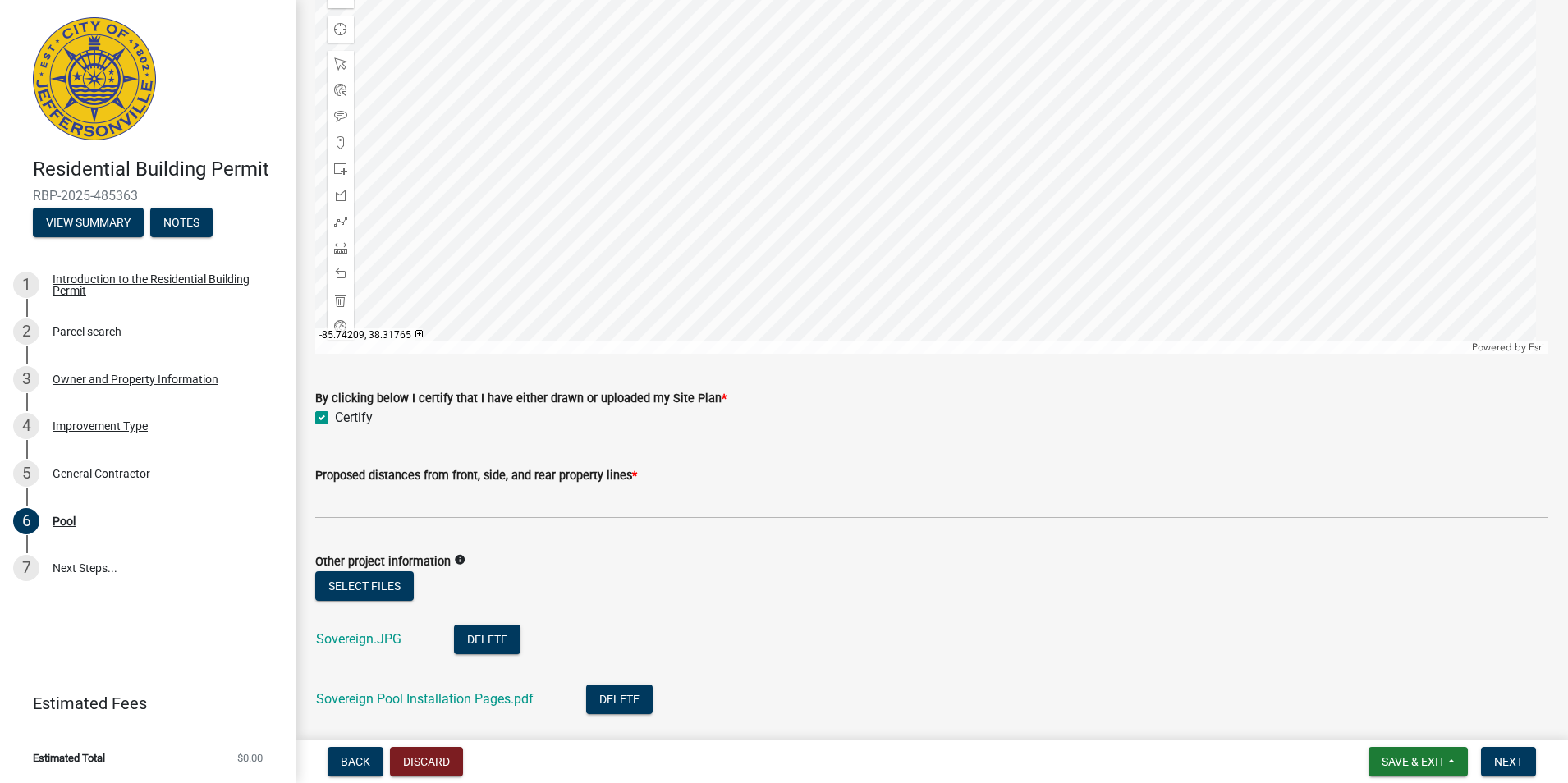
scroll to position [1478, 0]
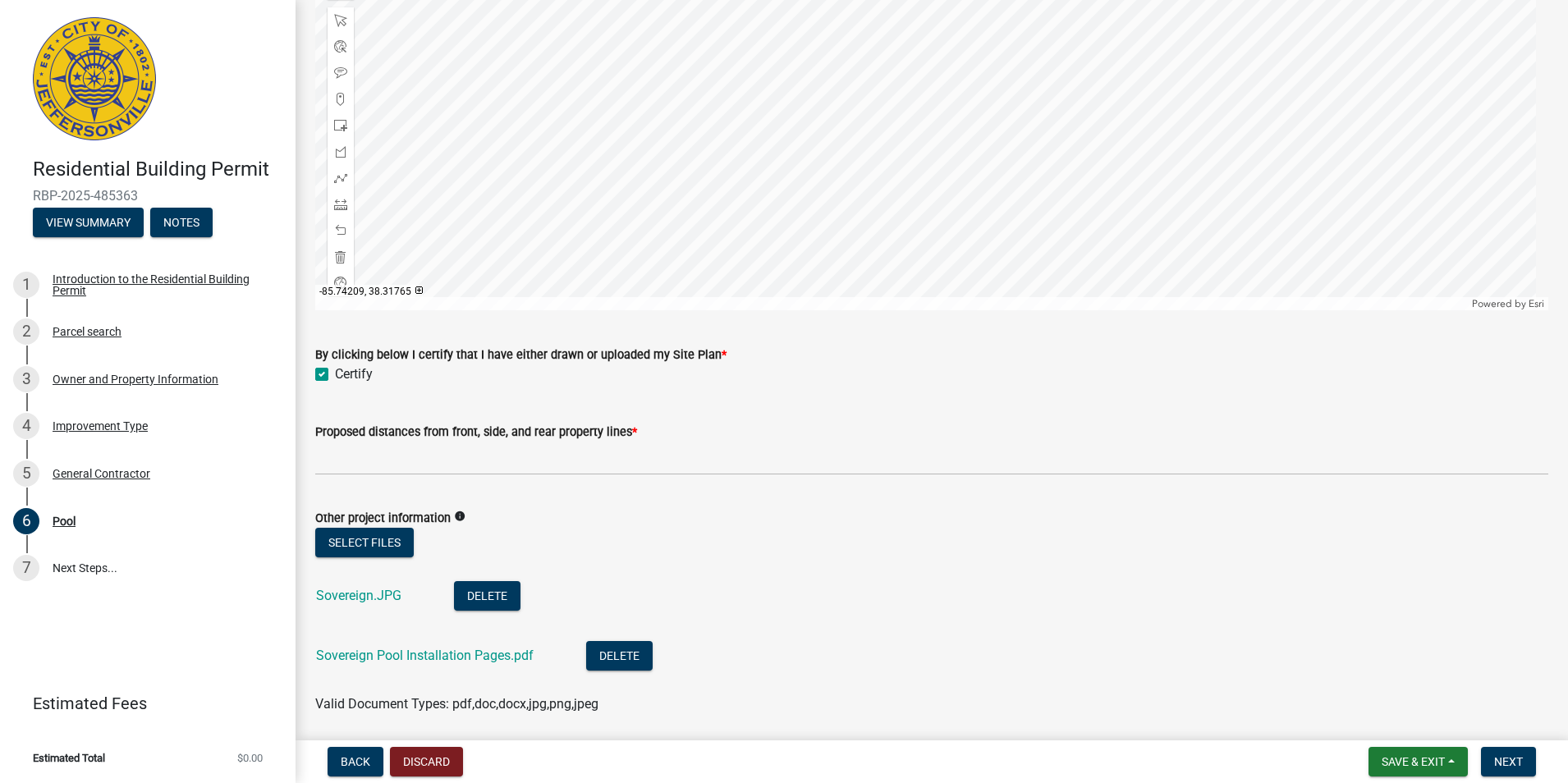
click at [603, 427] on label "Proposed distances from front, side, and rear property lines *" at bounding box center [476, 433] width 321 height 11
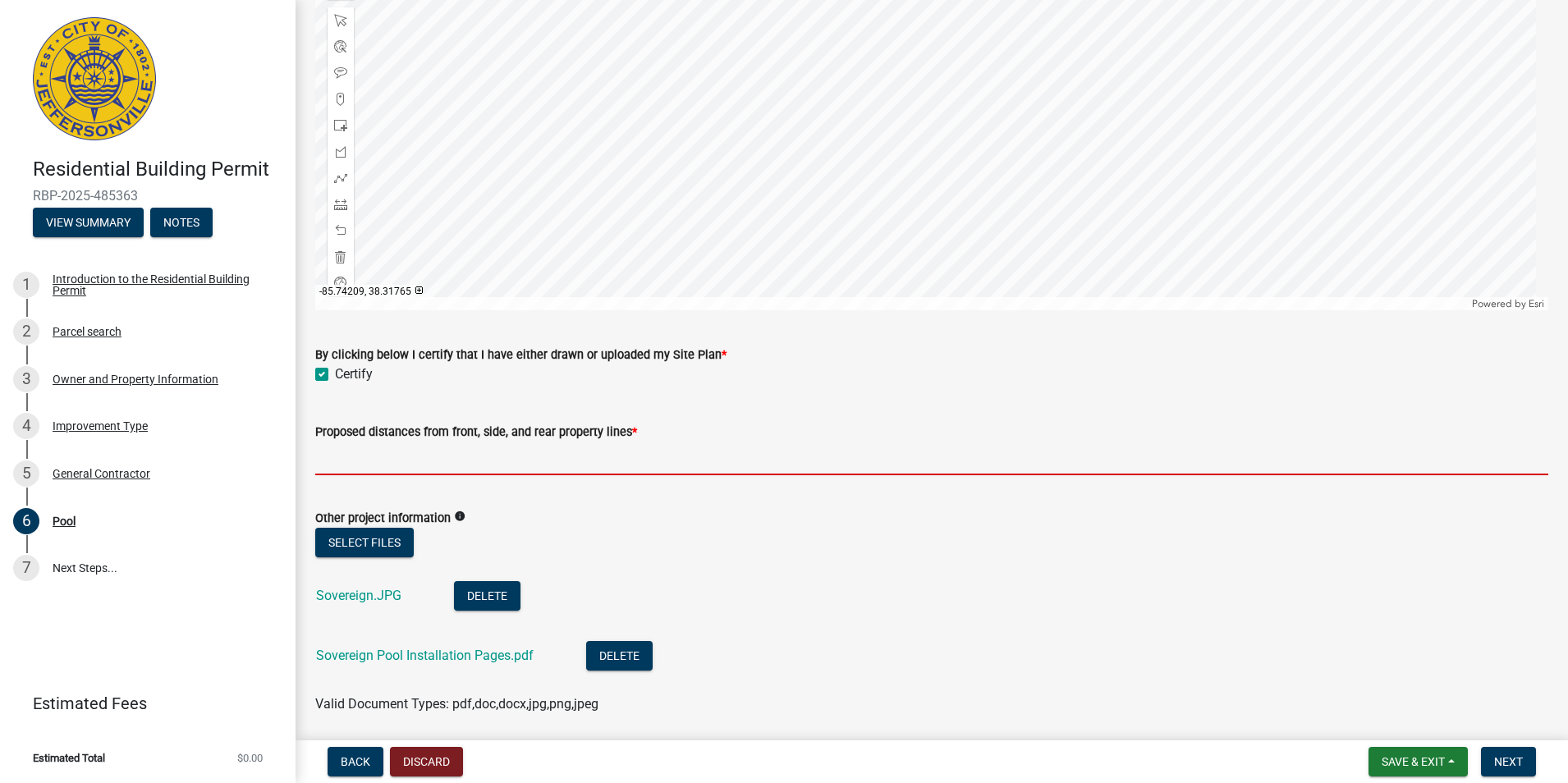
click at [603, 441] on input "Proposed distances from front, side, and rear property lines *" at bounding box center [931, 458] width 1233 height 34
drag, startPoint x: 567, startPoint y: 454, endPoint x: 601, endPoint y: 459, distance: 34.4
click at [567, 452] on input "Proposed distances from front, side, and rear property lines *" at bounding box center [931, 458] width 1233 height 34
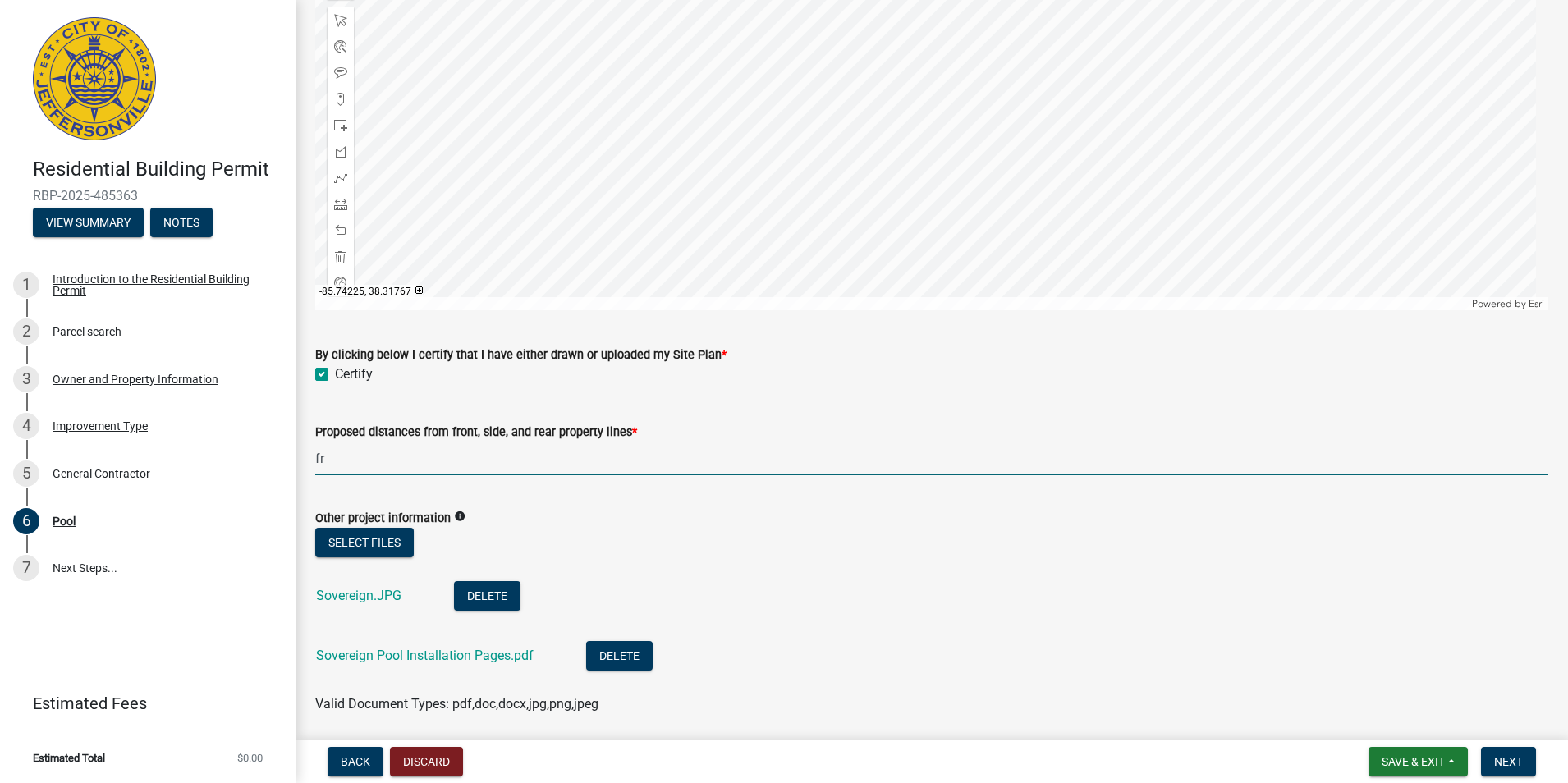
type input "f"
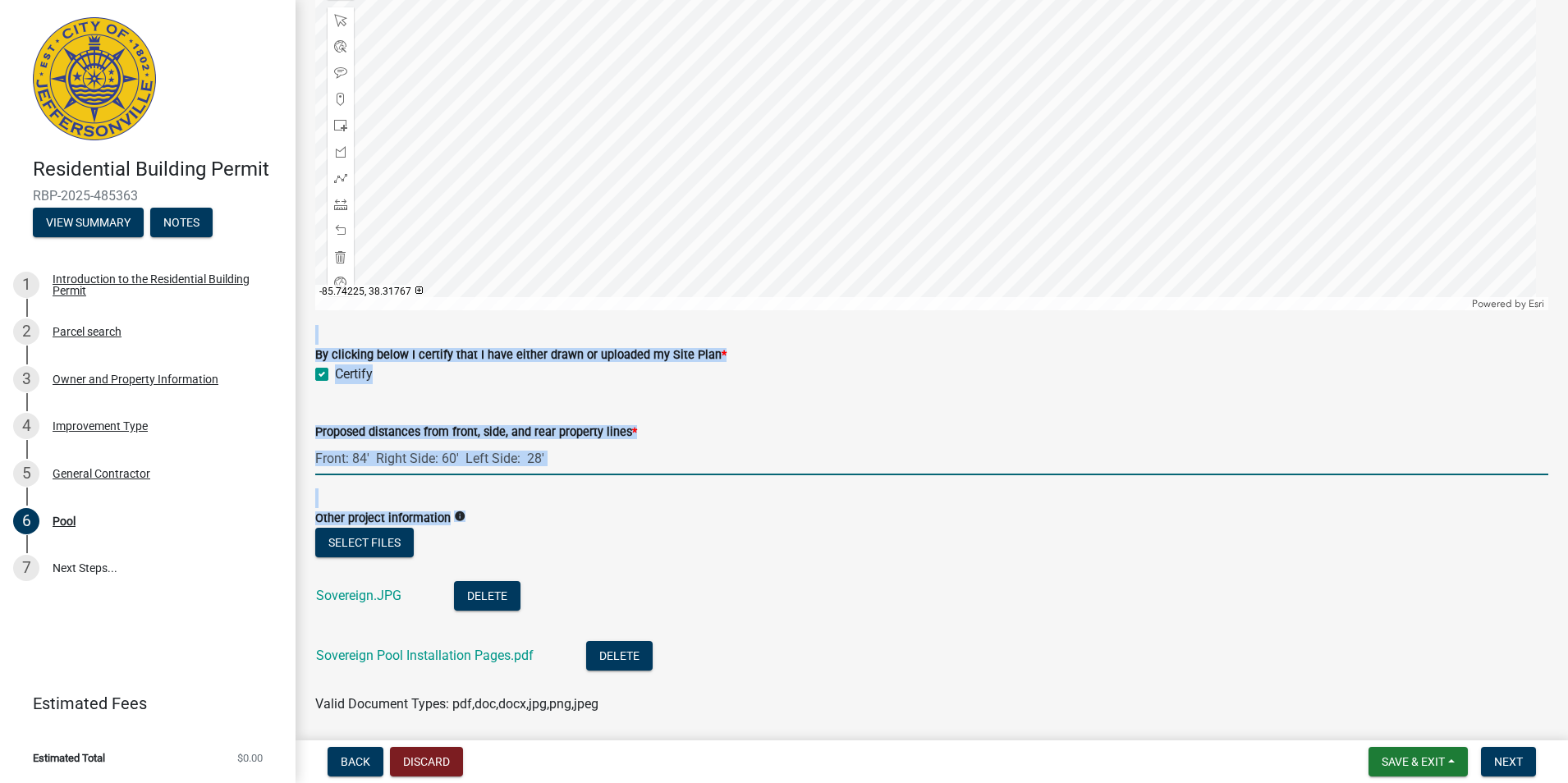
click at [725, 456] on input "Front: 84' Right Side: 60' Left Side: 28'" at bounding box center [931, 458] width 1233 height 34
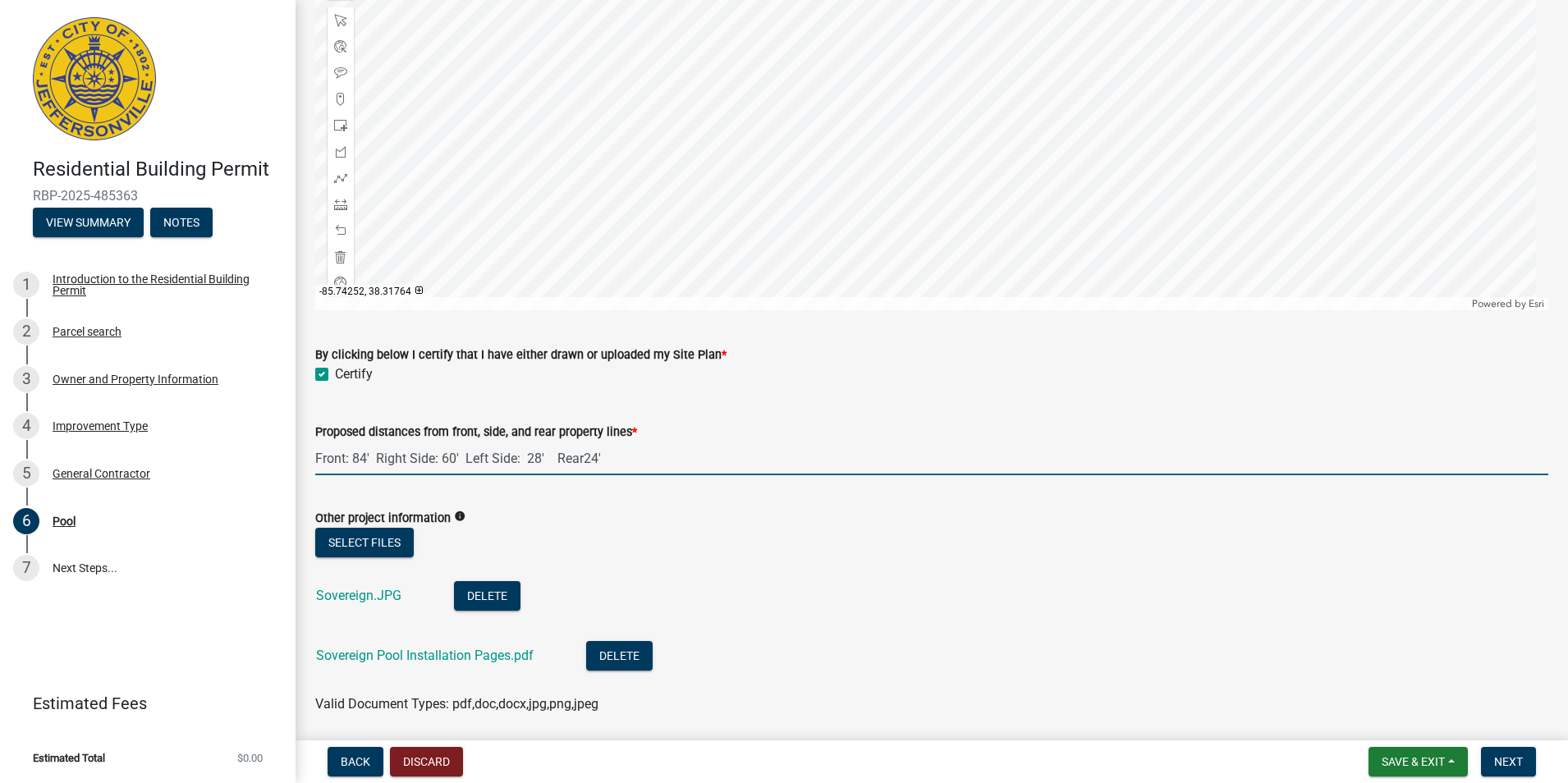
drag, startPoint x: 582, startPoint y: 450, endPoint x: 605, endPoint y: 456, distance: 23.8
click at [582, 452] on input "Front: 84' Right Side: 60' Left Side: 28' Rear24'" at bounding box center [931, 458] width 1233 height 34
drag, startPoint x: 459, startPoint y: 459, endPoint x: 473, endPoint y: 459, distance: 14.0
drag, startPoint x: 764, startPoint y: 438, endPoint x: 771, endPoint y: 475, distance: 37.7
click at [763, 441] on input "Front: 84' Right Side: 60' Left Side: 28' Rear: 24'" at bounding box center [931, 458] width 1233 height 34
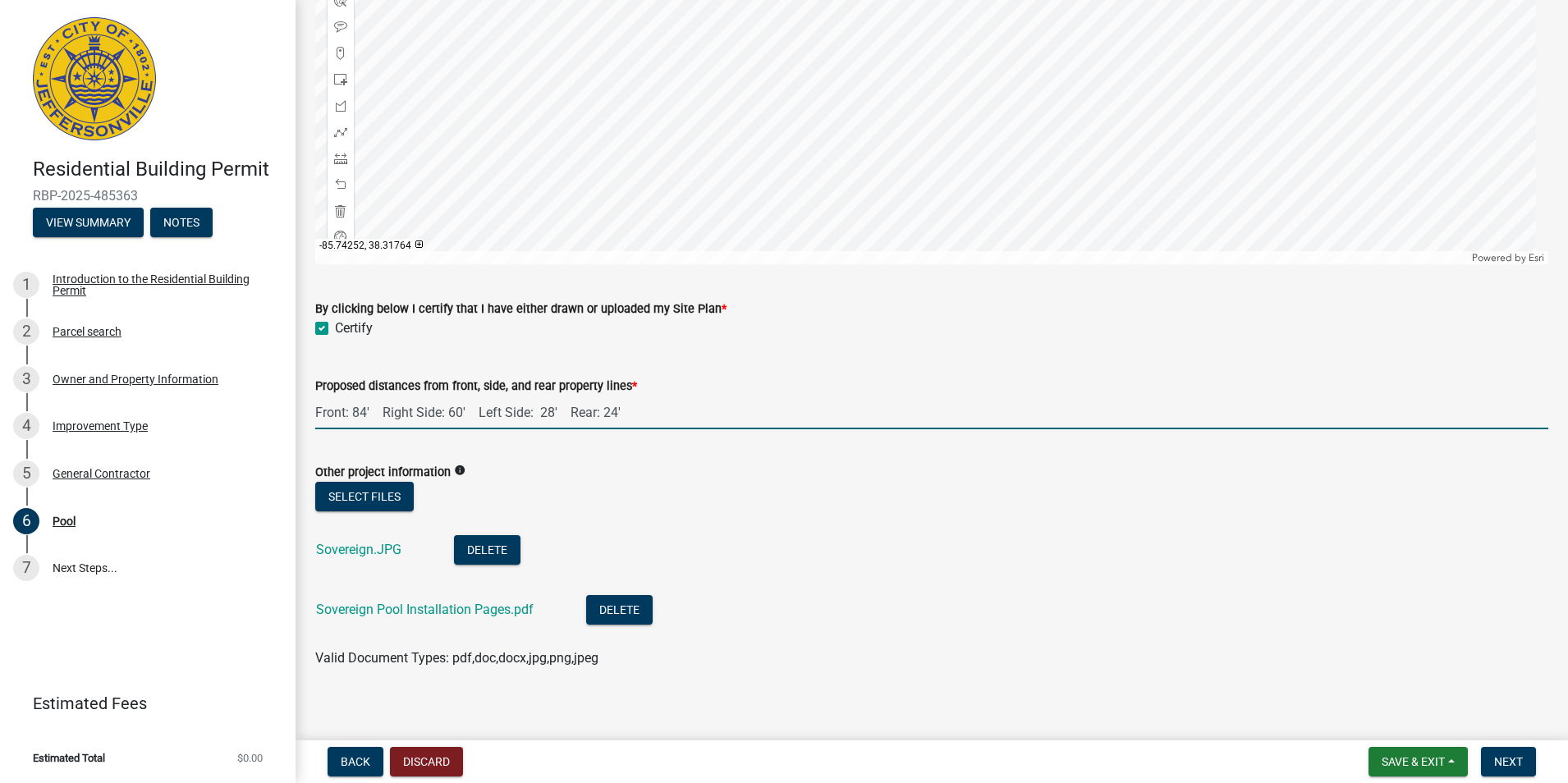
scroll to position [1531, 0]
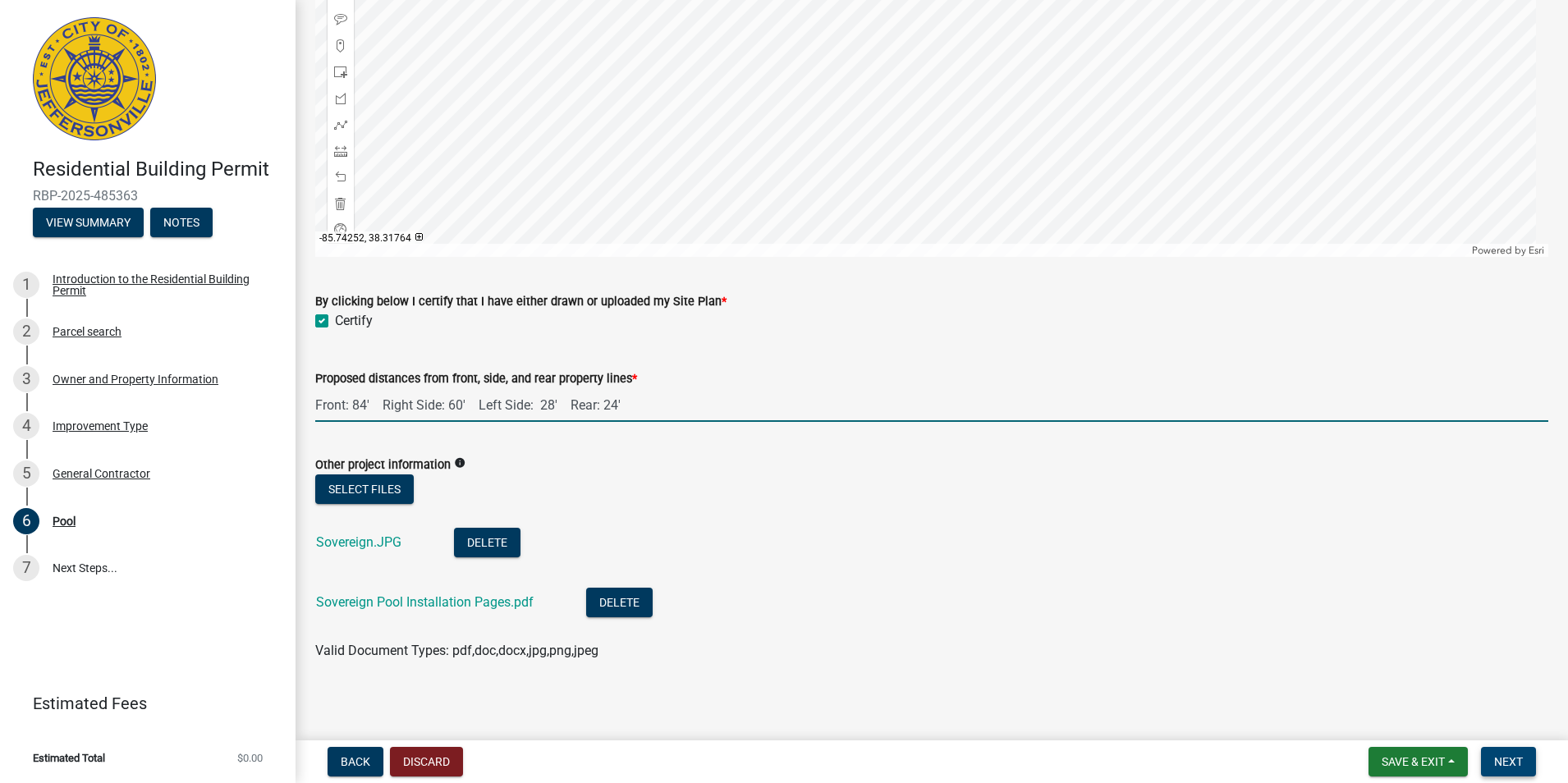
type input "Front: 84' Right Side: 60' Left Side: 28' Rear: 24'"
click at [1509, 757] on span "Next" at bounding box center [1508, 761] width 29 height 13
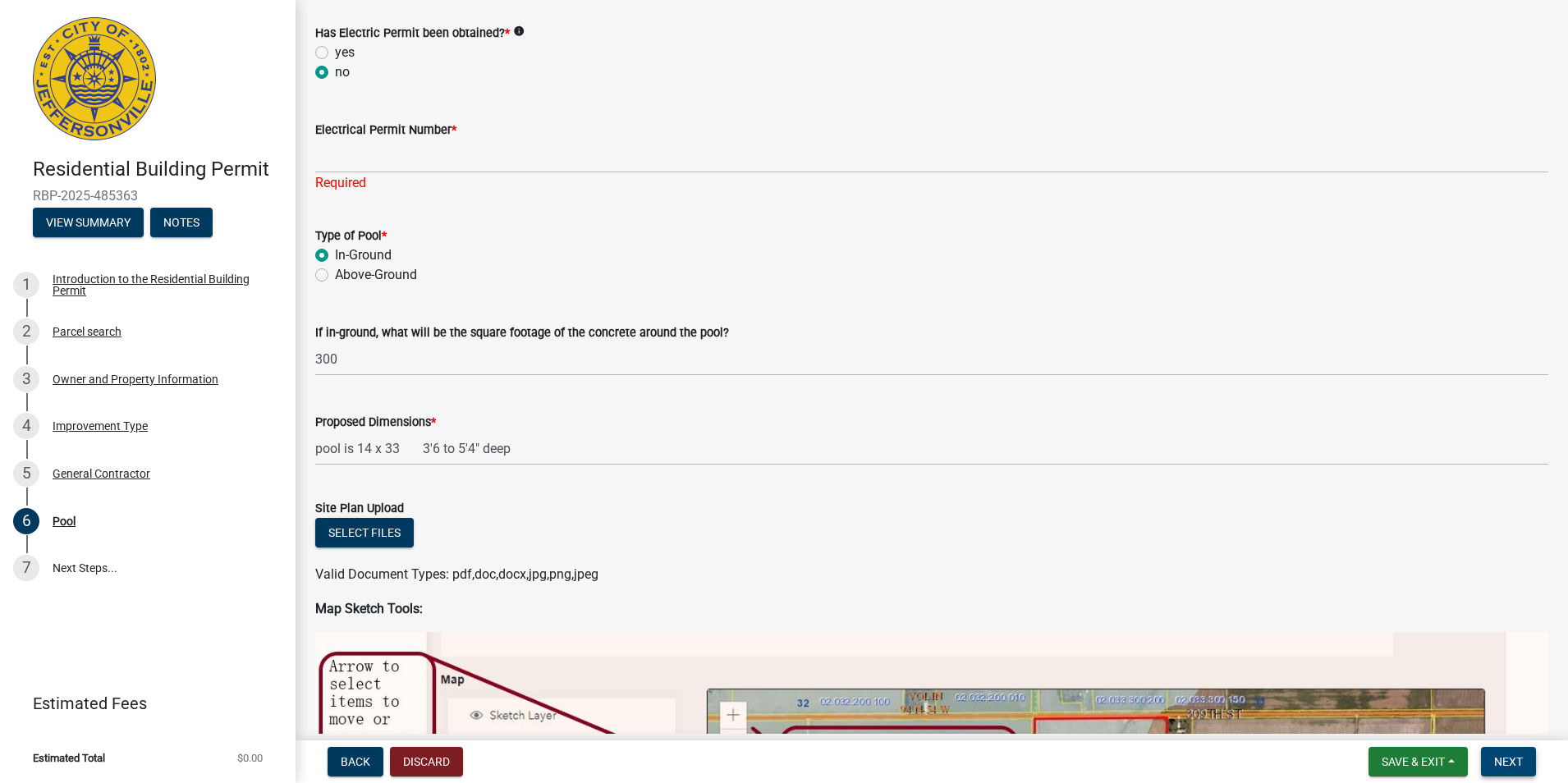
scroll to position [0, 0]
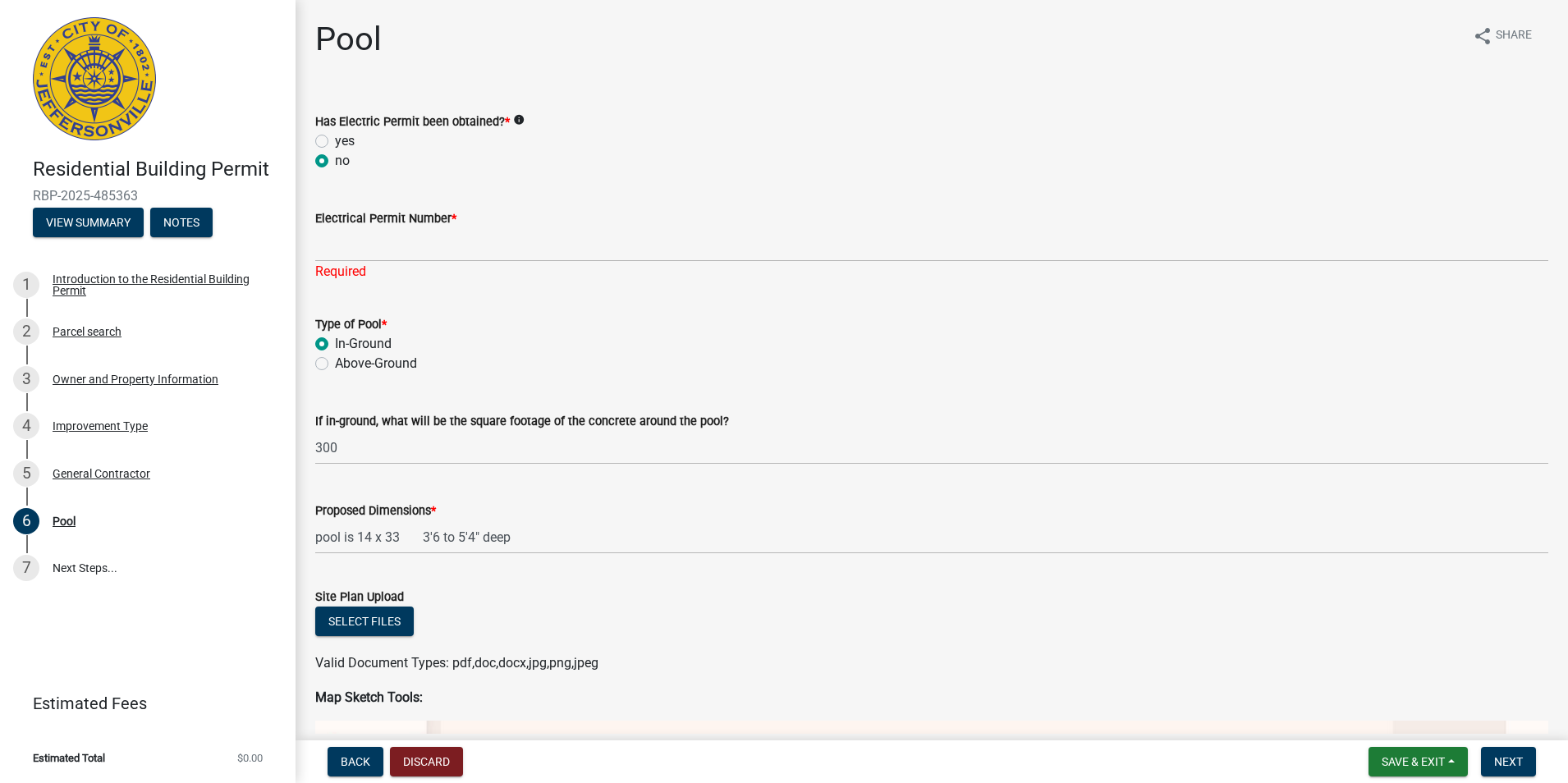
click at [517, 122] on icon "info" at bounding box center [518, 120] width 11 height 11
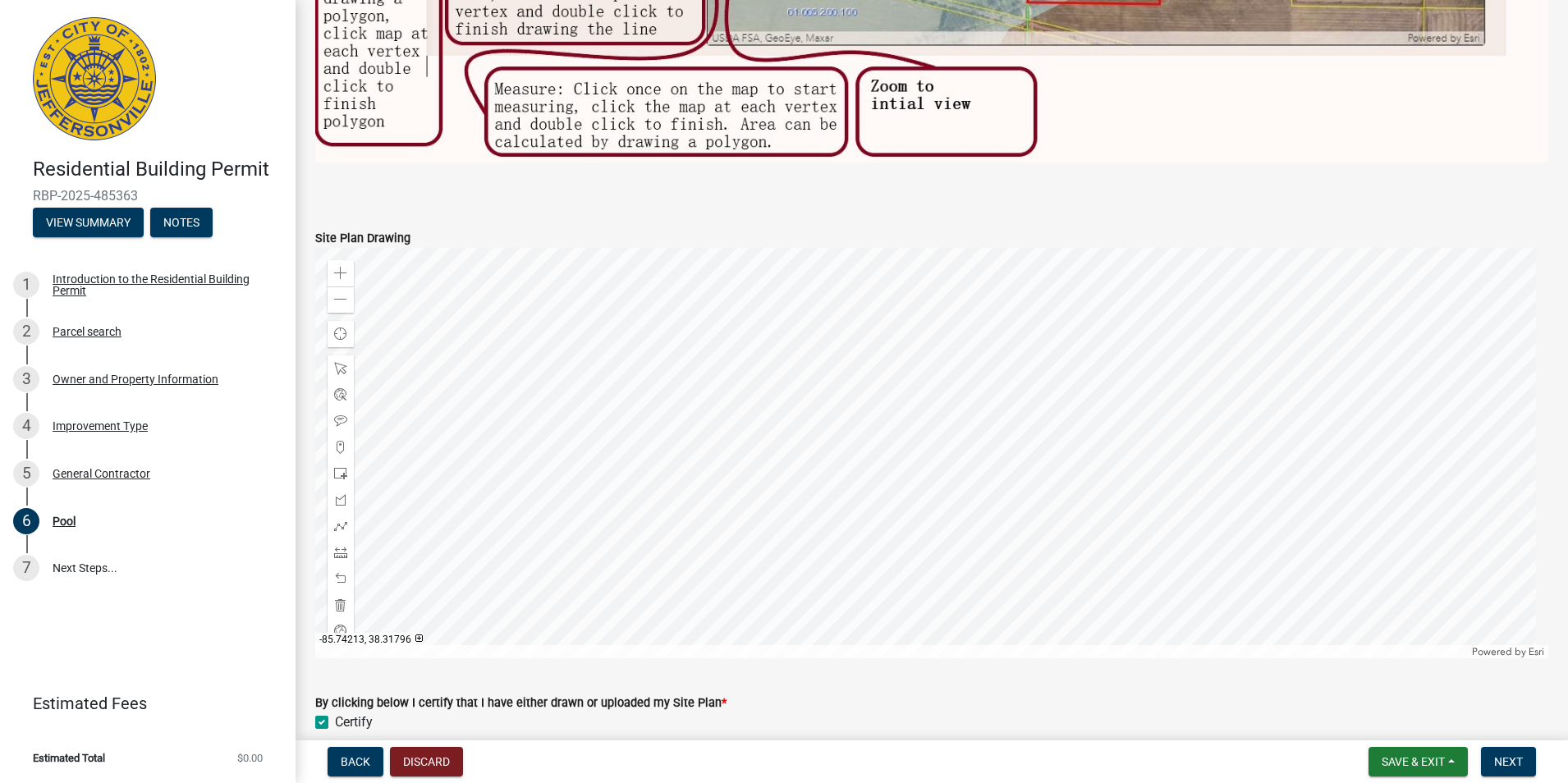
scroll to position [1551, 0]
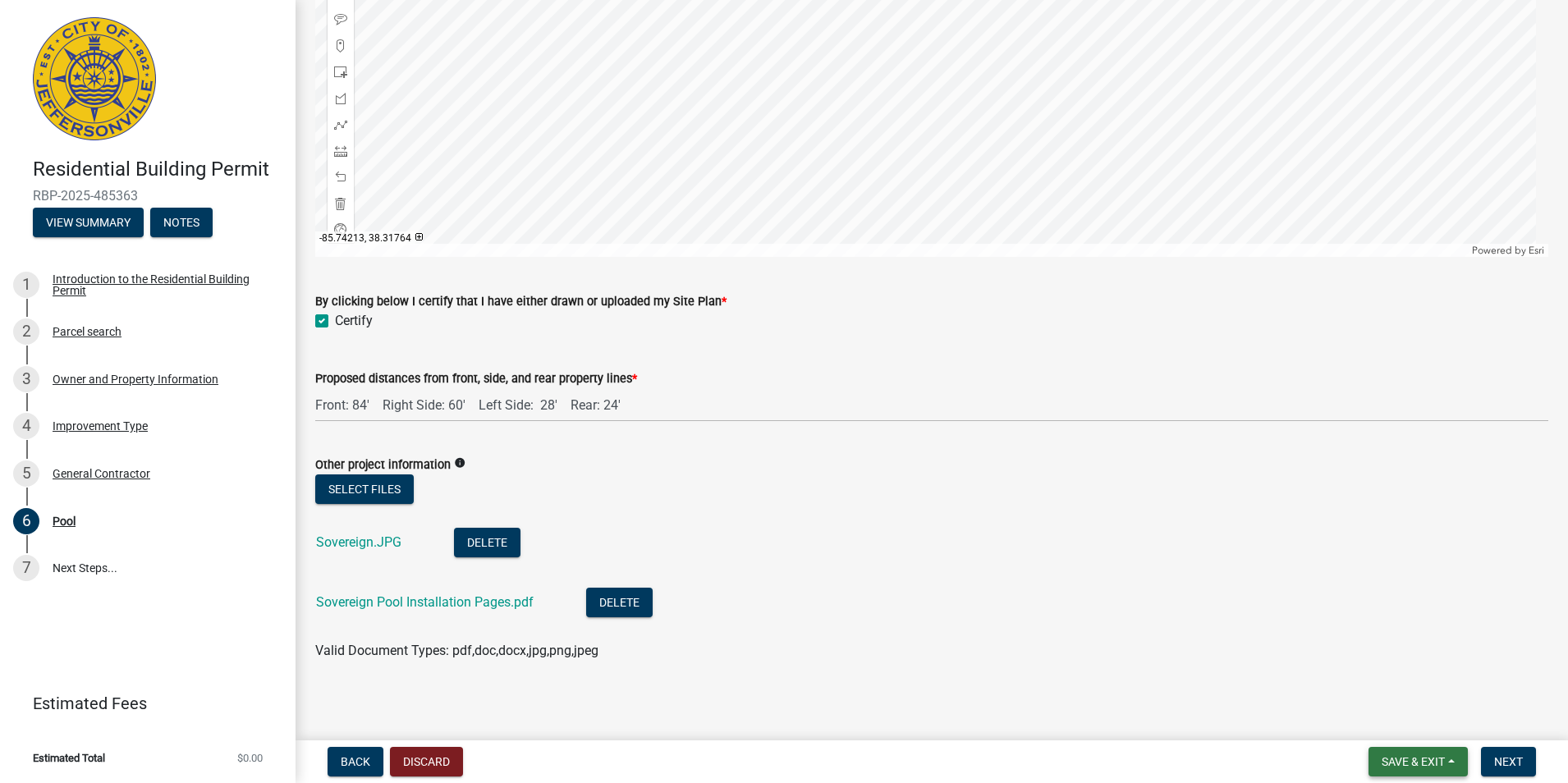
drag, startPoint x: 1413, startPoint y: 757, endPoint x: 1378, endPoint y: 722, distance: 49.5
click at [1413, 756] on span "Save & Exit" at bounding box center [1413, 761] width 63 height 13
click at [1365, 683] on button "Save" at bounding box center [1402, 679] width 131 height 39
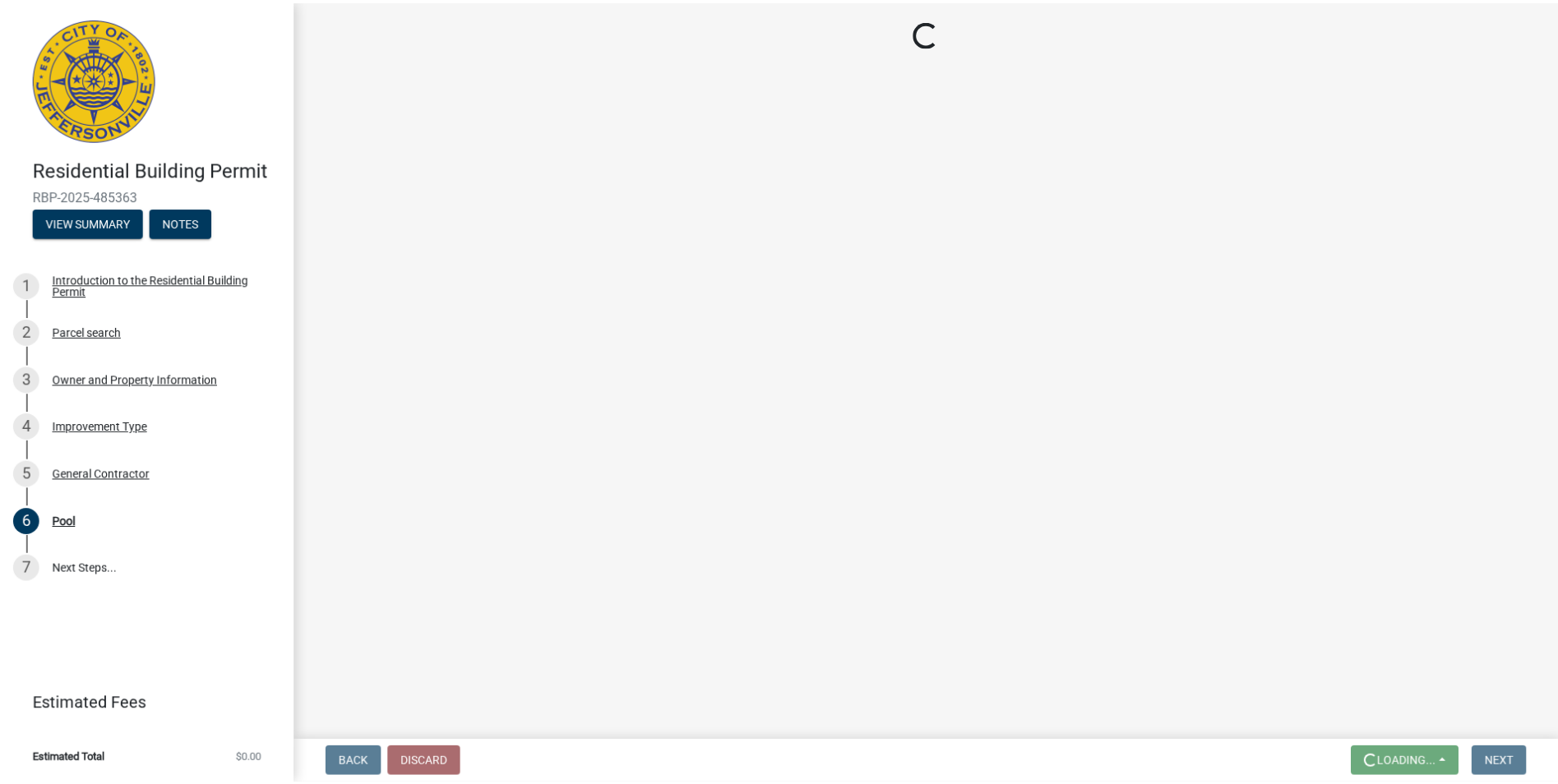
scroll to position [0, 0]
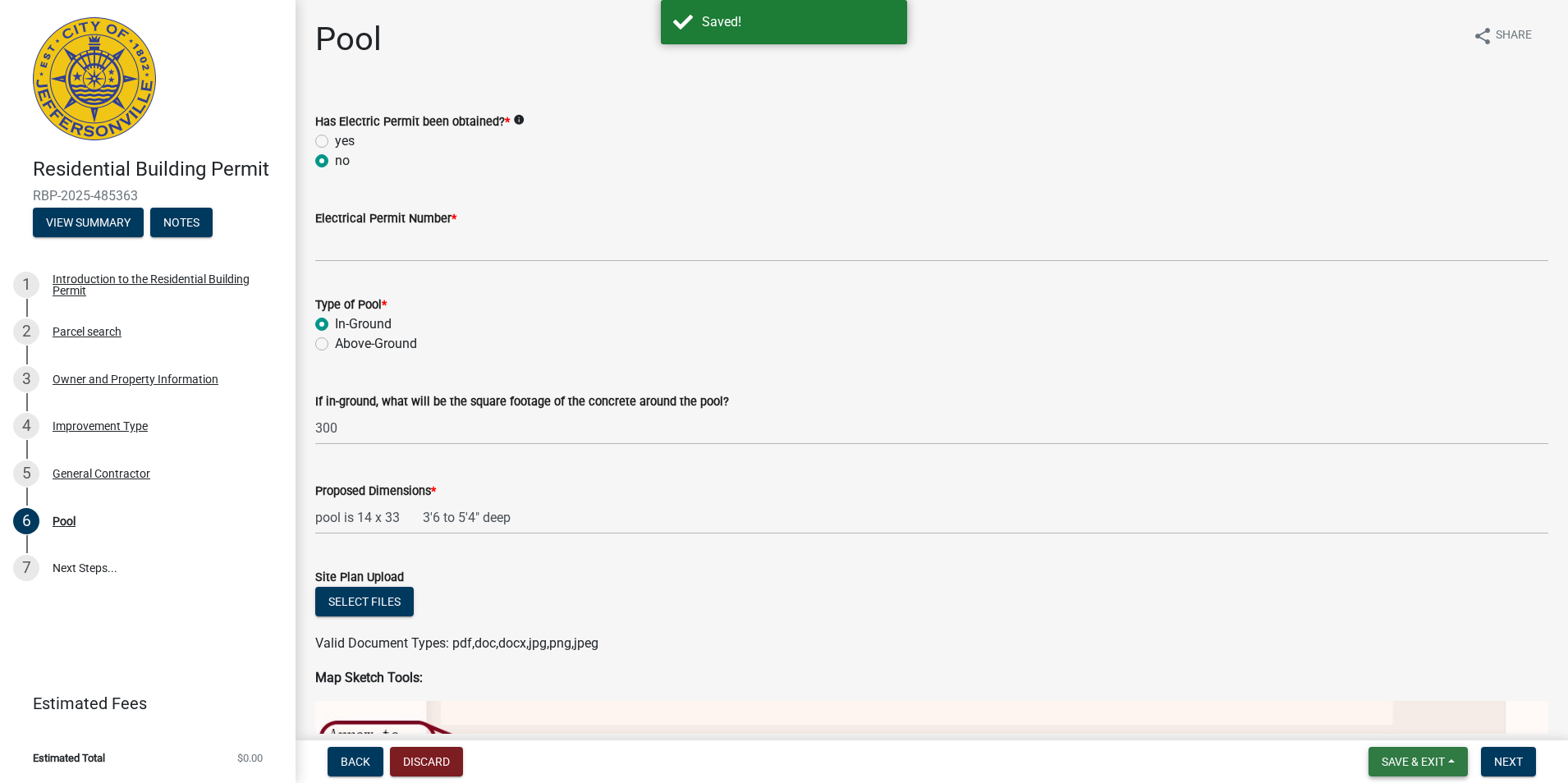
click at [1416, 759] on span "Save & Exit" at bounding box center [1413, 761] width 63 height 13
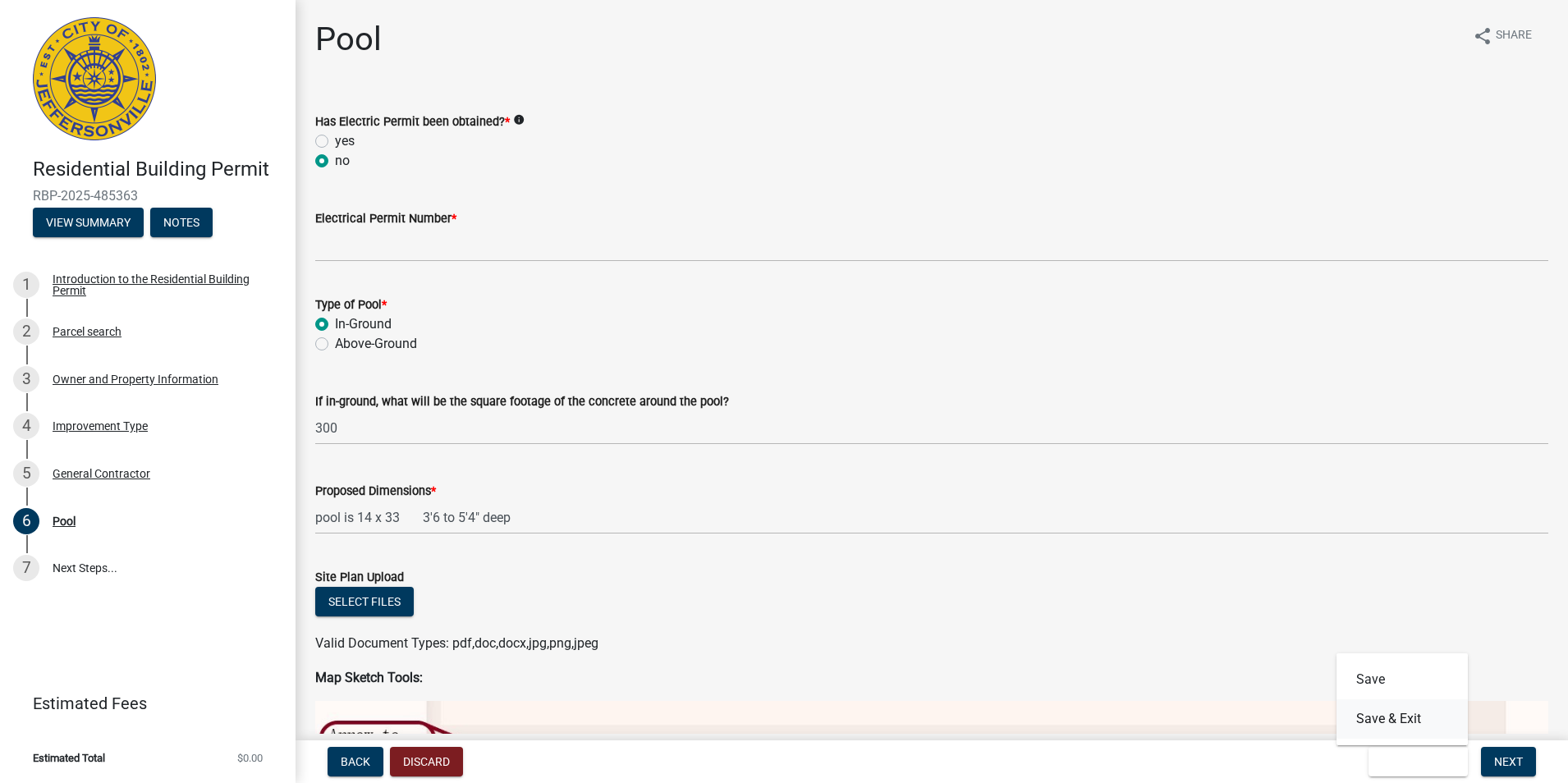
click at [1374, 721] on button "Save & Exit" at bounding box center [1402, 719] width 131 height 39
